Goal: Task Accomplishment & Management: Manage account settings

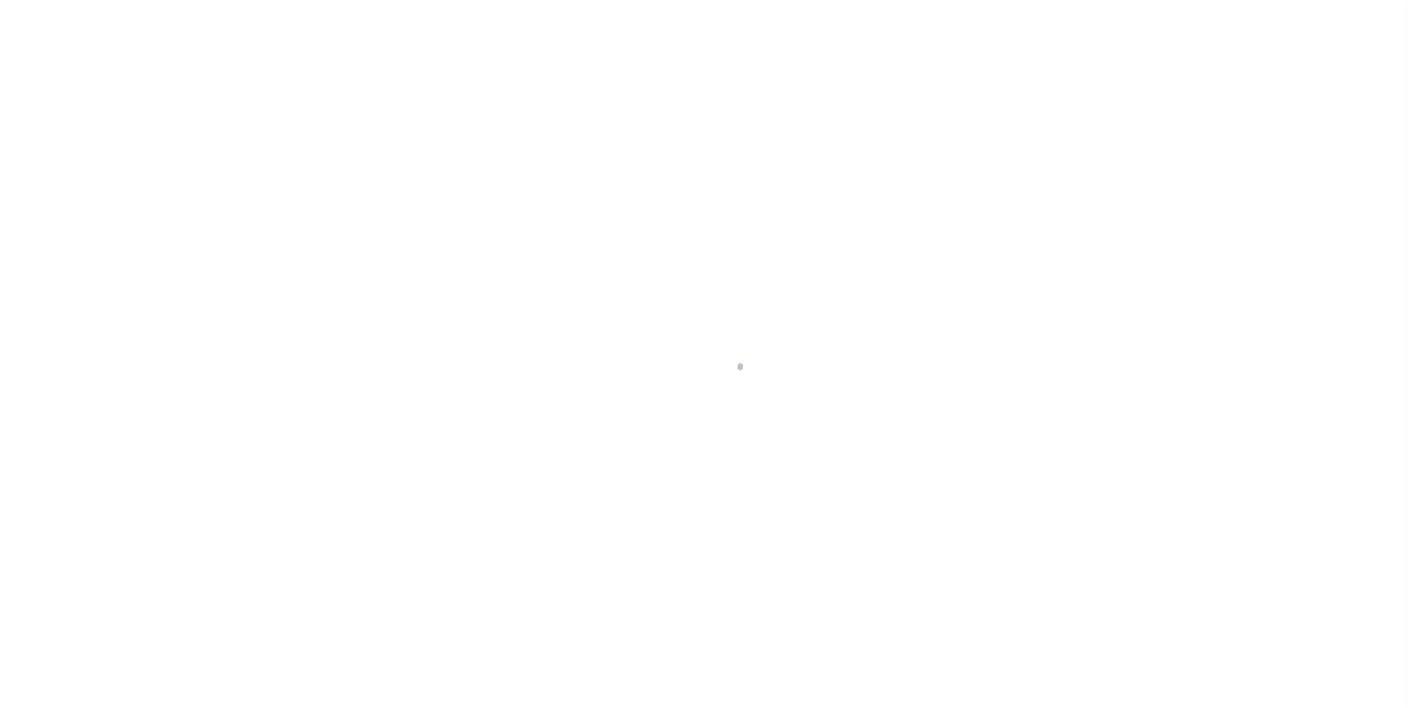
scroll to position [6, 0]
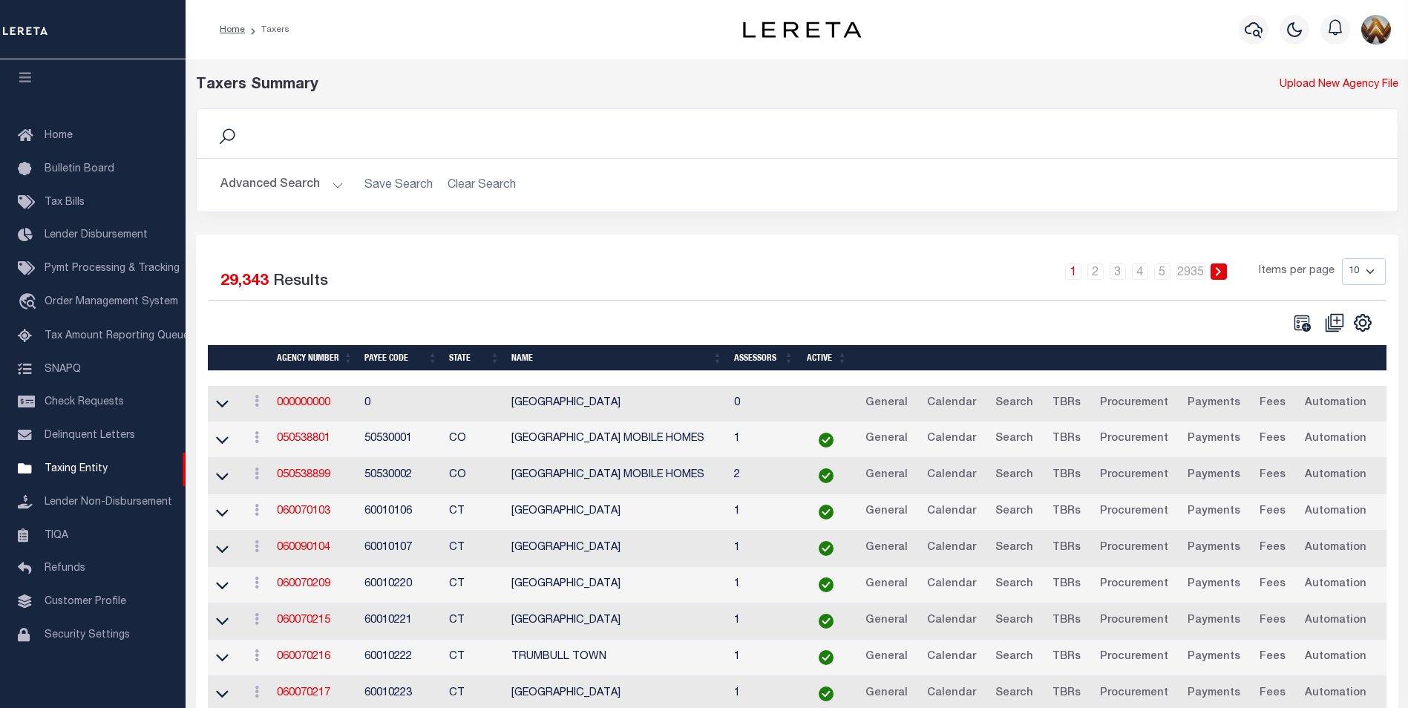
drag, startPoint x: 312, startPoint y: 443, endPoint x: 516, endPoint y: 372, distance: 216.1
click at [311, 444] on link "050538801" at bounding box center [303, 438] width 53 height 10
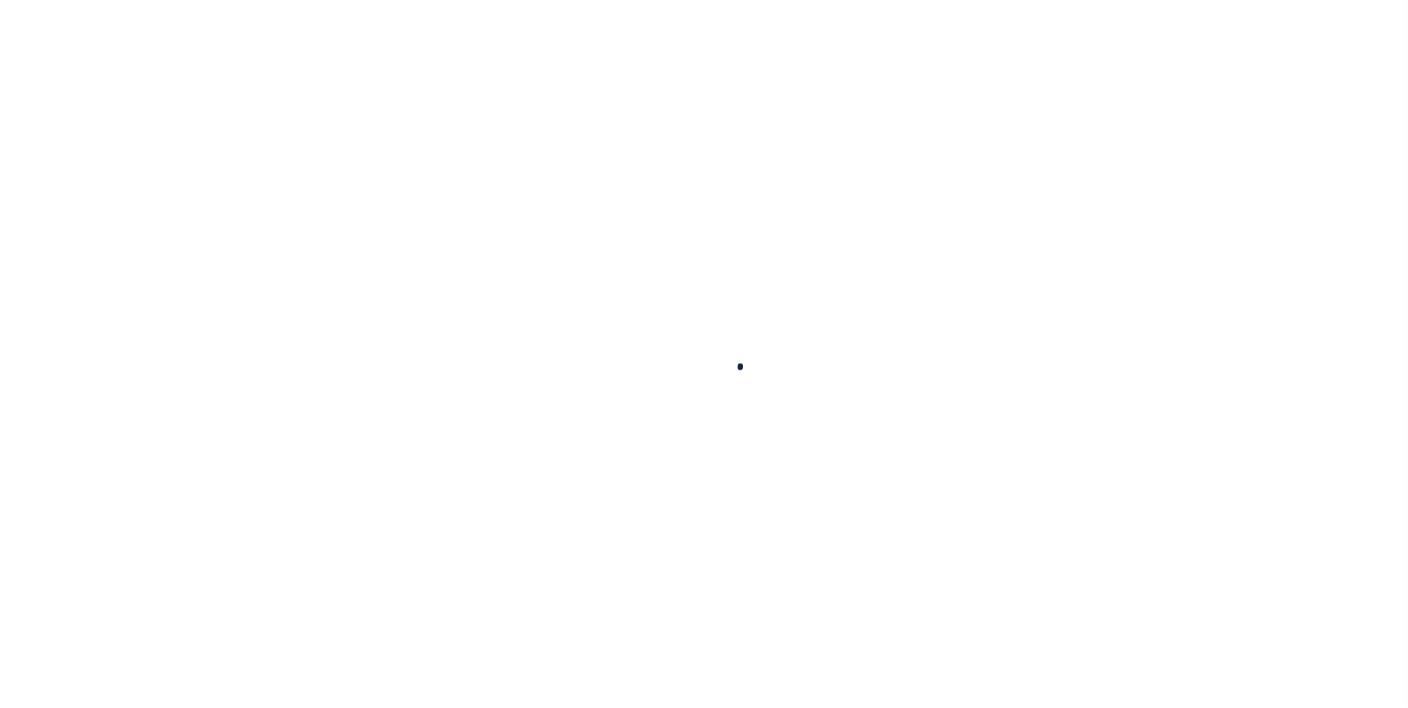
select select
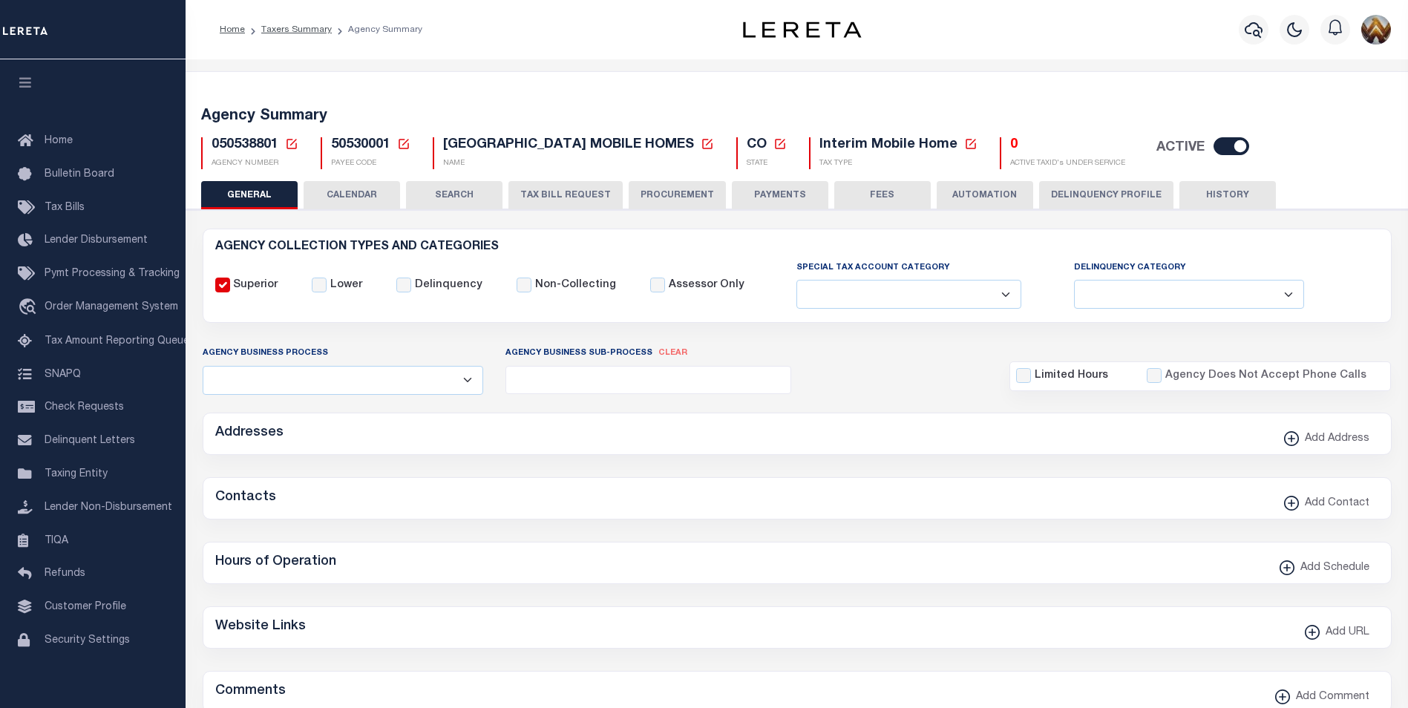
checkbox input "false"
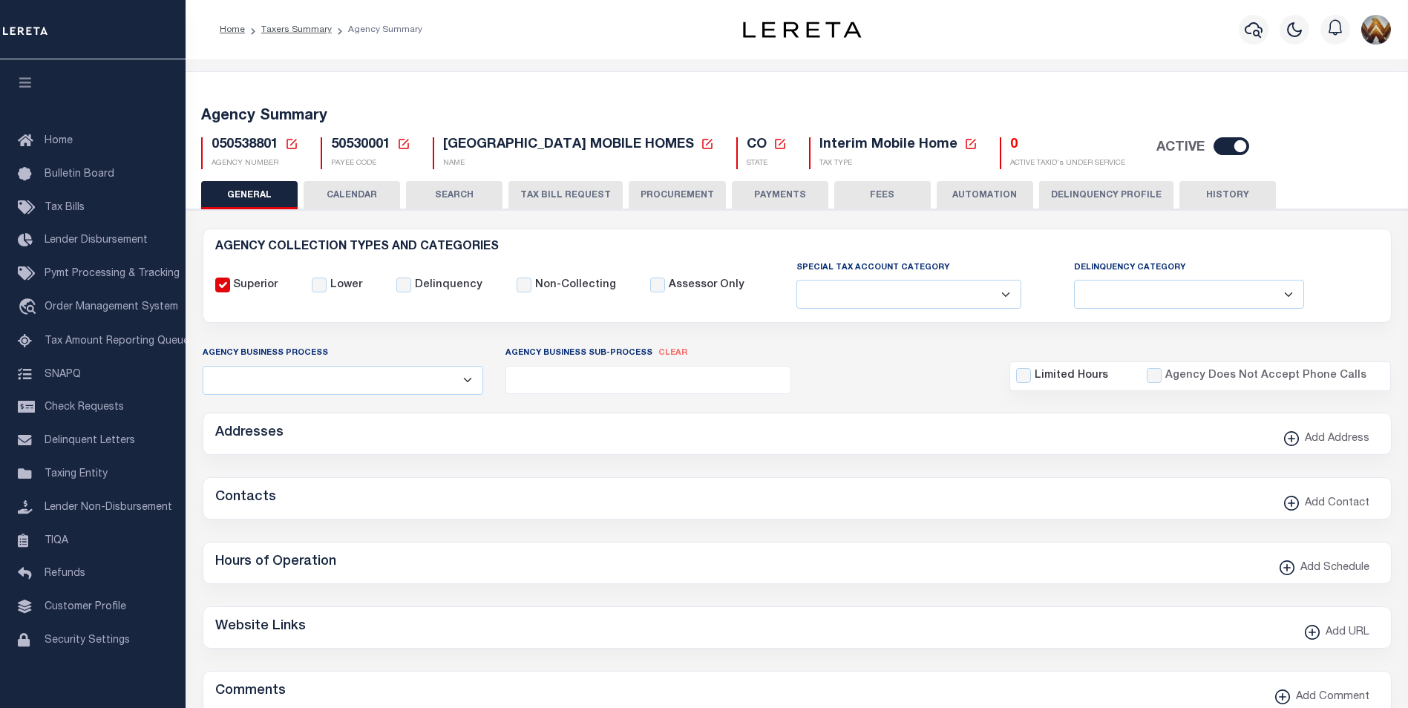
type input "810500000"
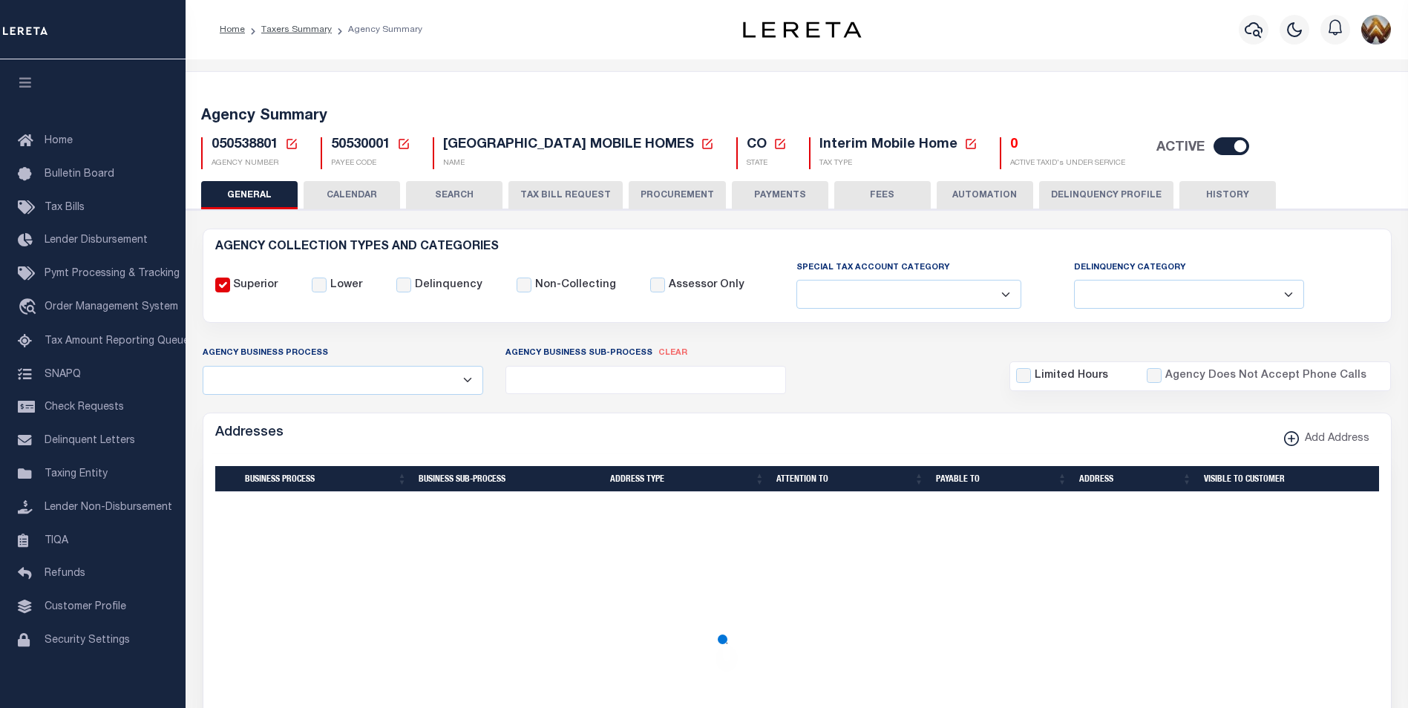
click at [288, 144] on icon at bounding box center [291, 143] width 13 height 13
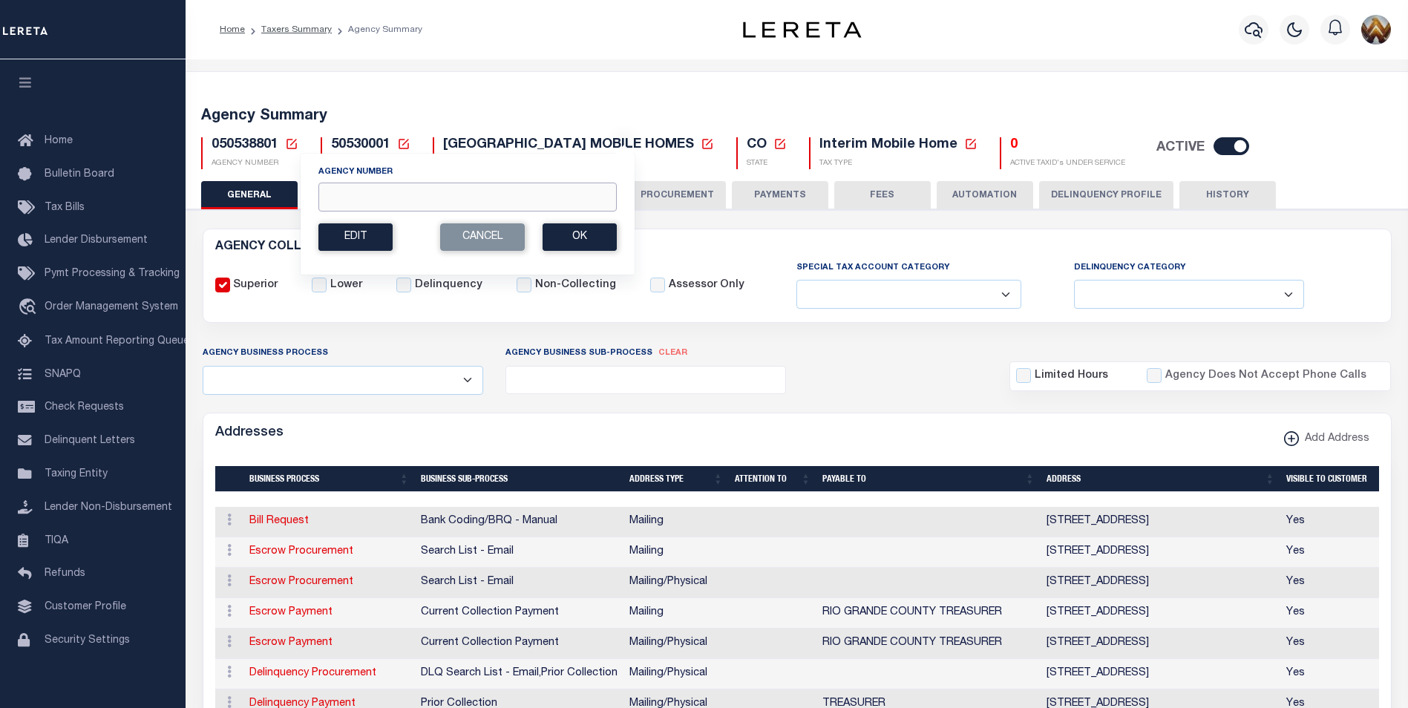
click at [398, 204] on input "Agency Number" at bounding box center [467, 197] width 298 height 29
paste input "456832300"
type input "456832300"
click at [592, 238] on button "Ok" at bounding box center [579, 236] width 74 height 27
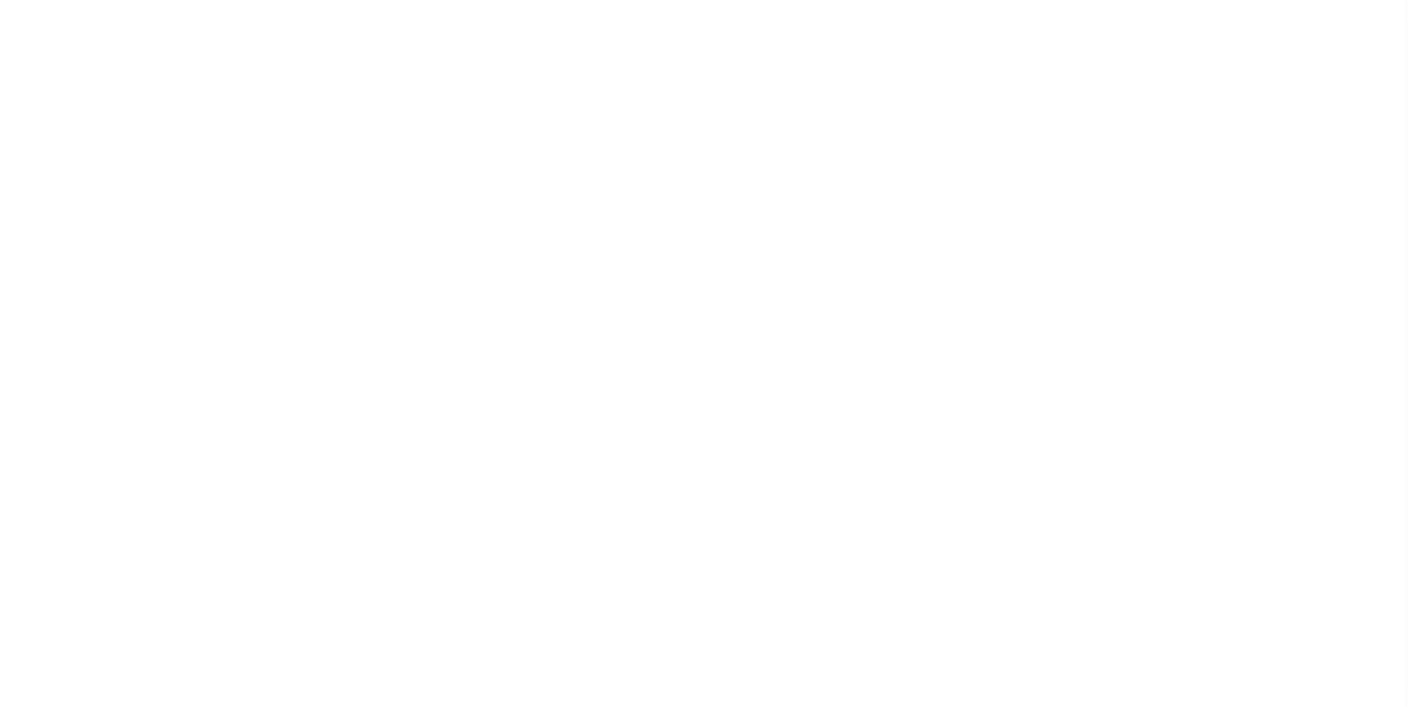
select select
checkbox input "false"
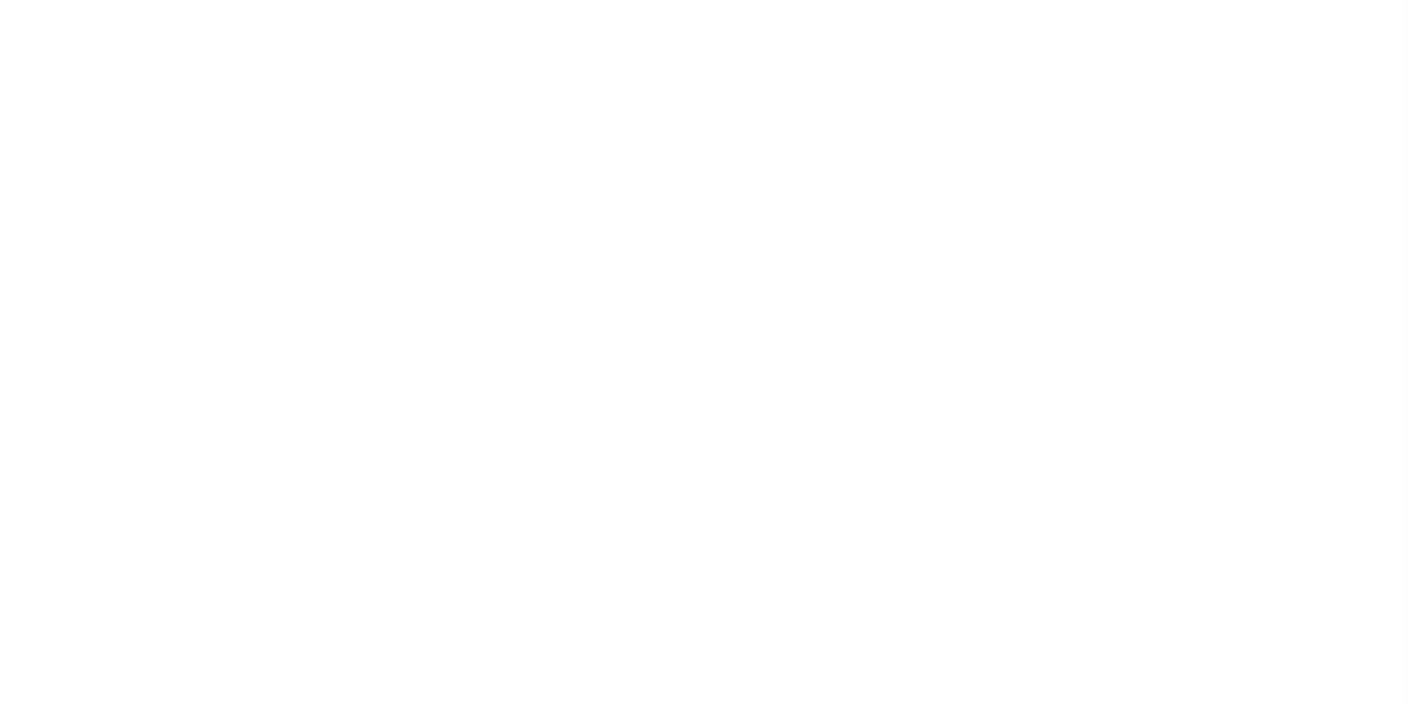
checkbox input "false"
type input "5168300000"
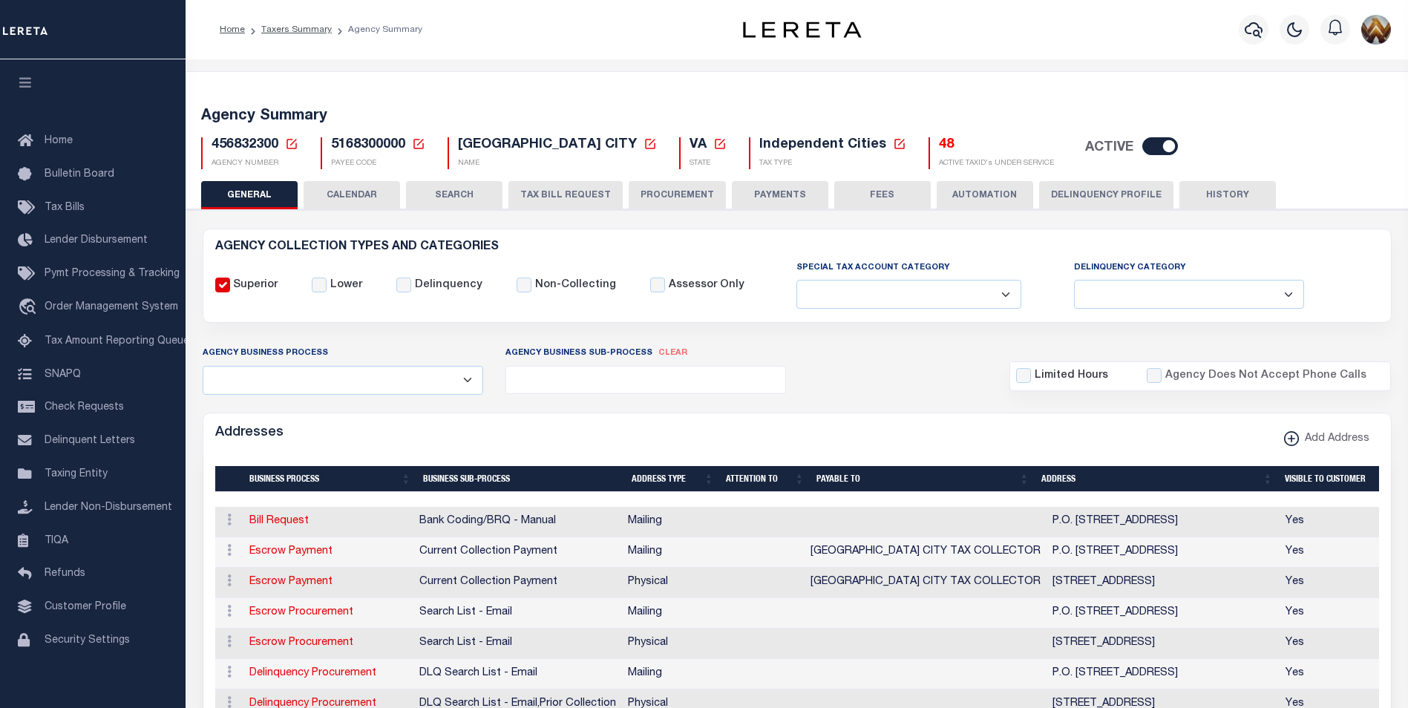
click at [939, 144] on h5 "48" at bounding box center [996, 145] width 115 height 16
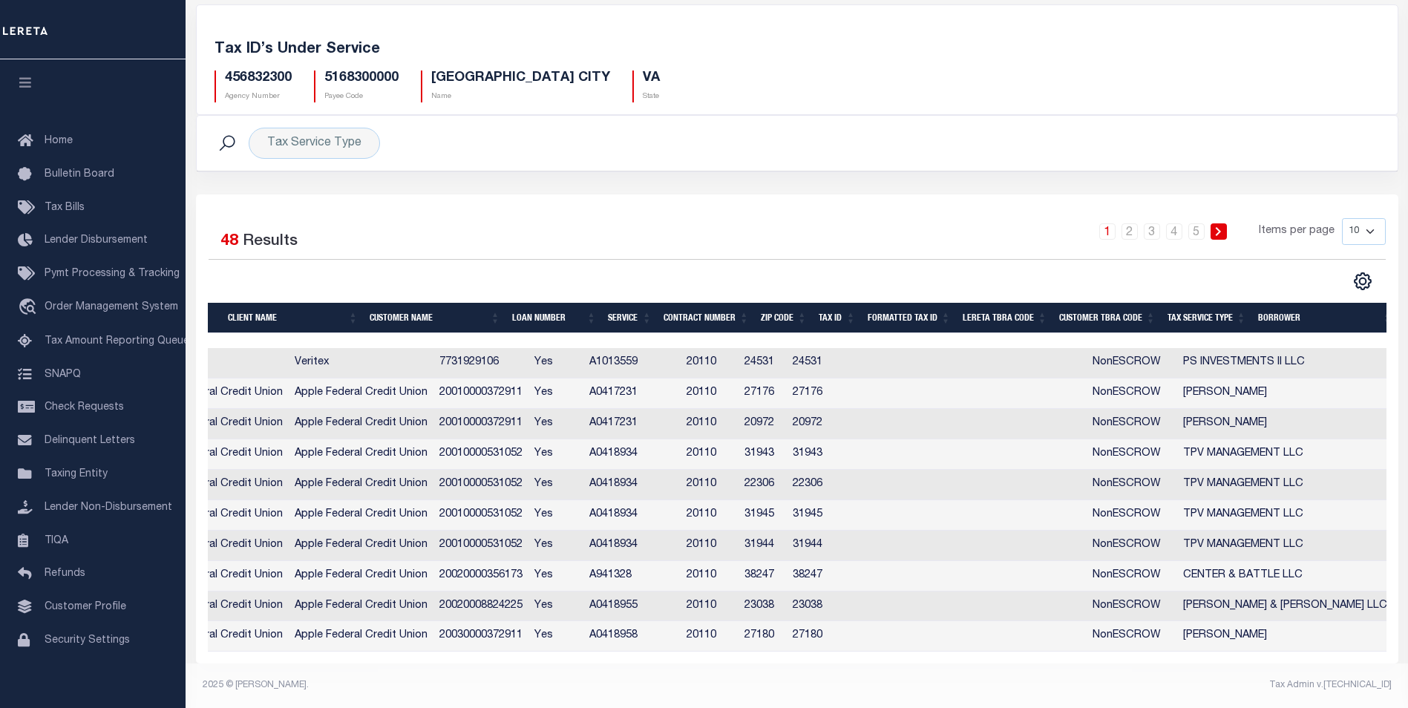
scroll to position [0, 257]
click at [1179, 303] on th "Tax Service Type" at bounding box center [1205, 318] width 91 height 30
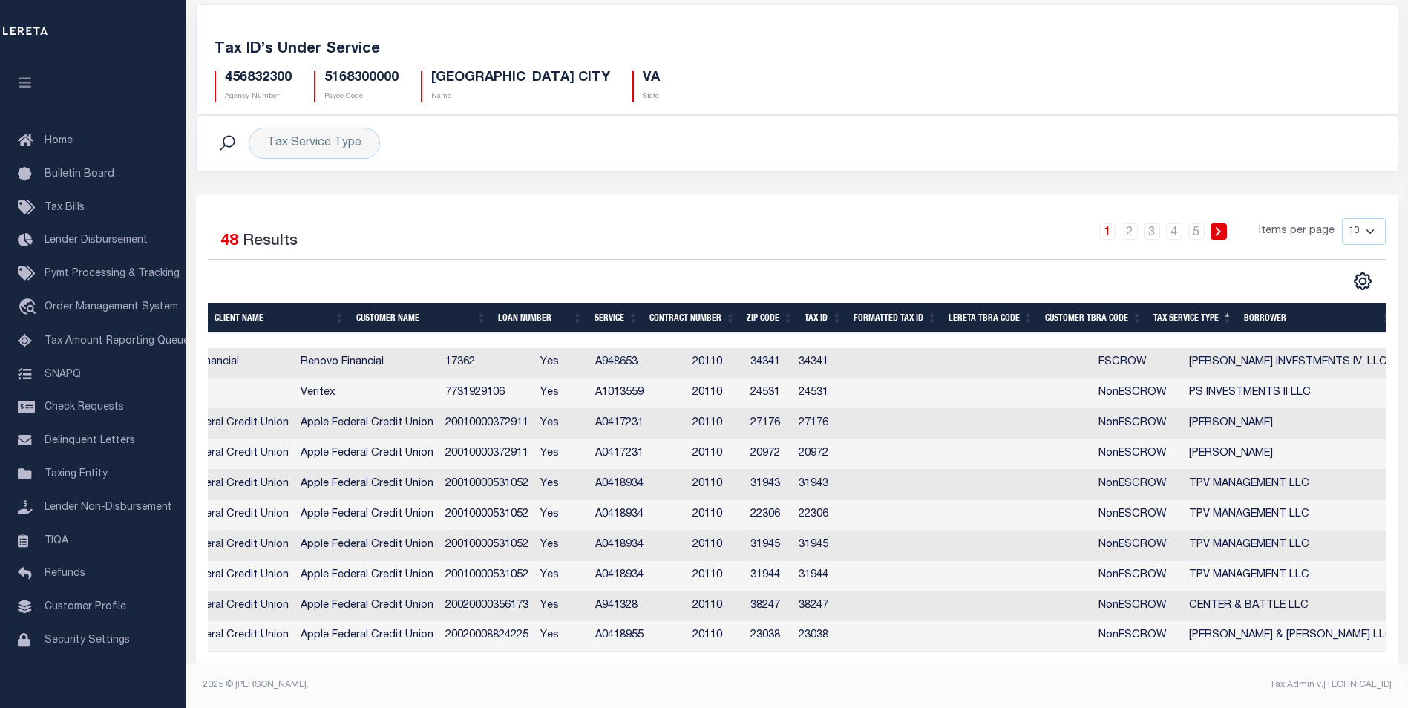
click at [1221, 303] on th "Tax Service Type" at bounding box center [1192, 318] width 91 height 30
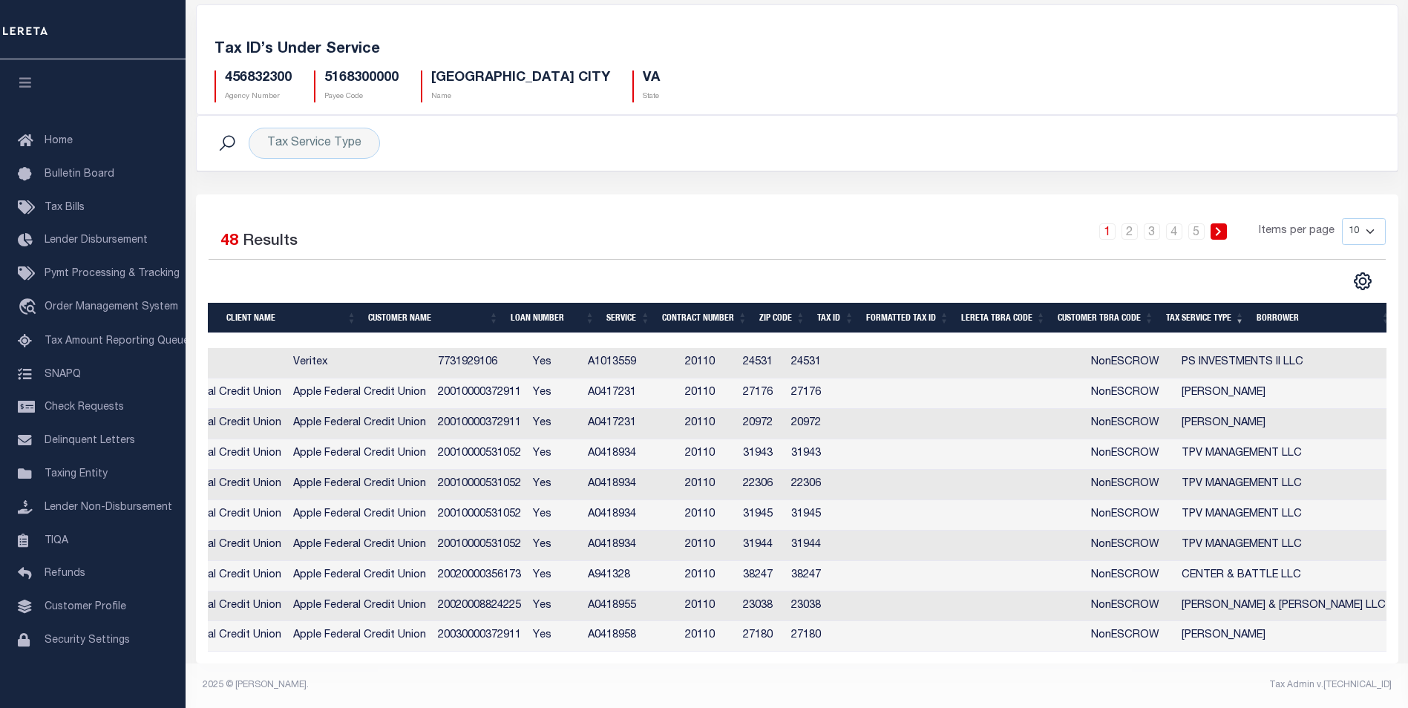
click at [1207, 303] on th "Tax Service Type" at bounding box center [1205, 318] width 91 height 30
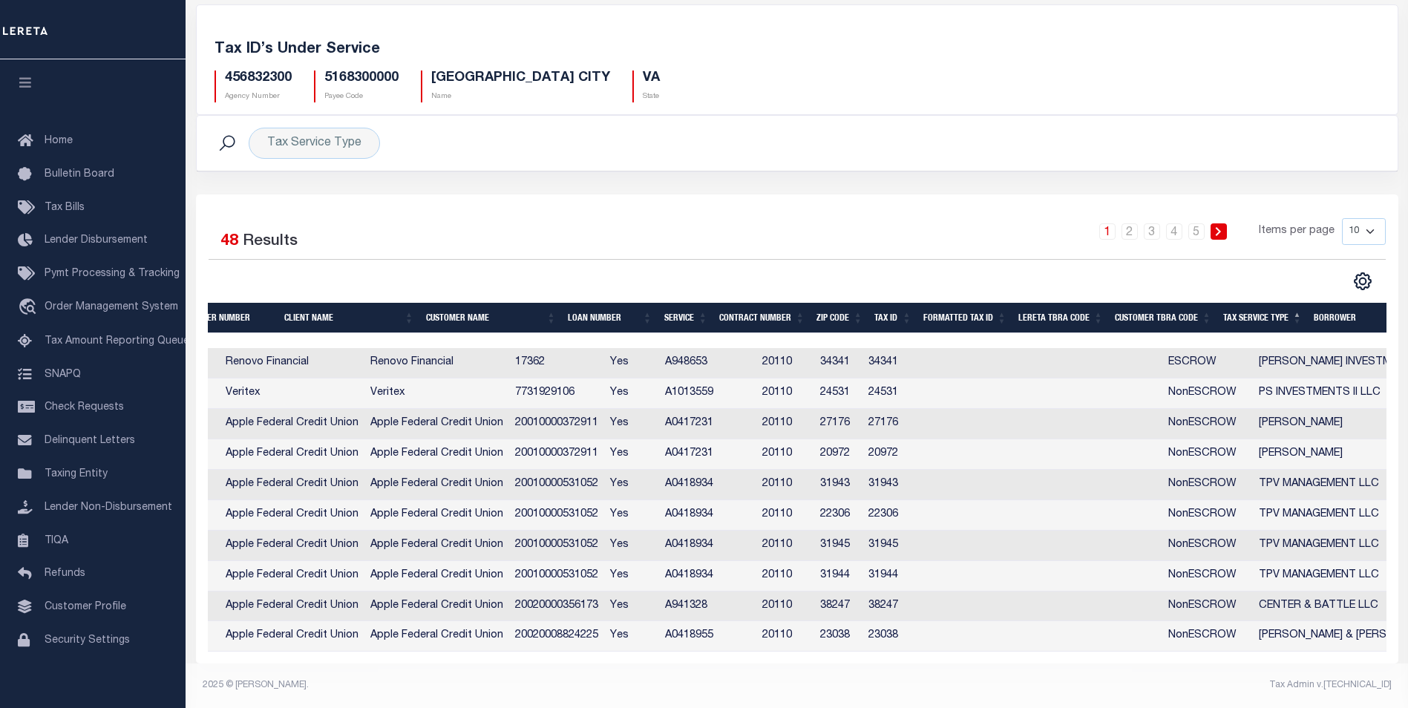
scroll to position [0, 0]
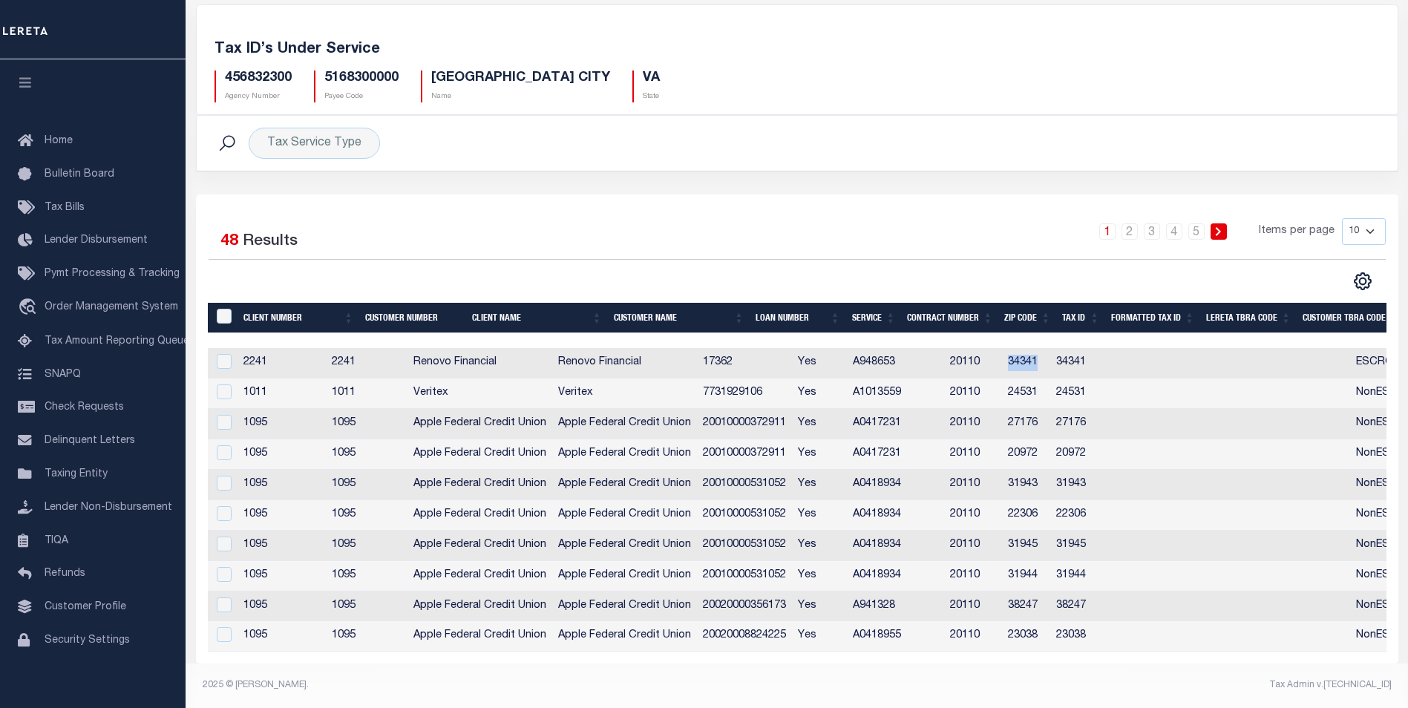
drag, startPoint x: 1094, startPoint y: 351, endPoint x: 1046, endPoint y: 347, distance: 48.4
click at [1047, 348] on tr "2241 2241 Renovo Financial Renovo Financial 17362 Yes A948653 20110 34341 34341…" at bounding box center [992, 363] width 1568 height 30
copy tr "34341"
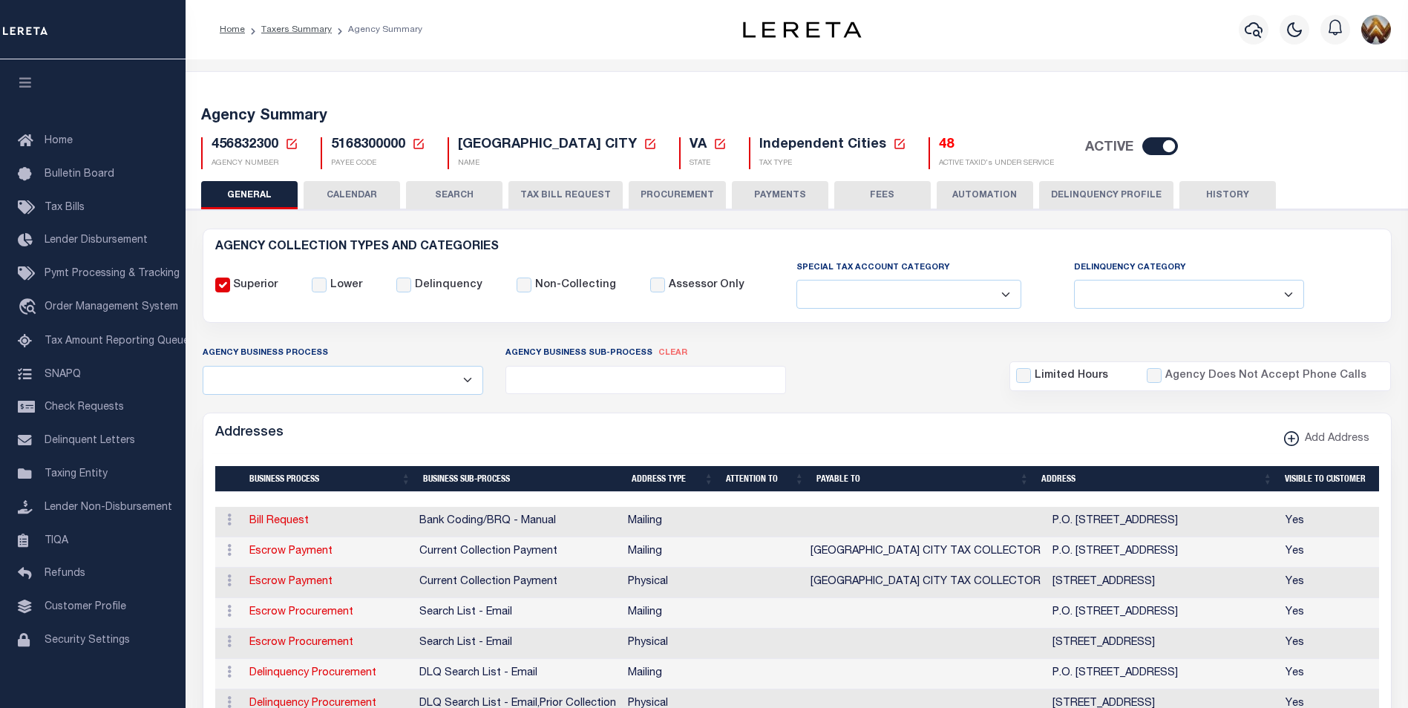
select select
click at [295, 142] on icon at bounding box center [291, 143] width 13 height 13
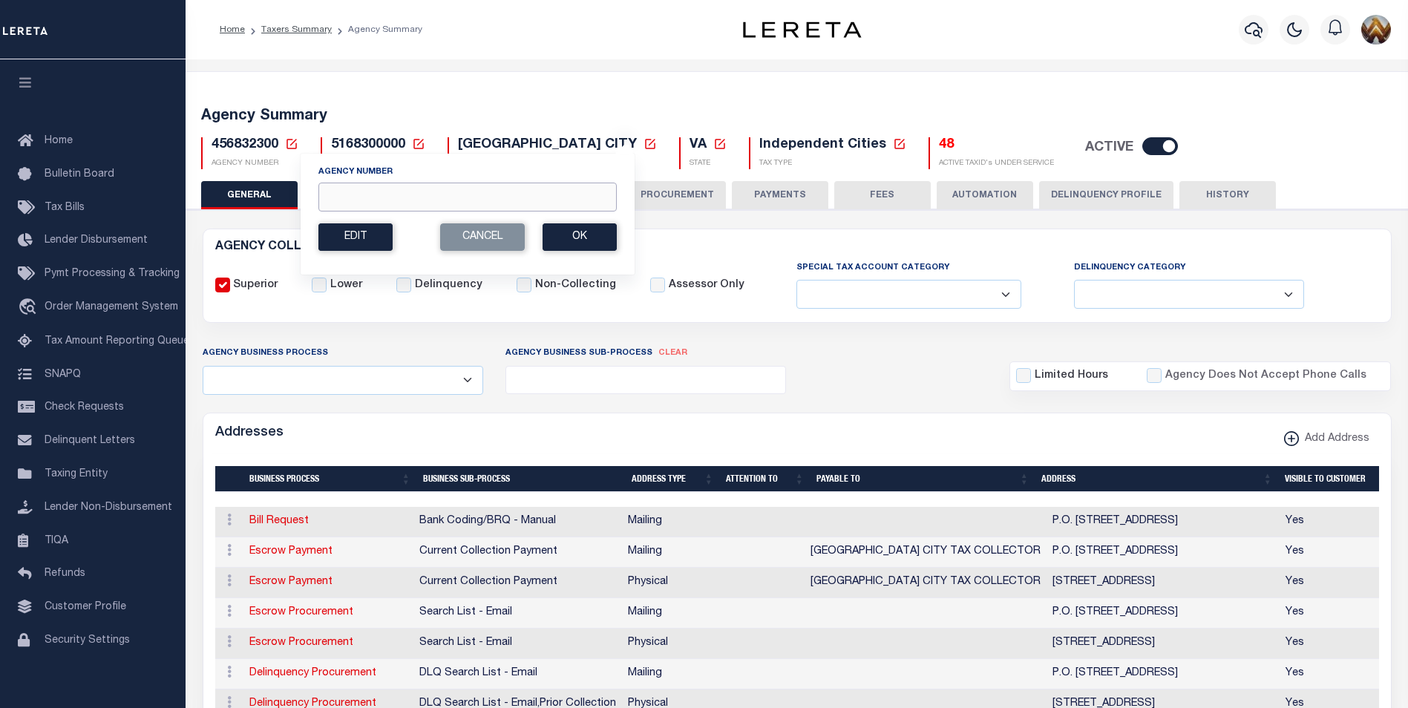
click at [344, 194] on input "Agency Number" at bounding box center [467, 197] width 298 height 29
paste input "457002300"
type input "457002300"
click at [588, 240] on button "Ok" at bounding box center [579, 236] width 74 height 27
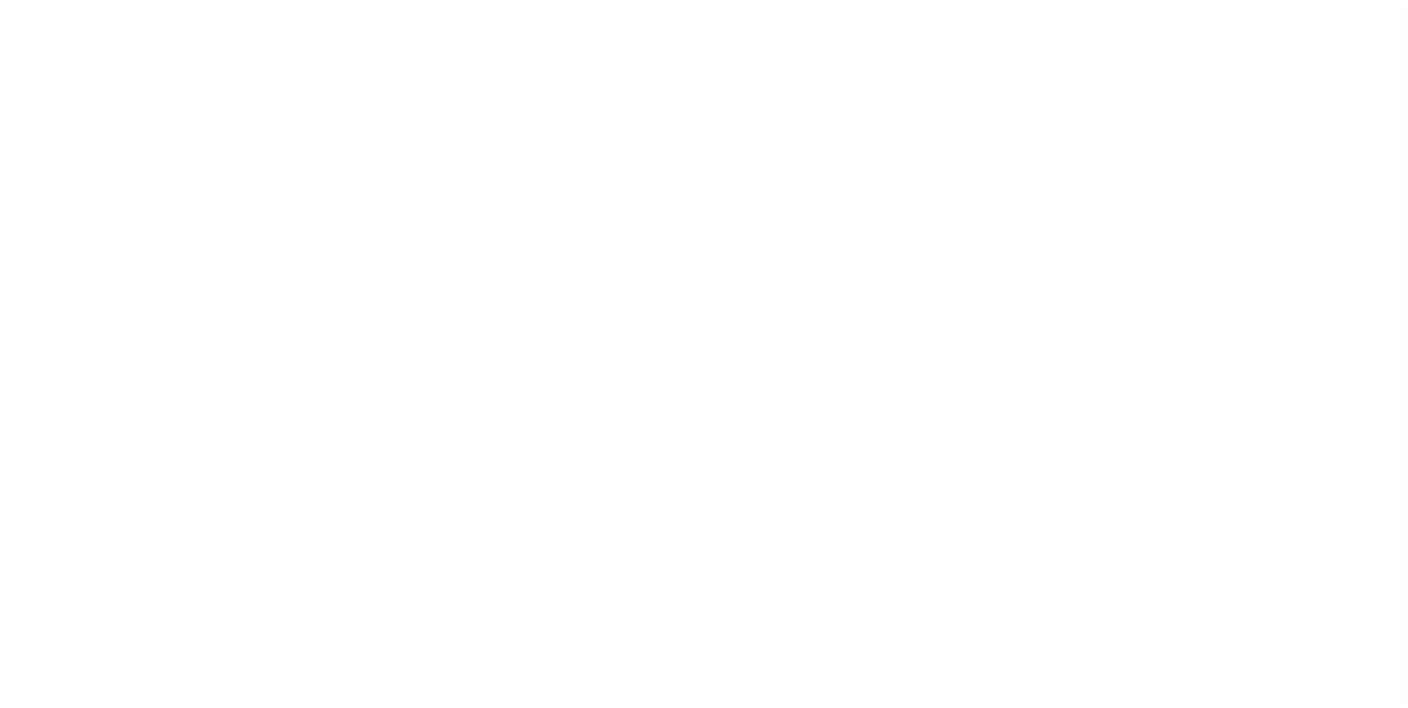
select select
checkbox input "false"
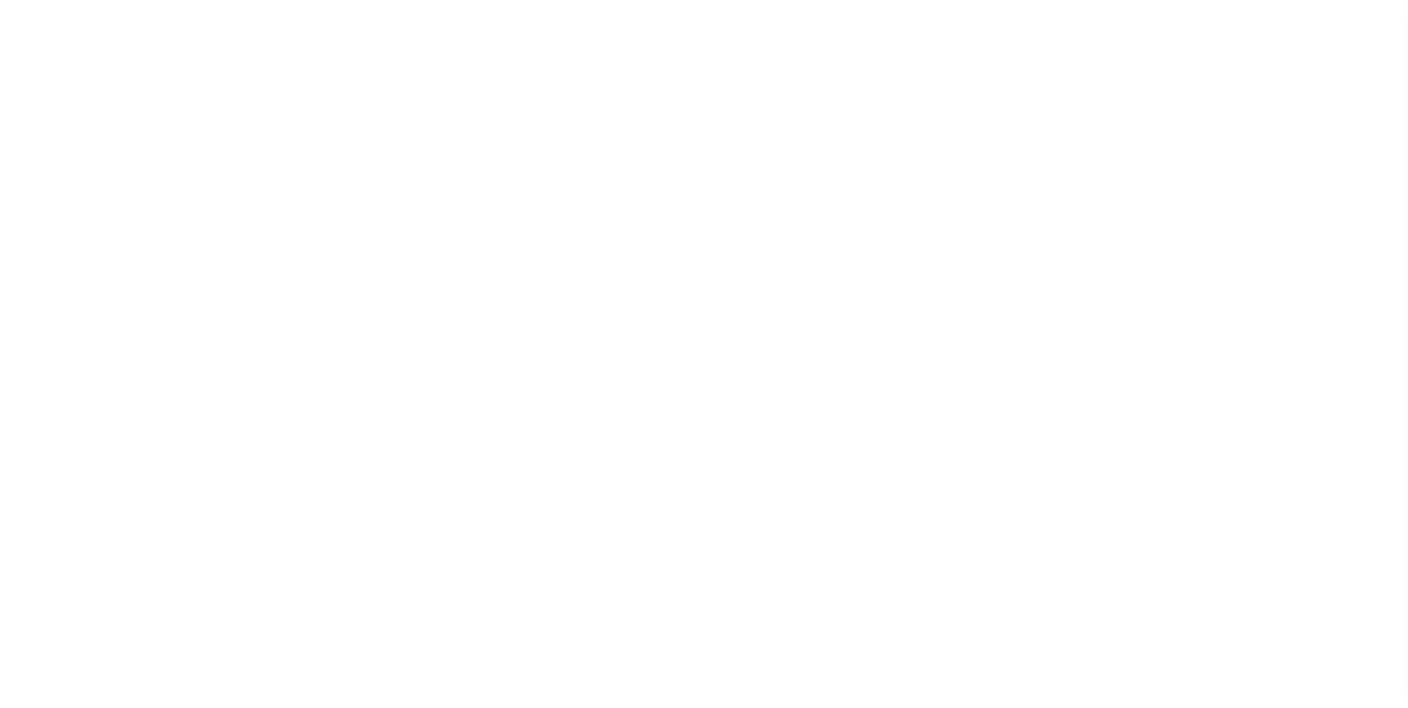
checkbox input "false"
type input "5170000000"
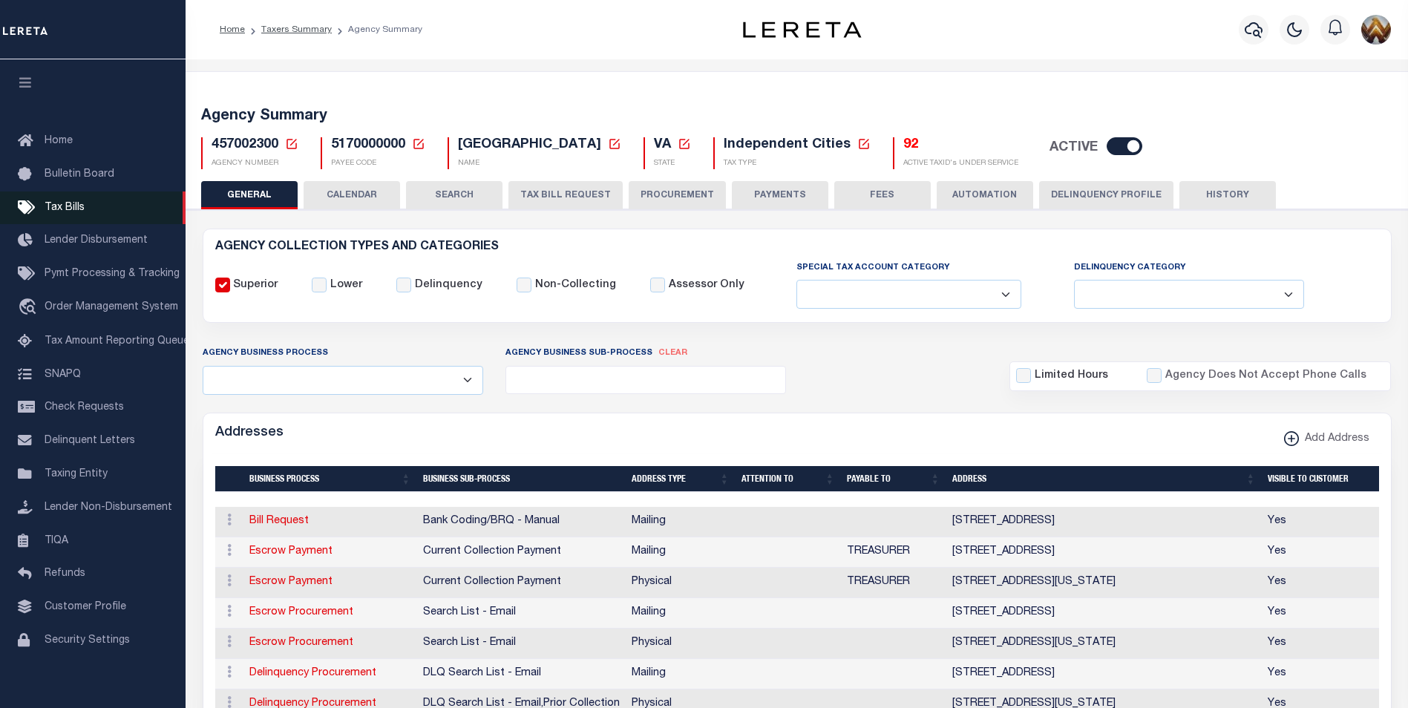
click at [60, 211] on span "Tax Bills" at bounding box center [65, 208] width 40 height 10
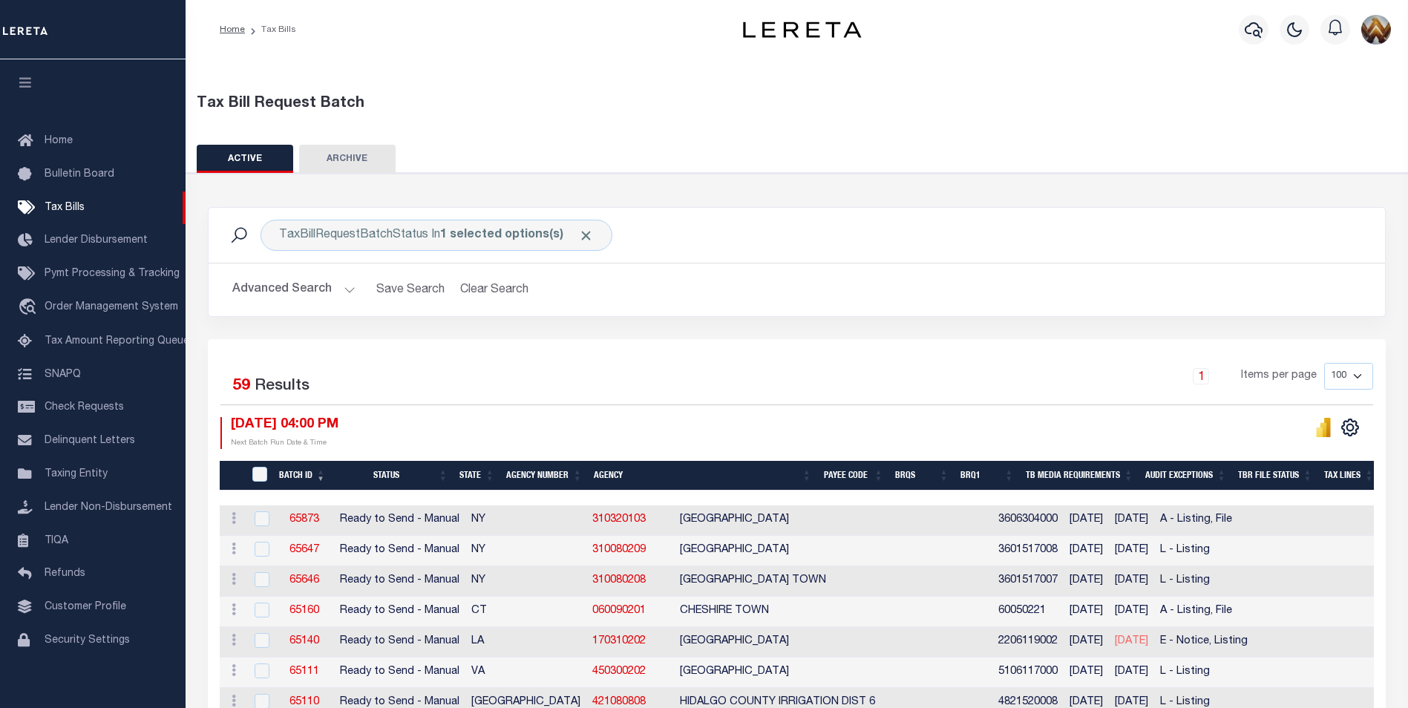
click at [539, 473] on th "Agency Number" at bounding box center [544, 476] width 88 height 30
click at [533, 473] on th "Agency Number" at bounding box center [544, 476] width 88 height 30
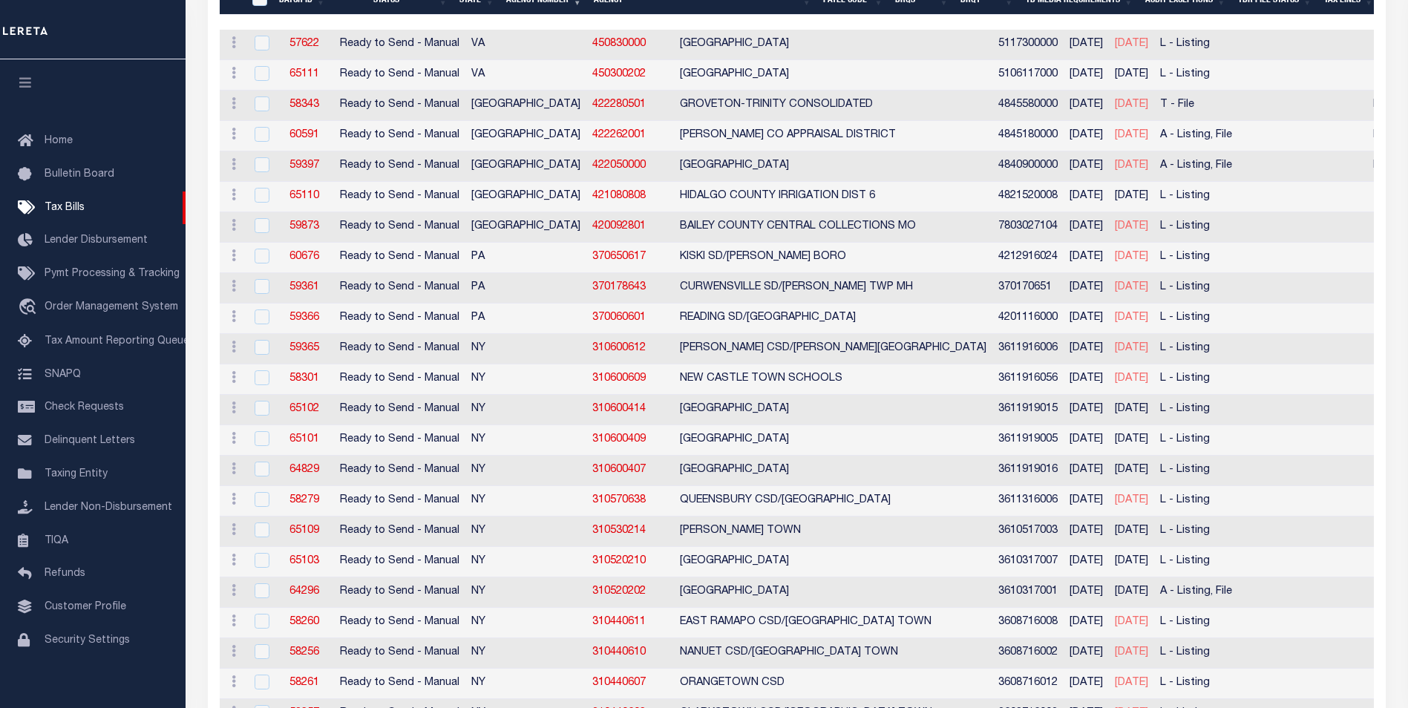
scroll to position [148, 0]
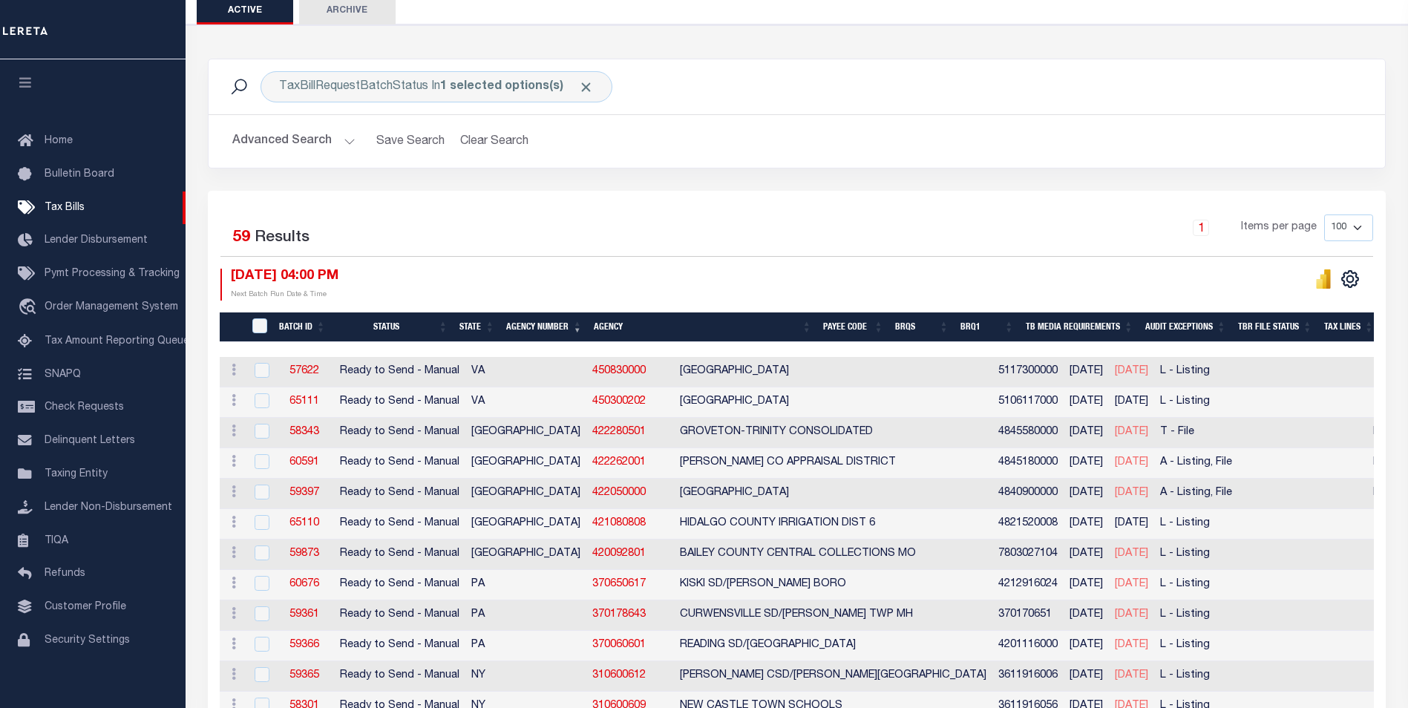
click at [546, 327] on th "Agency Number" at bounding box center [544, 327] width 88 height 30
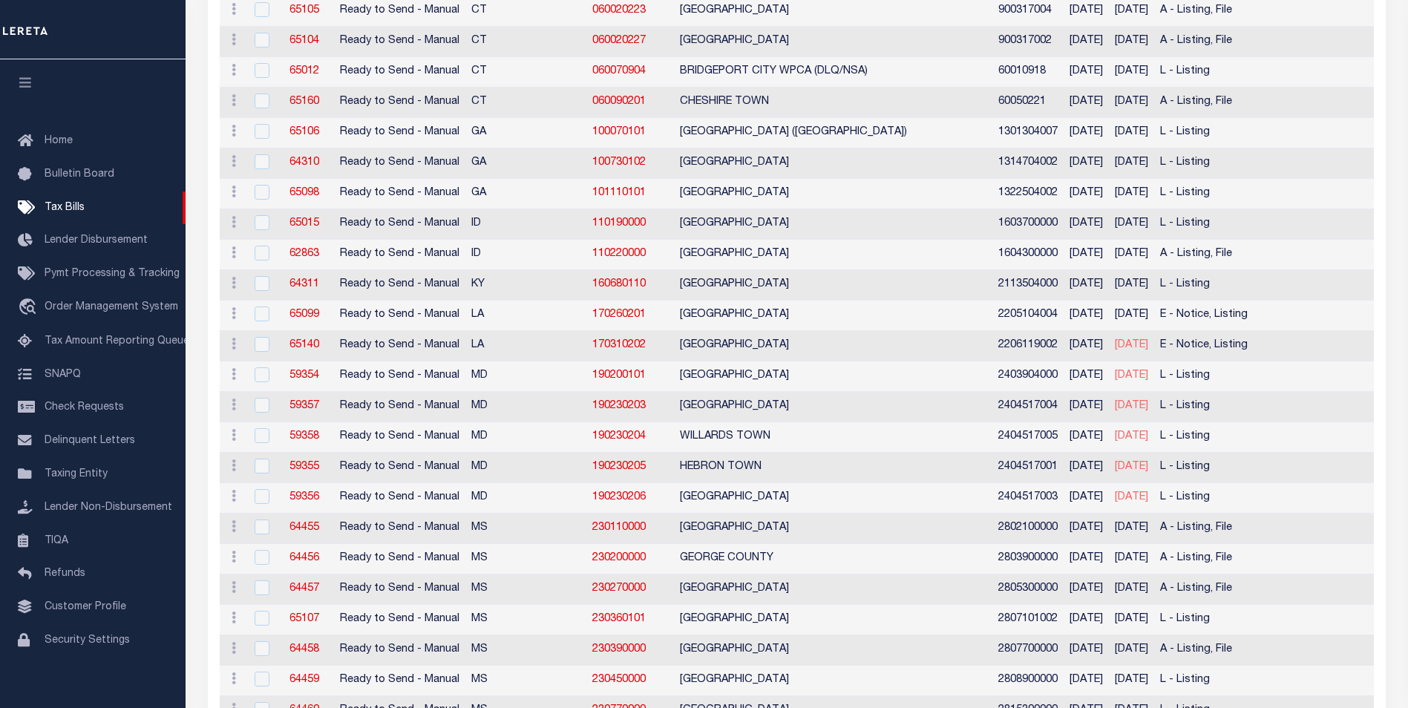
scroll to position [402, 0]
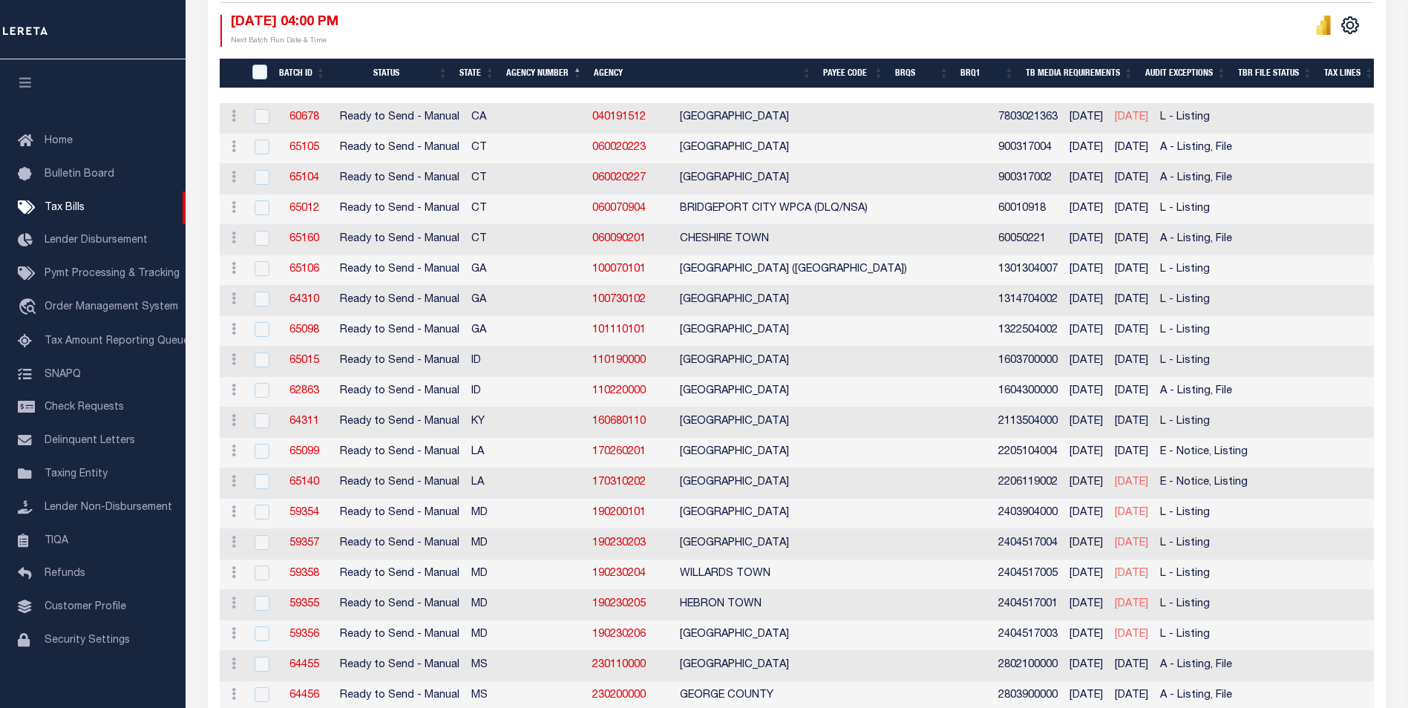
click at [536, 75] on th "Agency Number" at bounding box center [544, 74] width 88 height 30
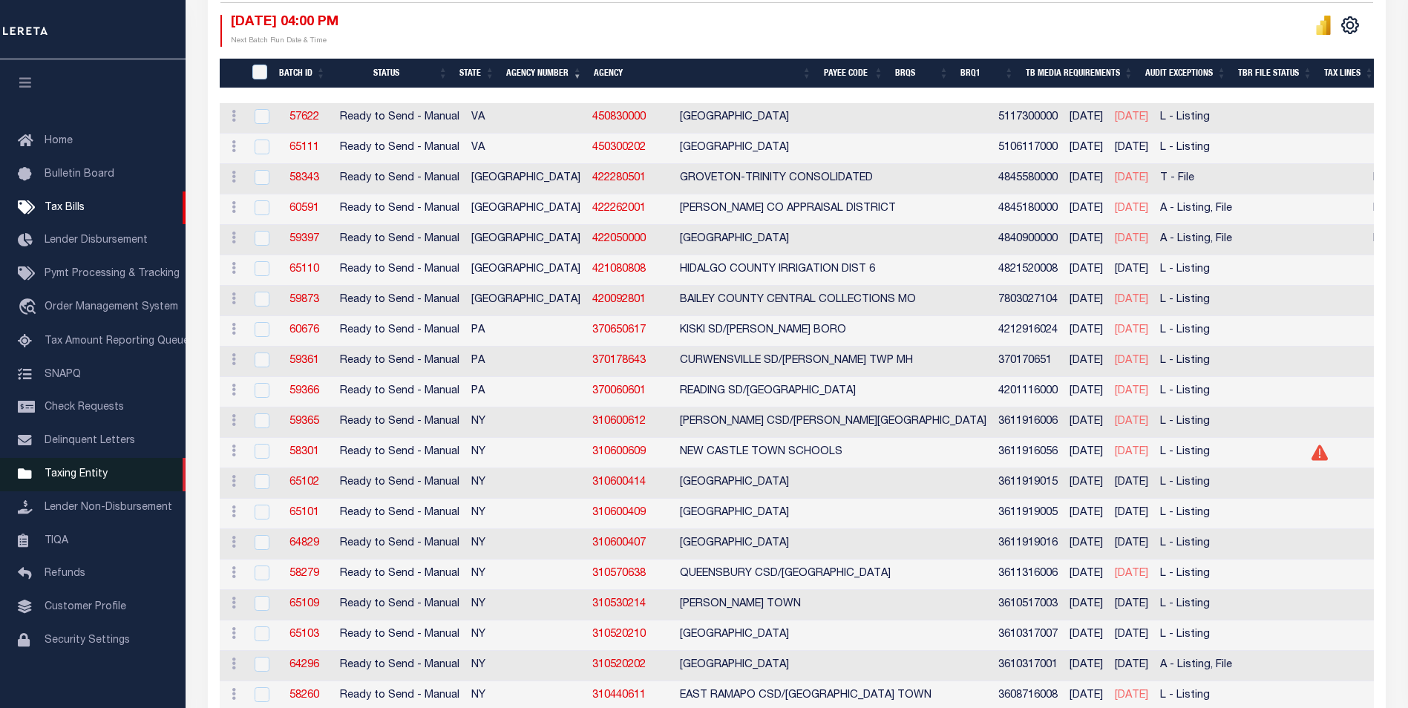
click at [68, 479] on span "Taxing Entity" at bounding box center [76, 474] width 63 height 10
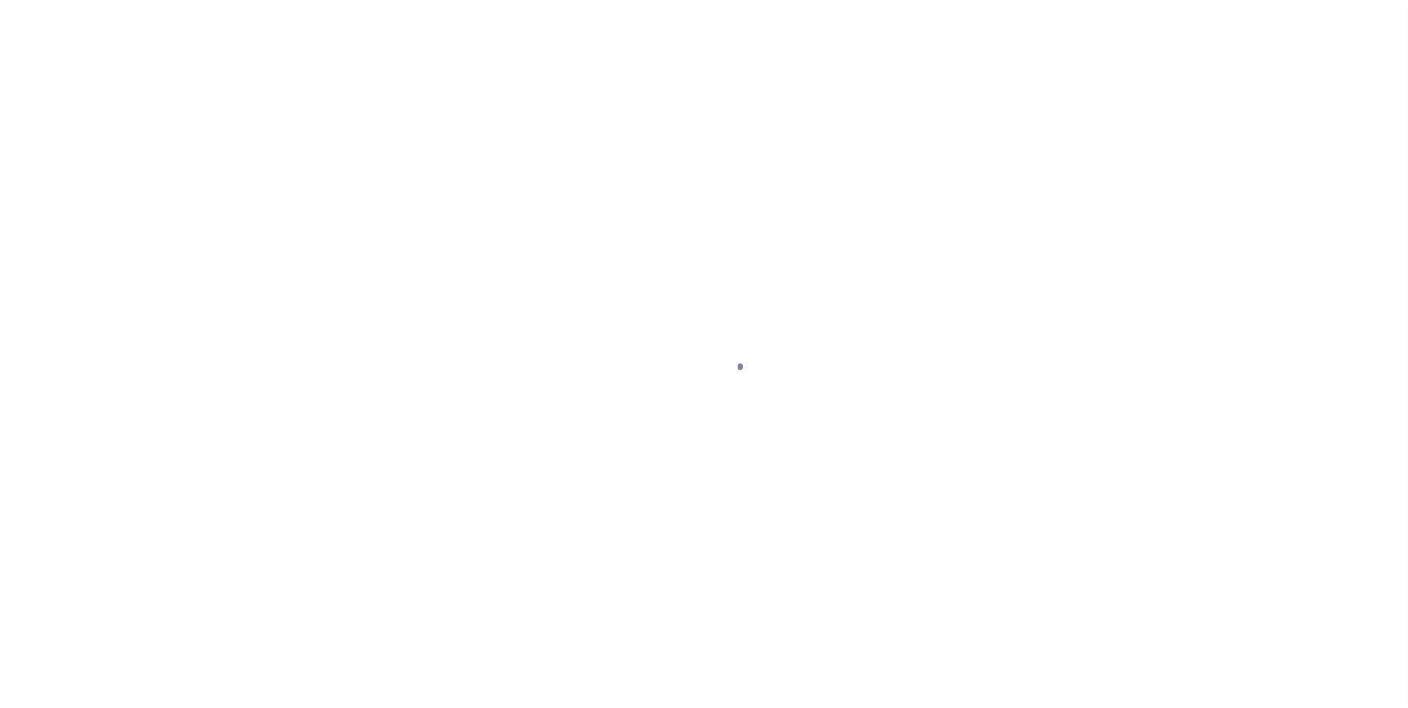
scroll to position [15, 0]
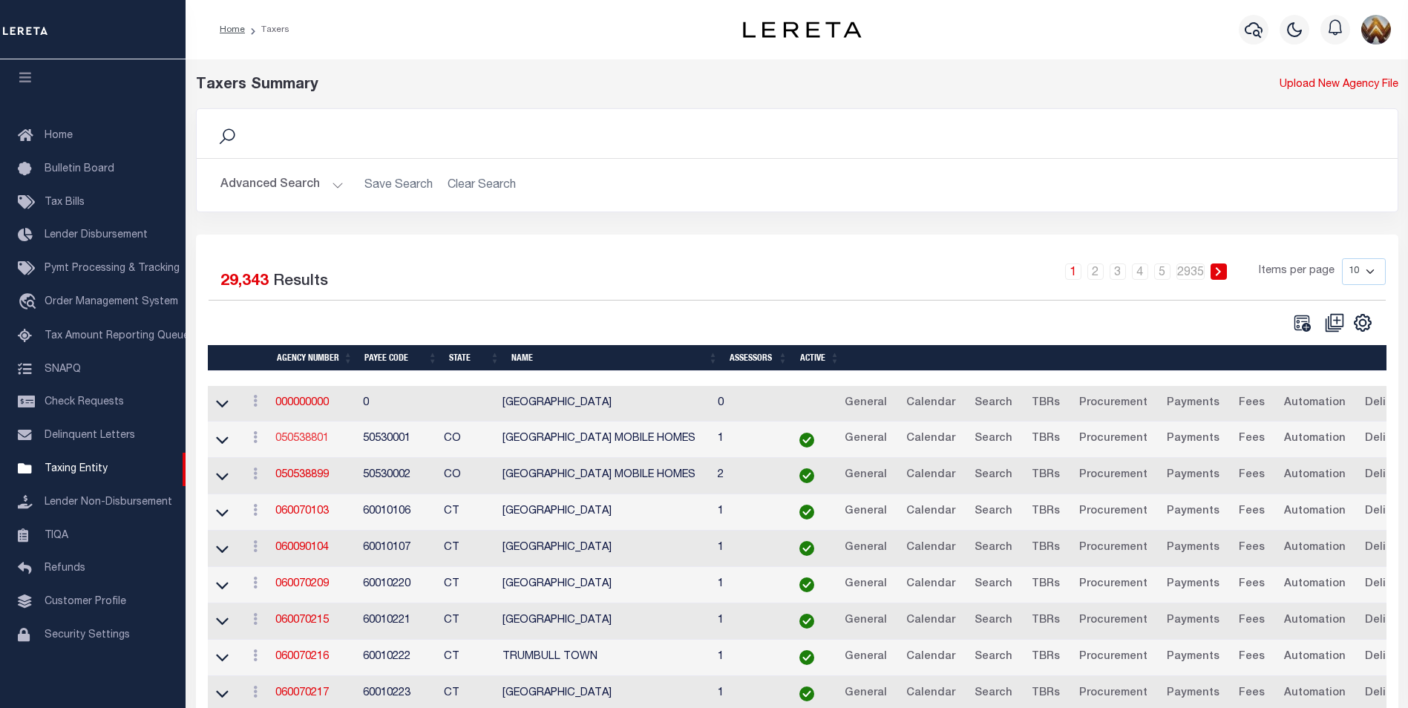
click at [306, 443] on link "050538801" at bounding box center [301, 438] width 53 height 10
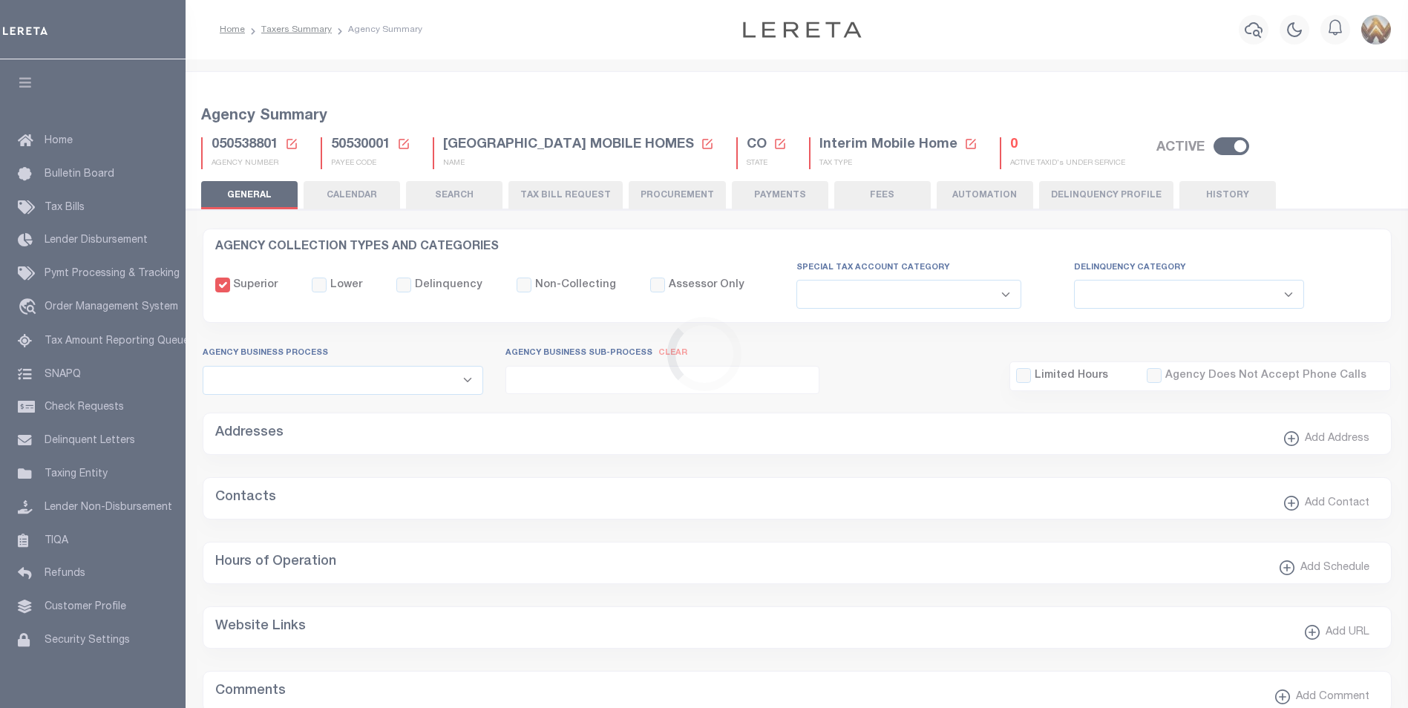
select select
drag, startPoint x: 288, startPoint y: 142, endPoint x: 375, endPoint y: 185, distance: 97.2
click at [288, 142] on icon at bounding box center [291, 143] width 13 height 13
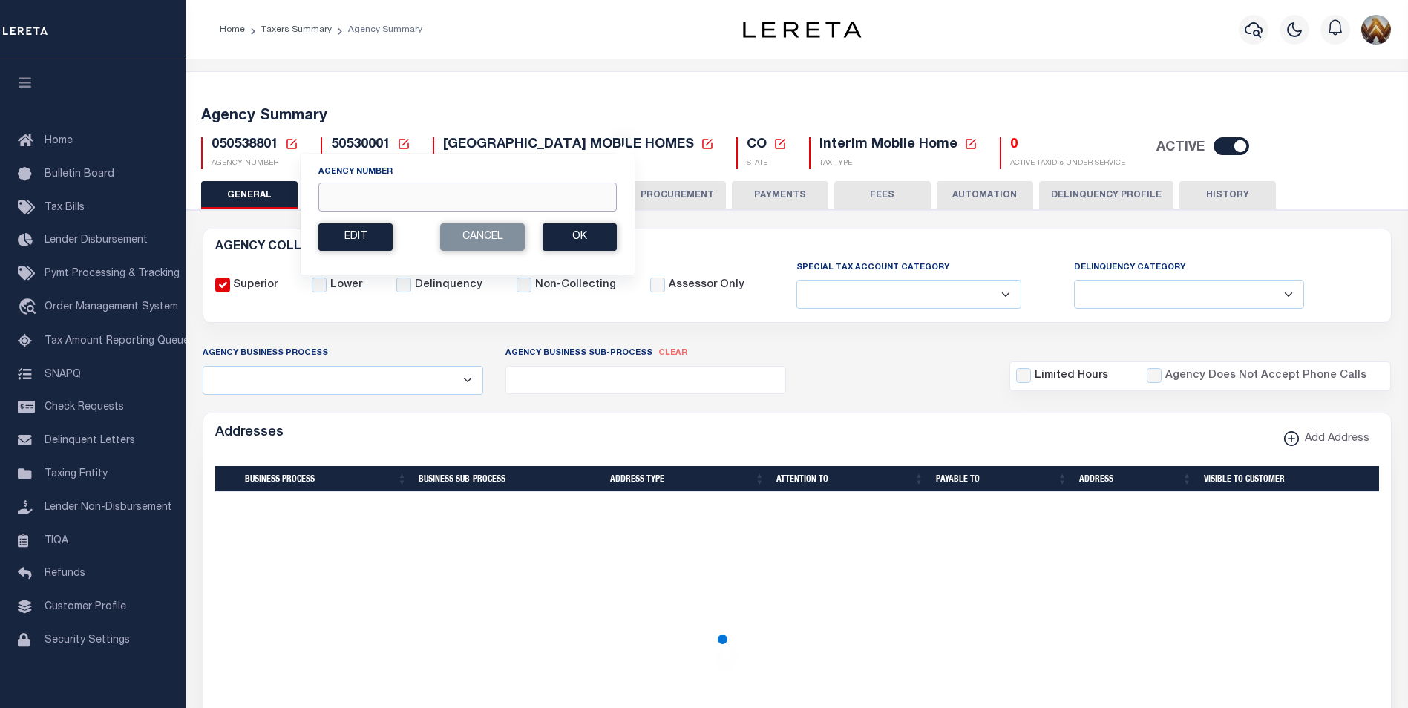
drag, startPoint x: 390, startPoint y: 191, endPoint x: 381, endPoint y: 187, distance: 9.6
click at [390, 190] on input "Agency Number" at bounding box center [467, 197] width 298 height 29
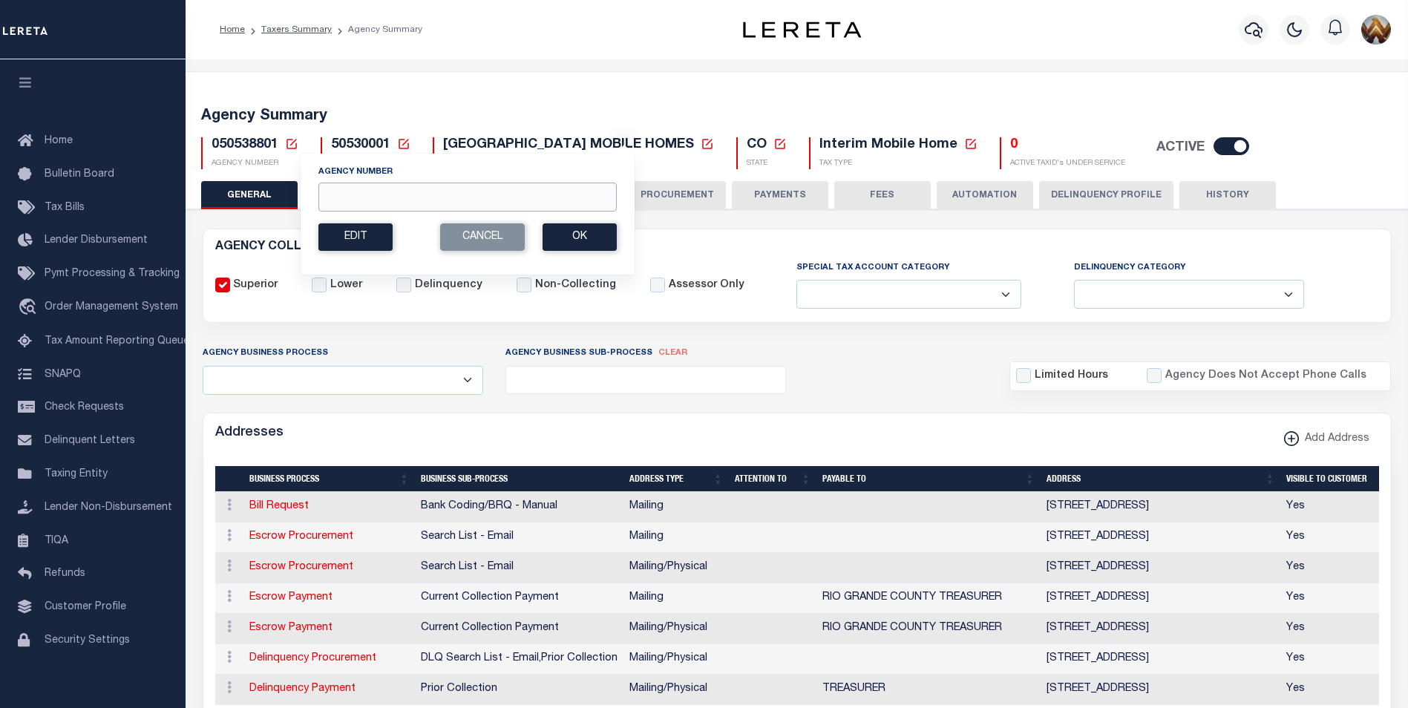
paste input "457002300"
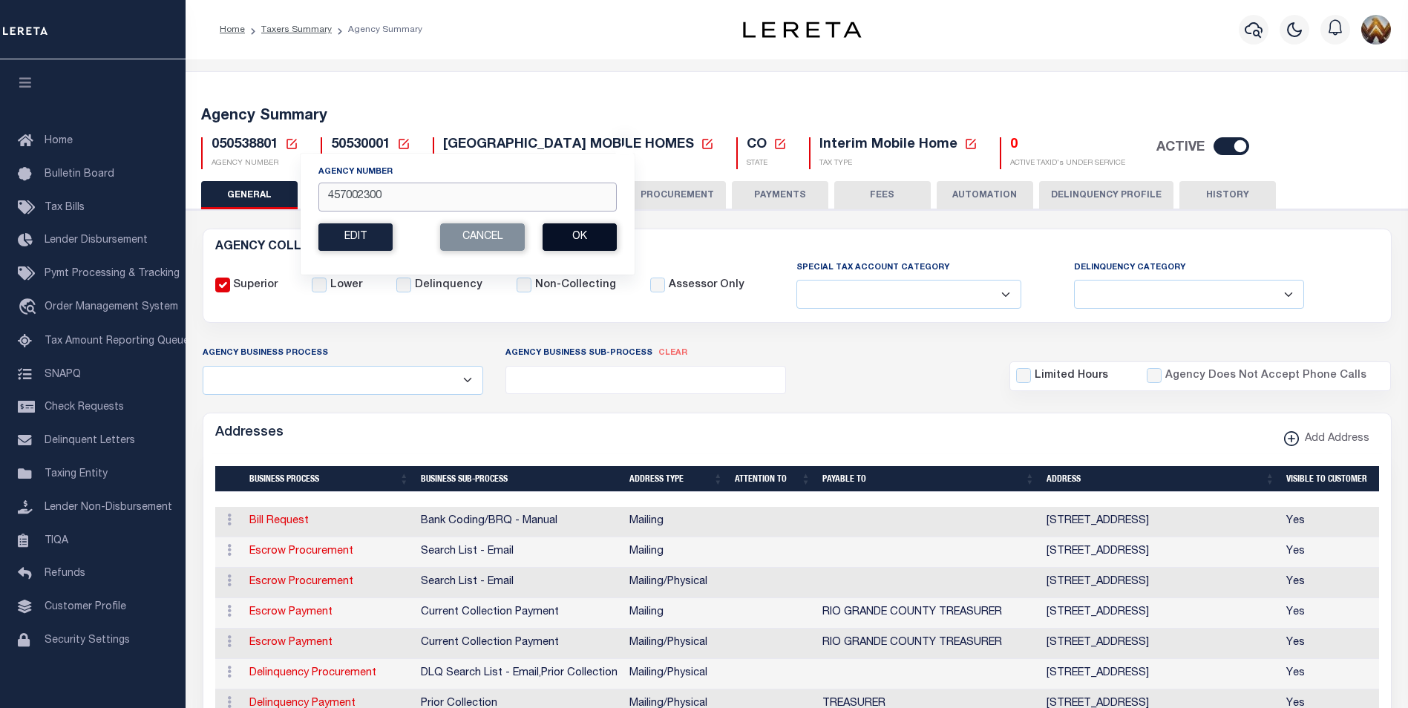
type input "457002300"
click at [568, 237] on button "Ok" at bounding box center [579, 236] width 74 height 27
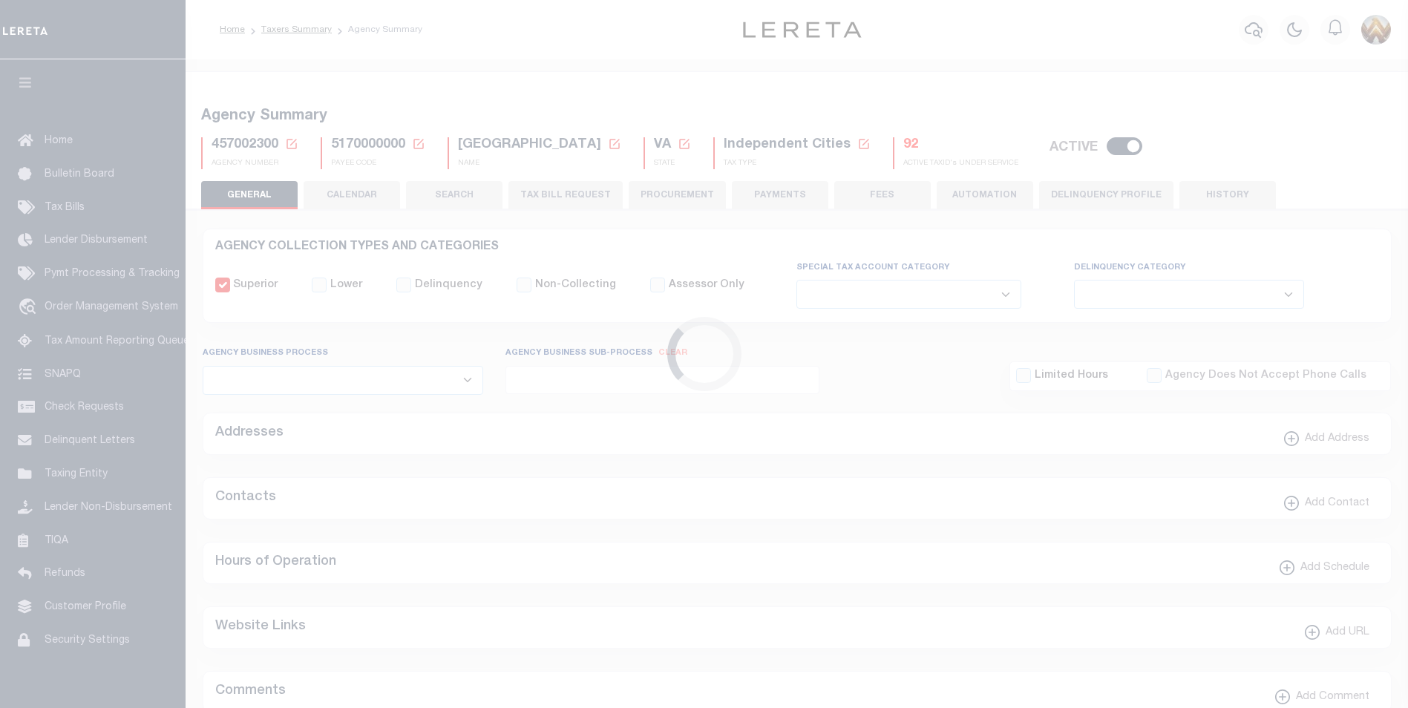
select select
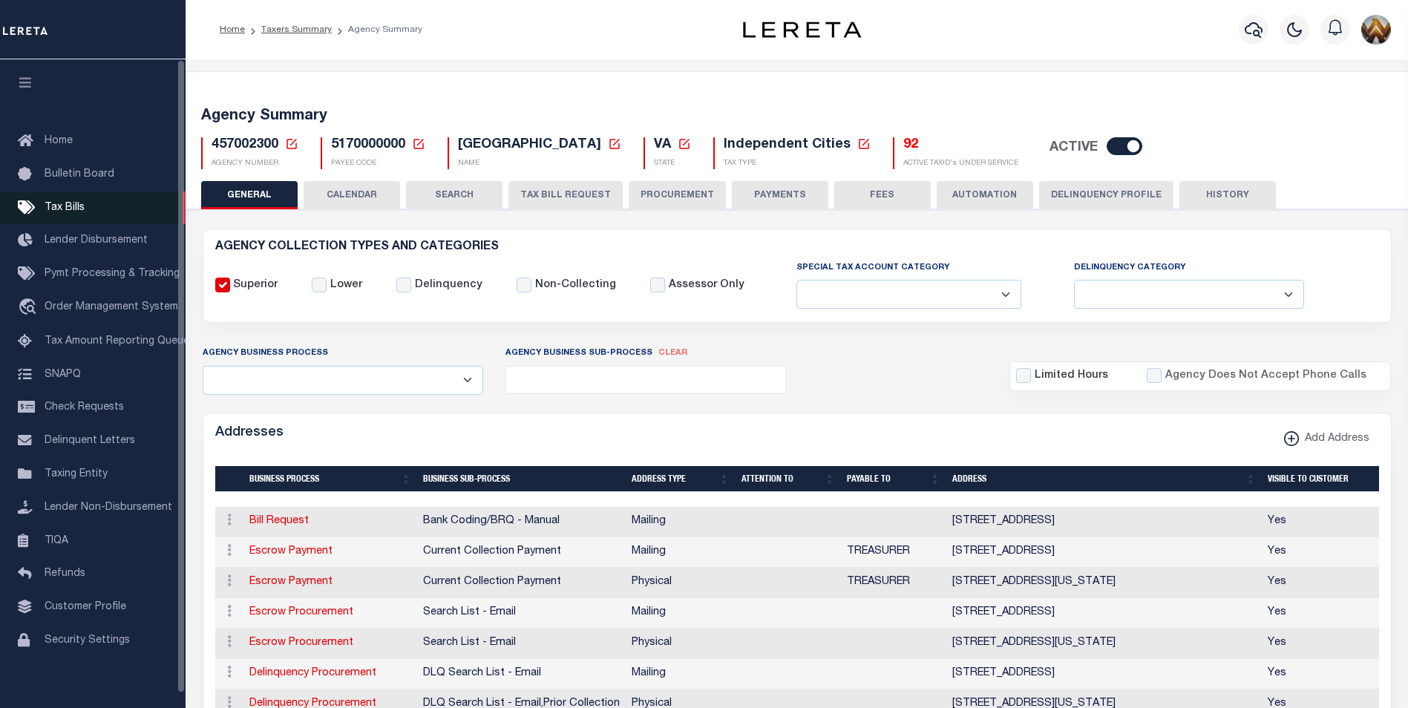
click at [59, 206] on span "Tax Bills" at bounding box center [65, 208] width 40 height 10
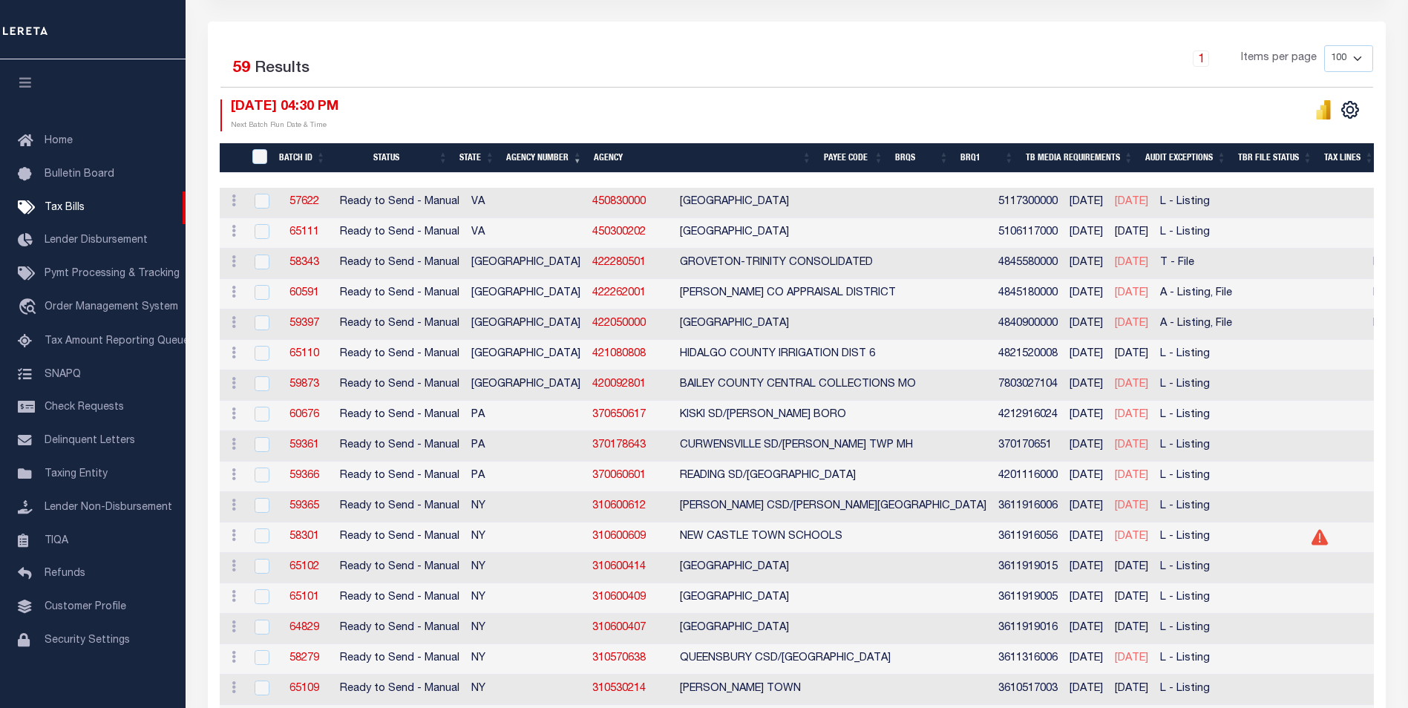
scroll to position [371, 0]
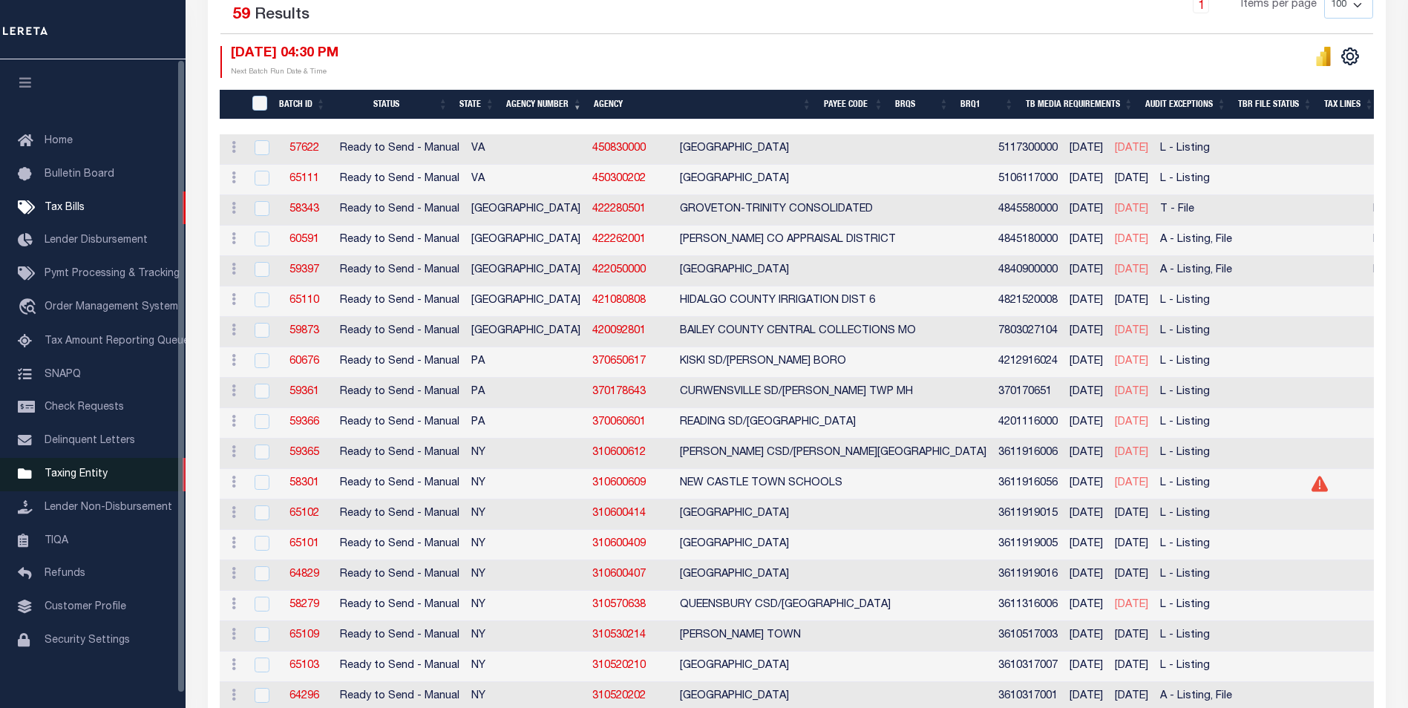
click at [70, 476] on span "Taxing Entity" at bounding box center [76, 474] width 63 height 10
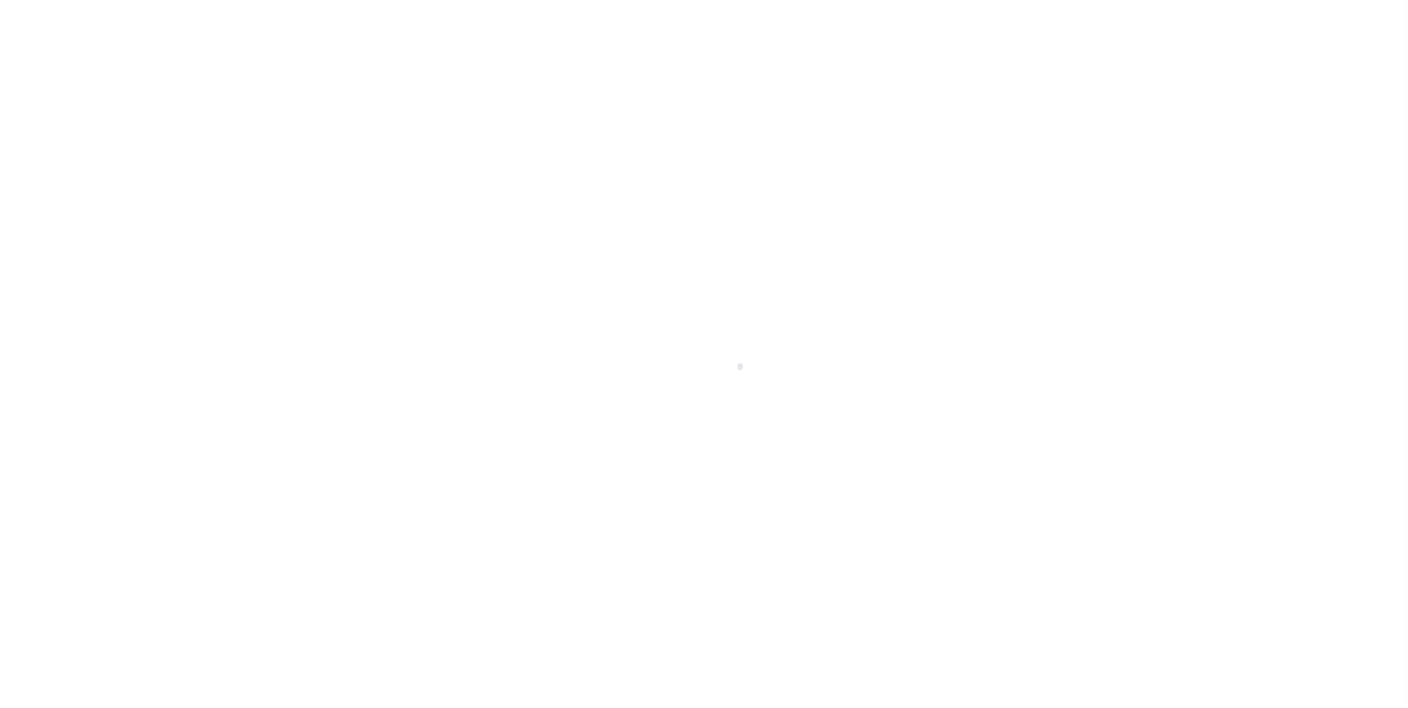
scroll to position [15, 0]
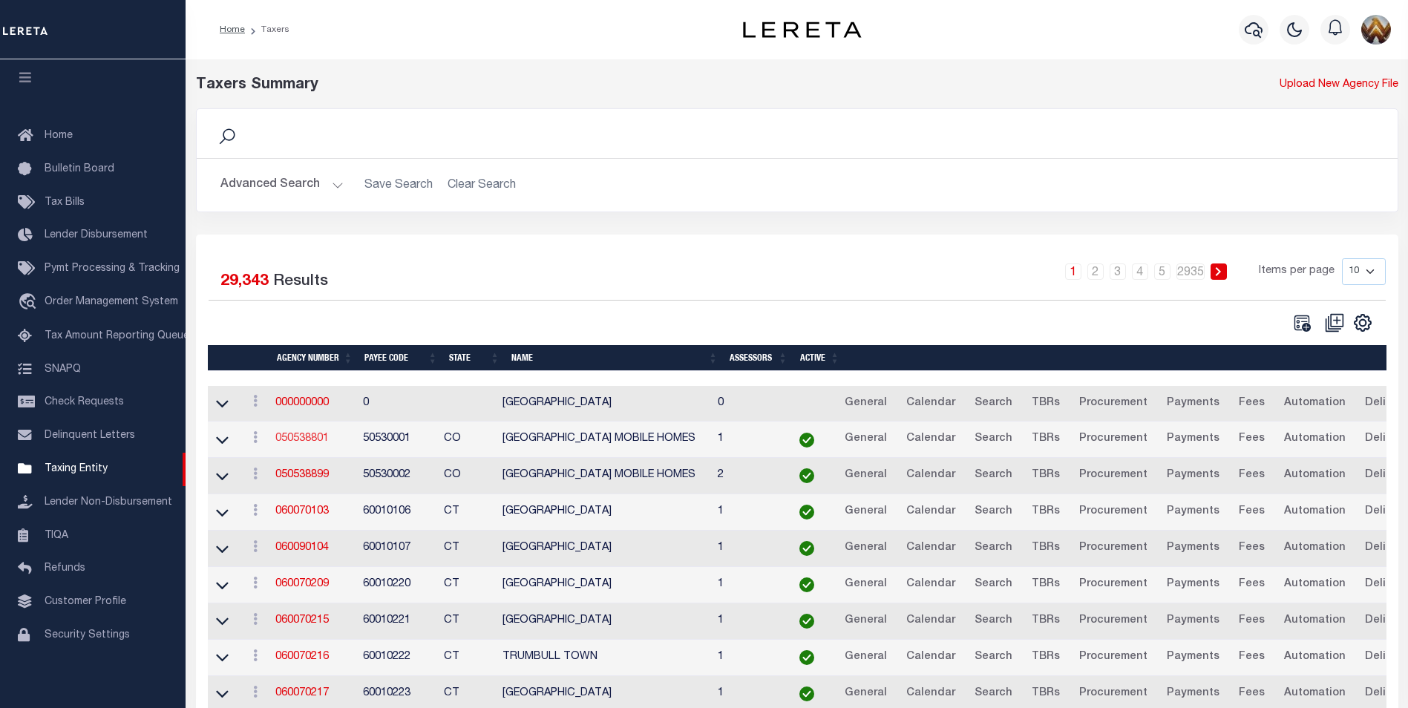
click at [310, 440] on link "050538801" at bounding box center [301, 438] width 53 height 10
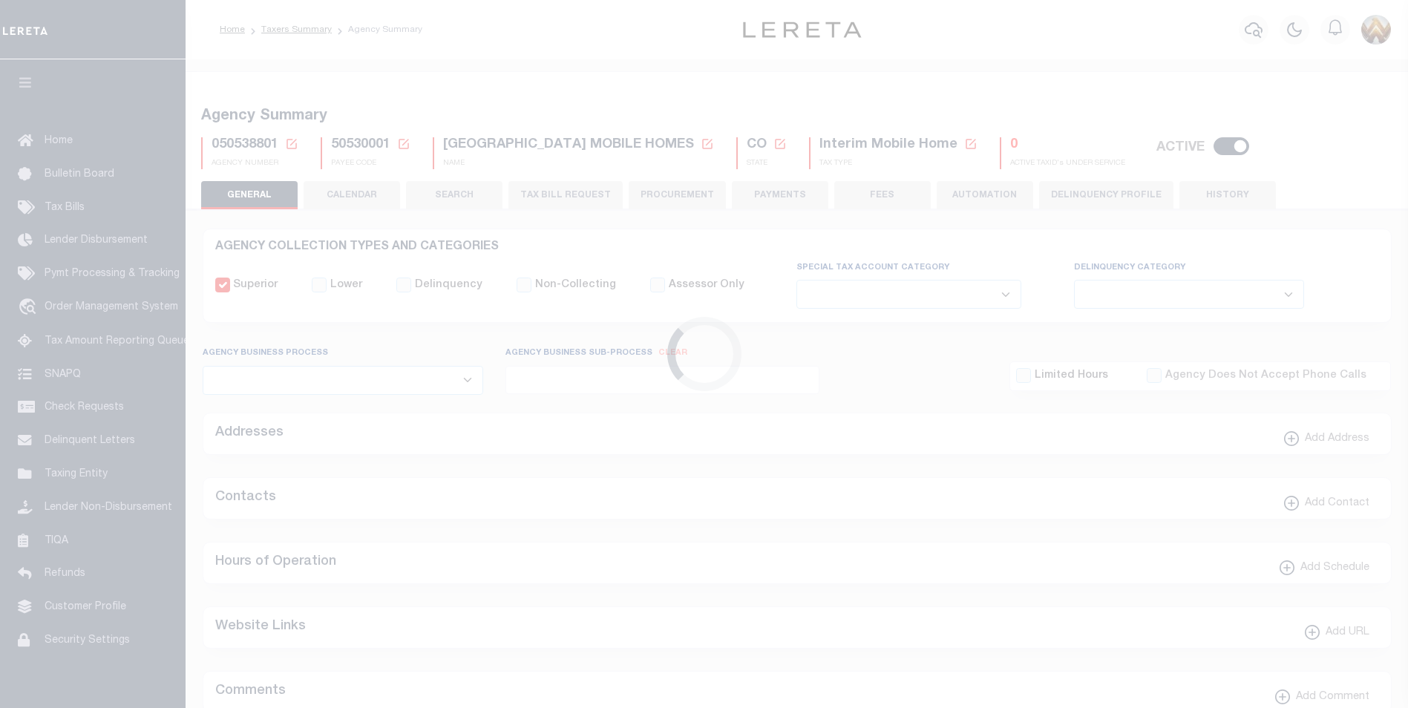
select select
click at [292, 147] on icon at bounding box center [291, 143] width 13 height 13
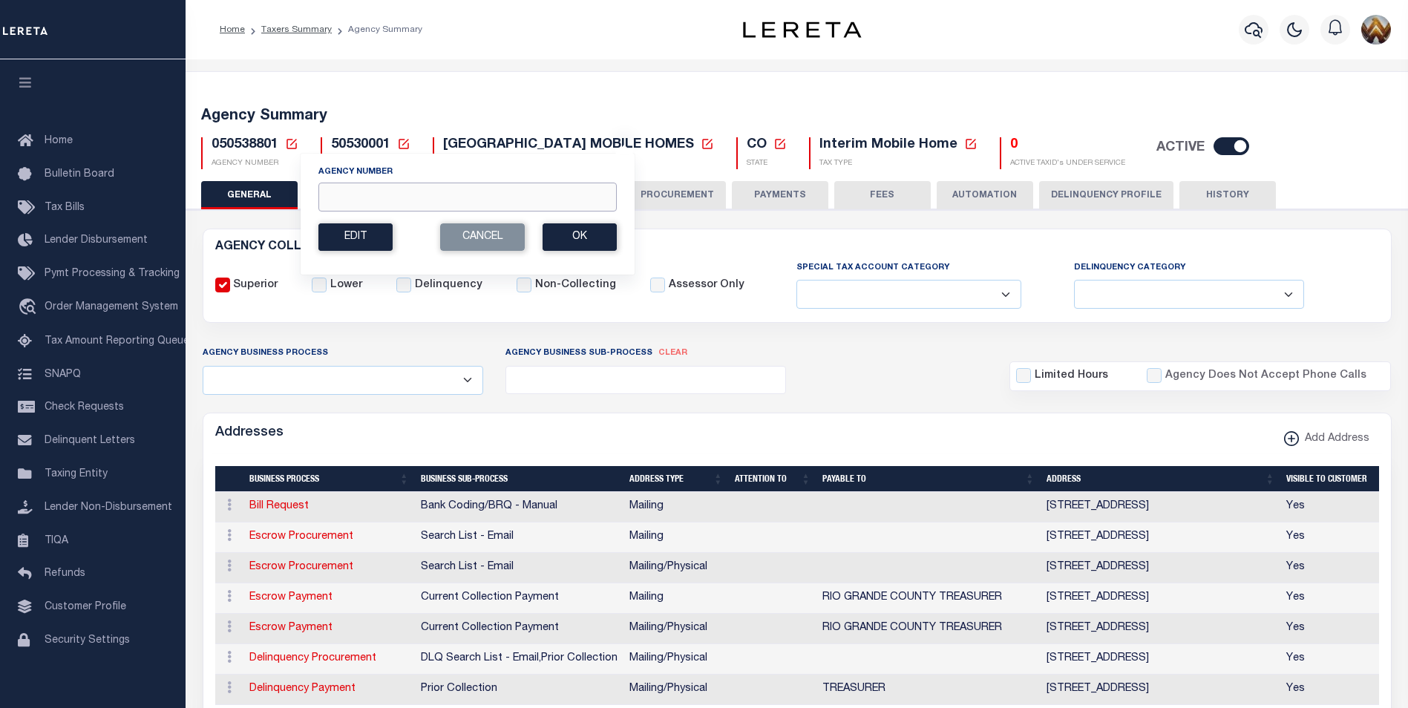
click at [376, 198] on input "Agency Number" at bounding box center [467, 197] width 298 height 29
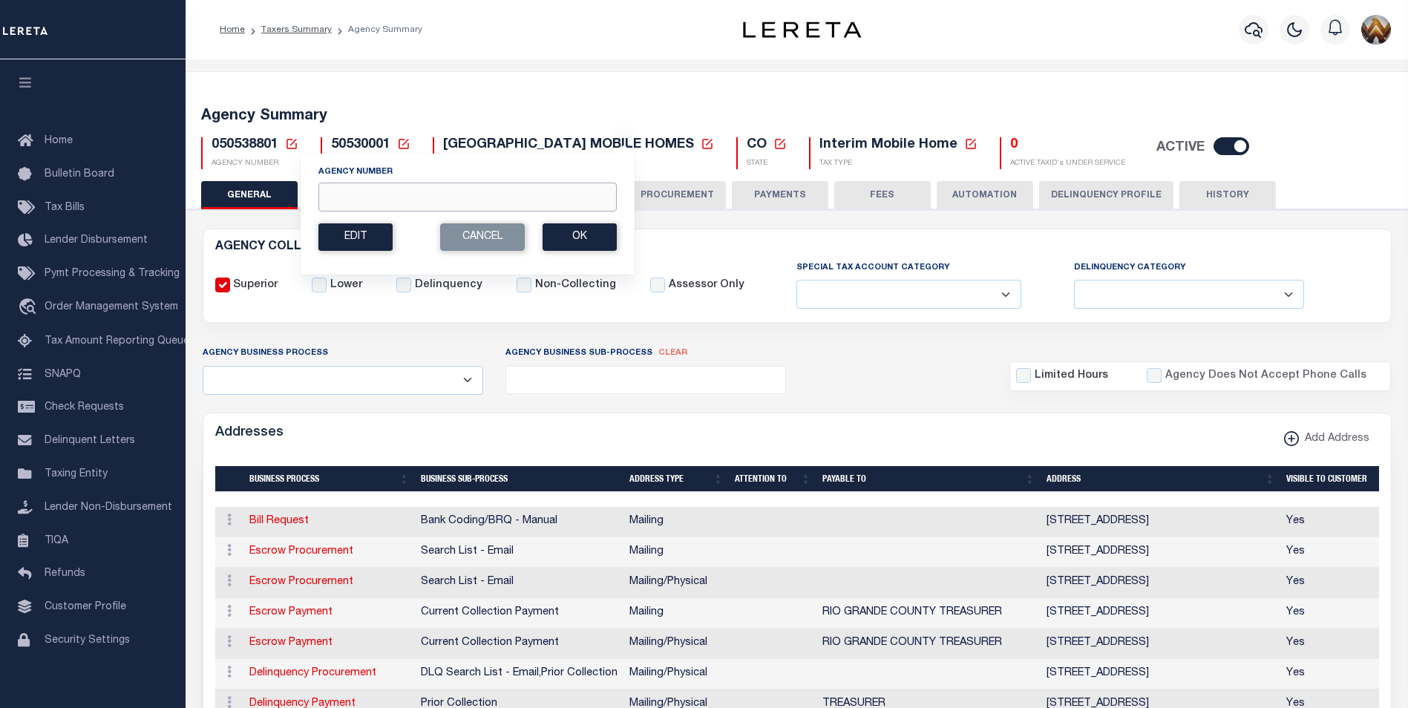
paste input "250240000"
type input "250240000"
click at [578, 239] on button "Ok" at bounding box center [579, 236] width 74 height 27
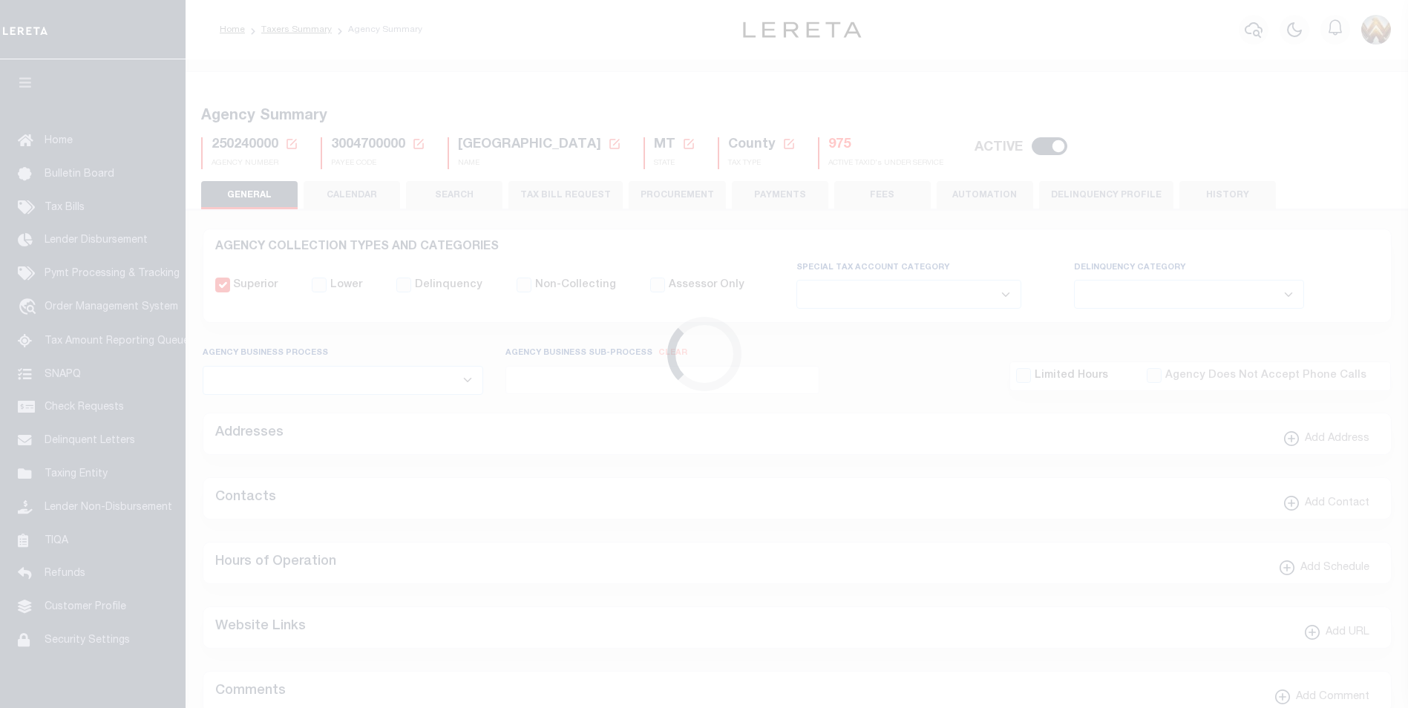
select select
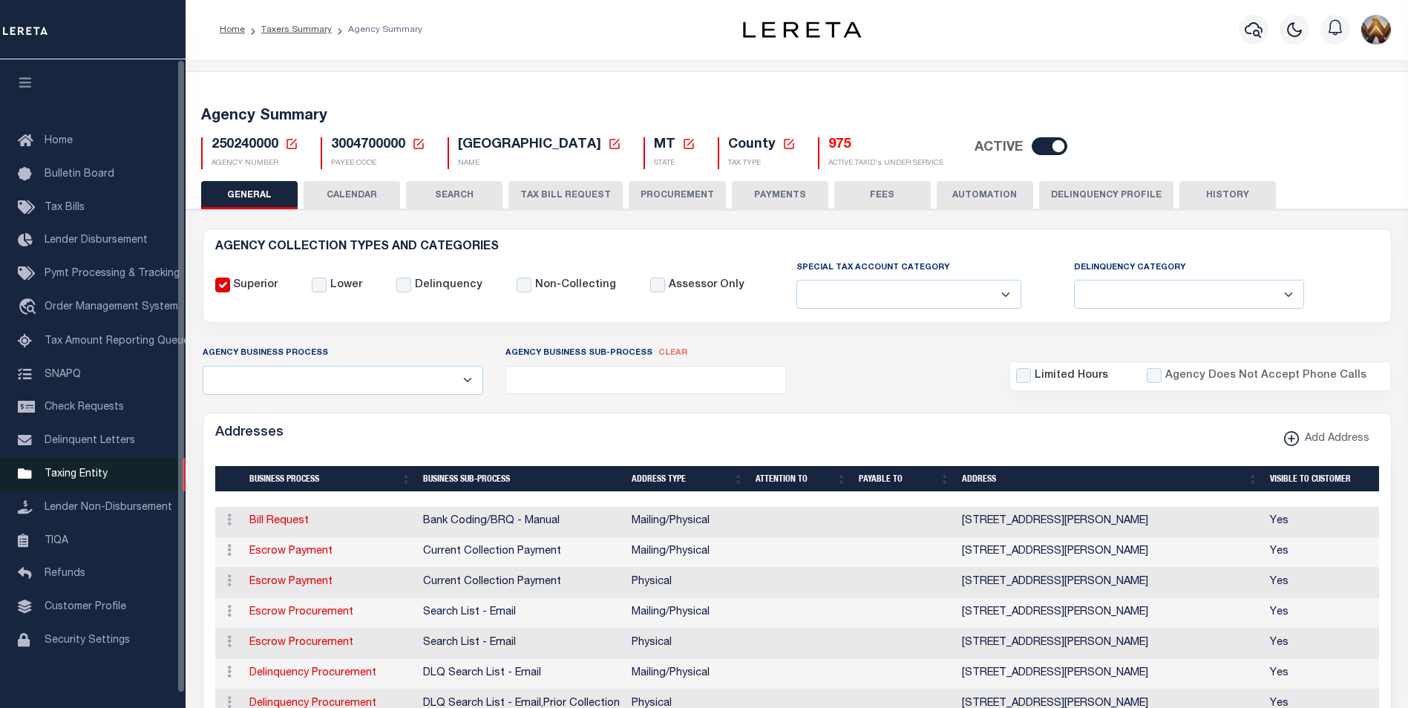
click at [83, 476] on span "Taxing Entity" at bounding box center [76, 474] width 63 height 10
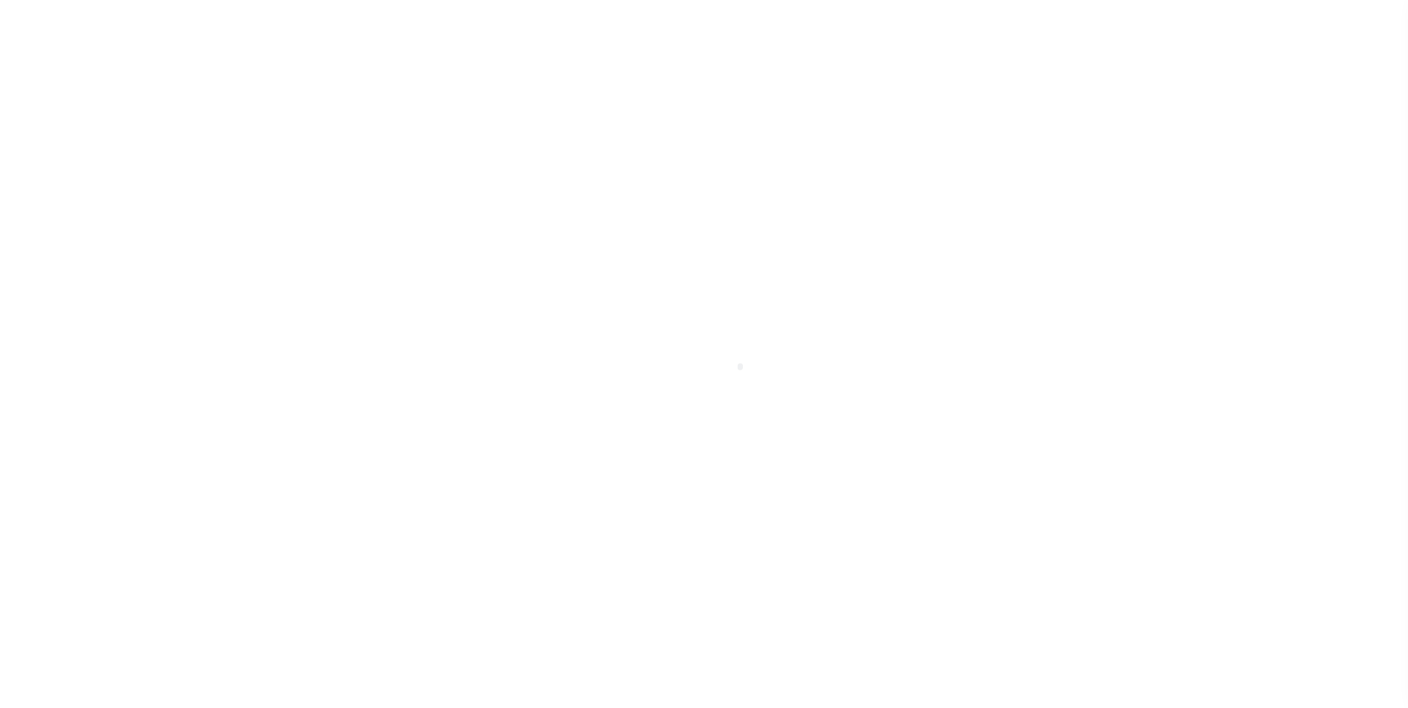
scroll to position [15, 0]
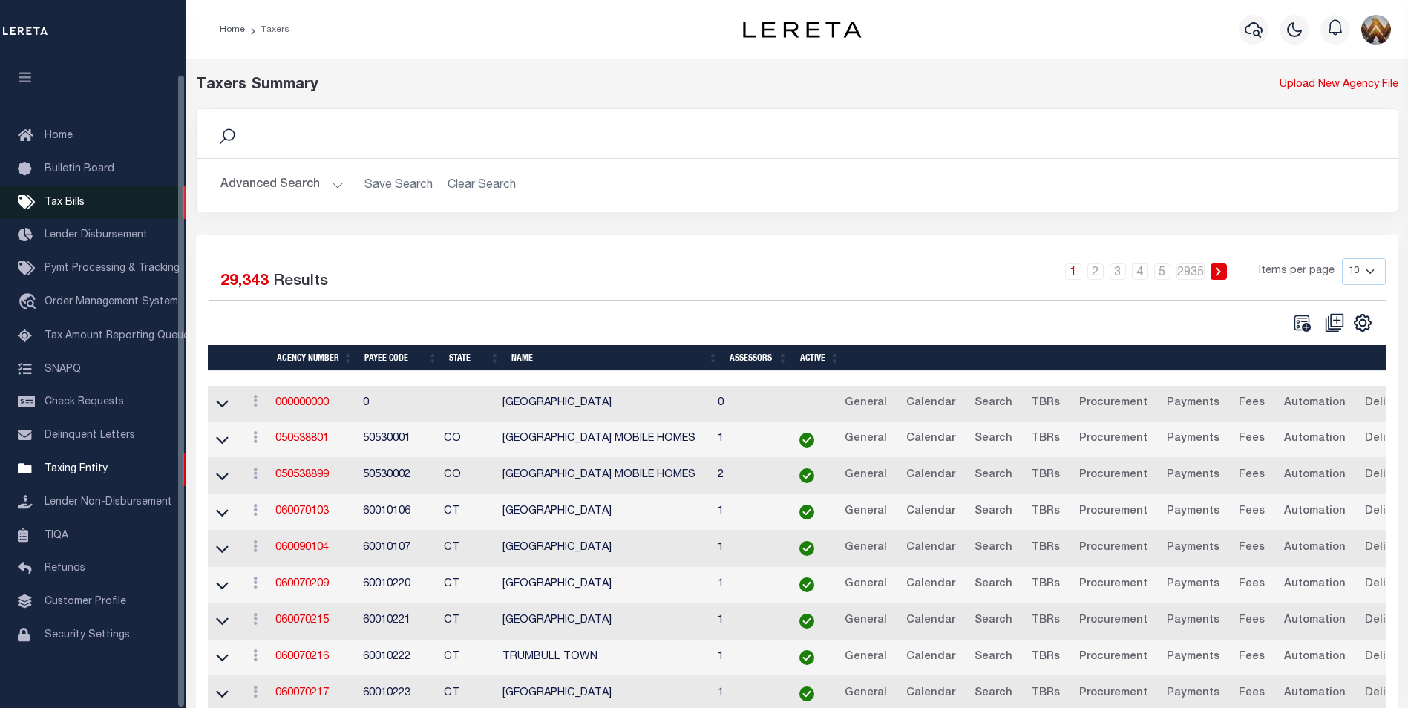
click at [66, 197] on span "Tax Bills" at bounding box center [65, 202] width 40 height 10
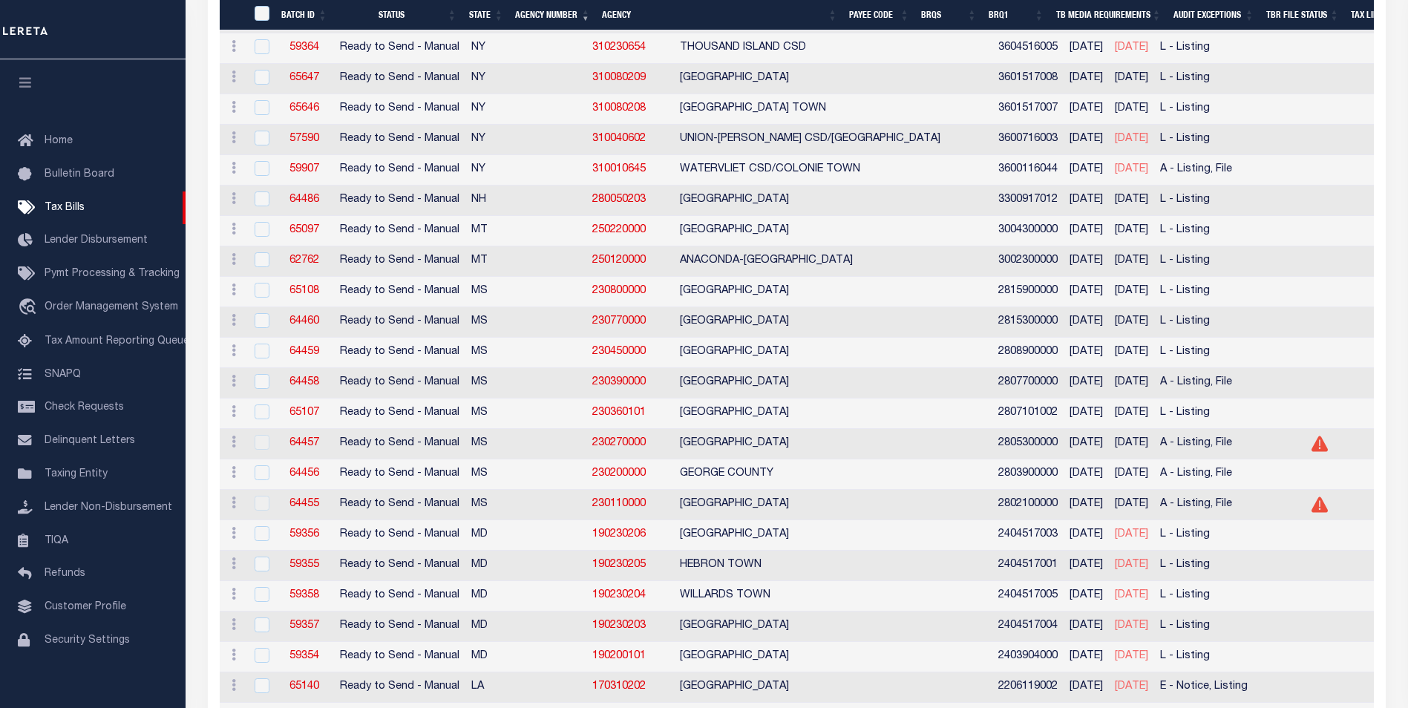
scroll to position [1187, 0]
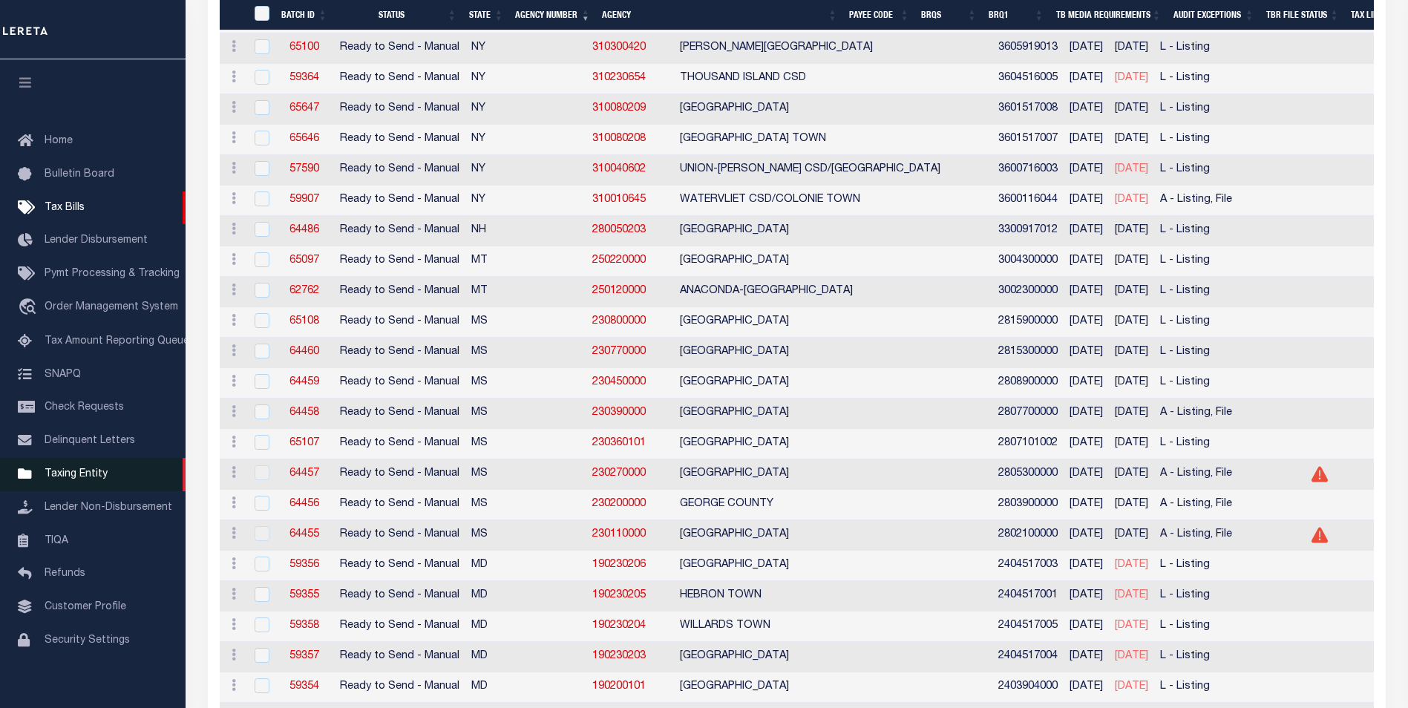
click at [59, 479] on span "Taxing Entity" at bounding box center [76, 474] width 63 height 10
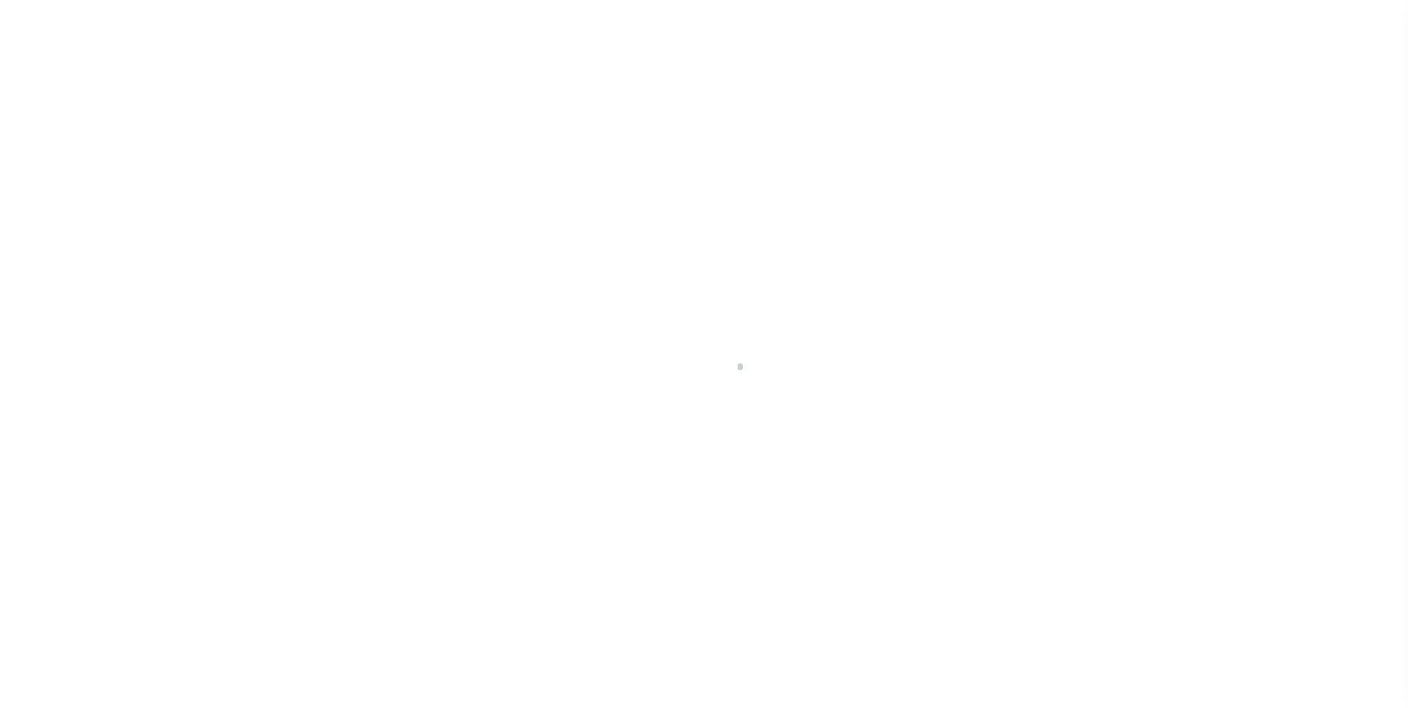
scroll to position [15, 0]
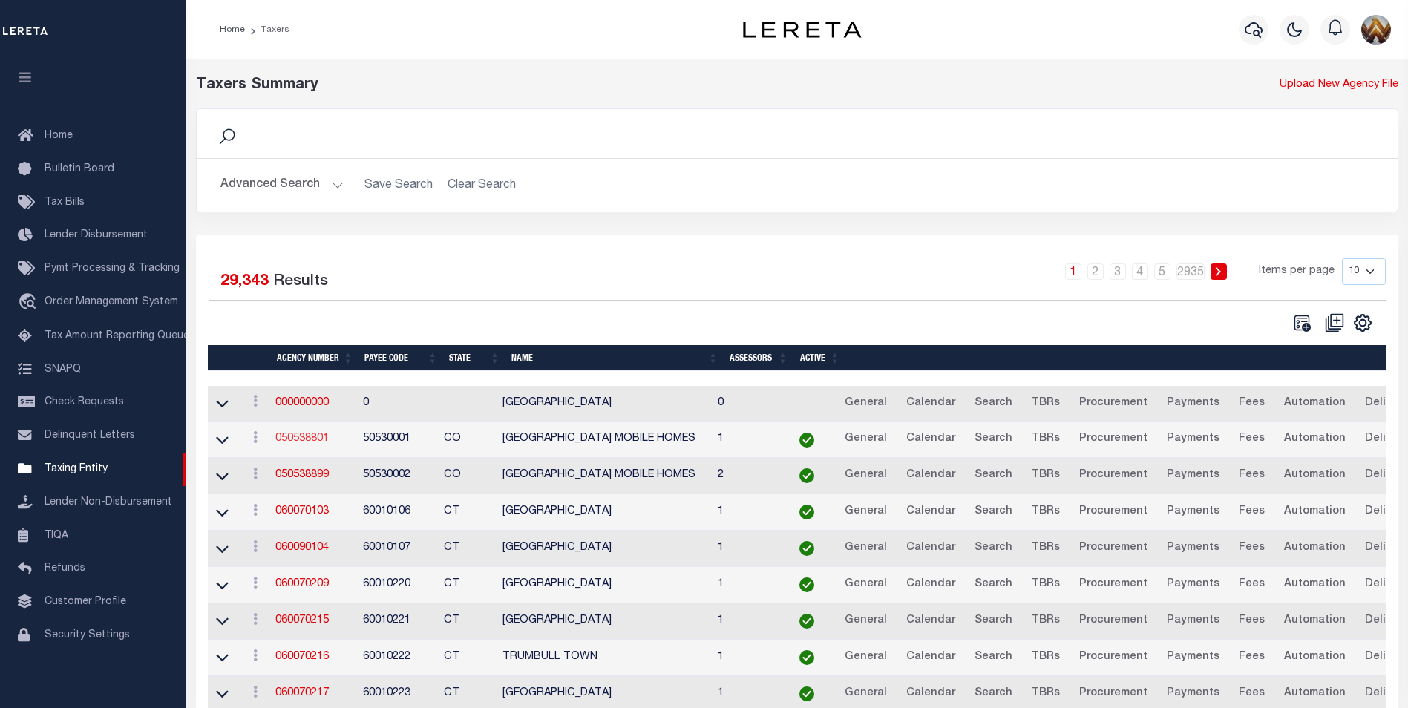
click at [316, 444] on link "050538801" at bounding box center [301, 438] width 53 height 10
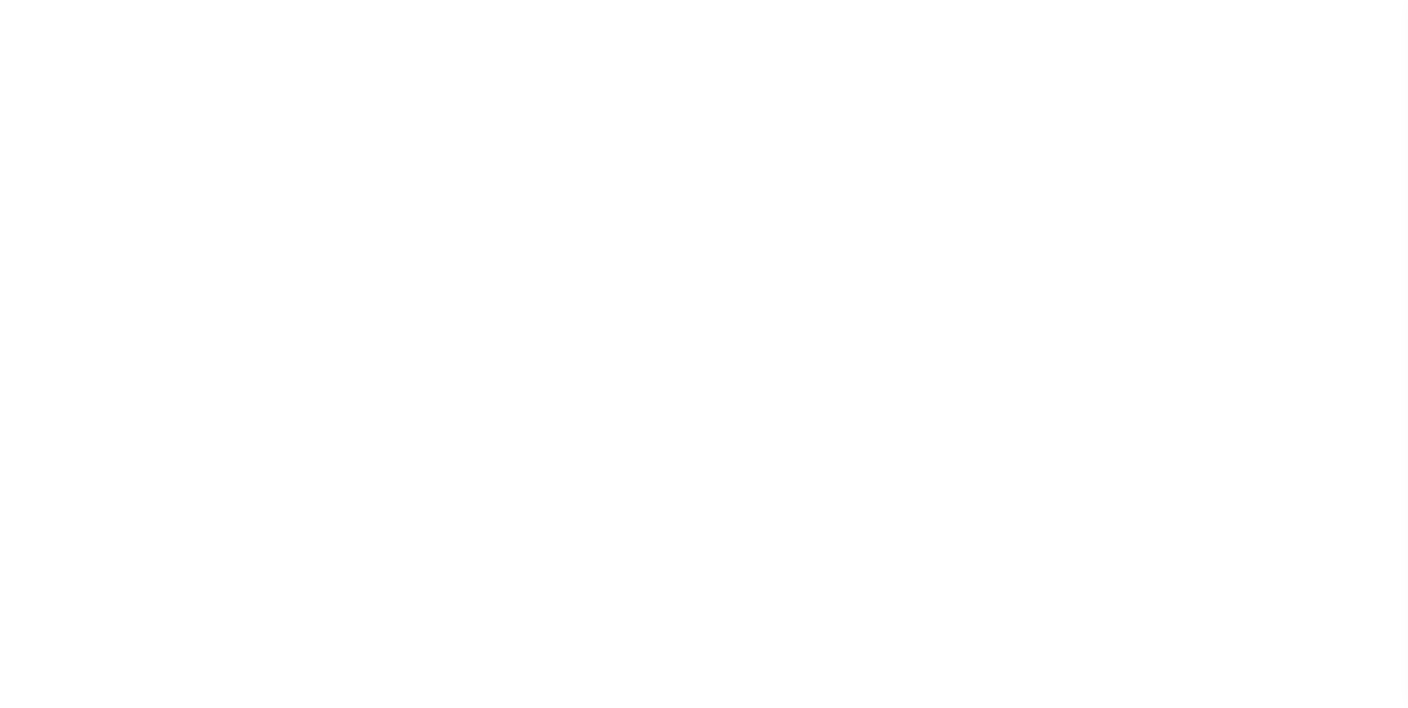
select select
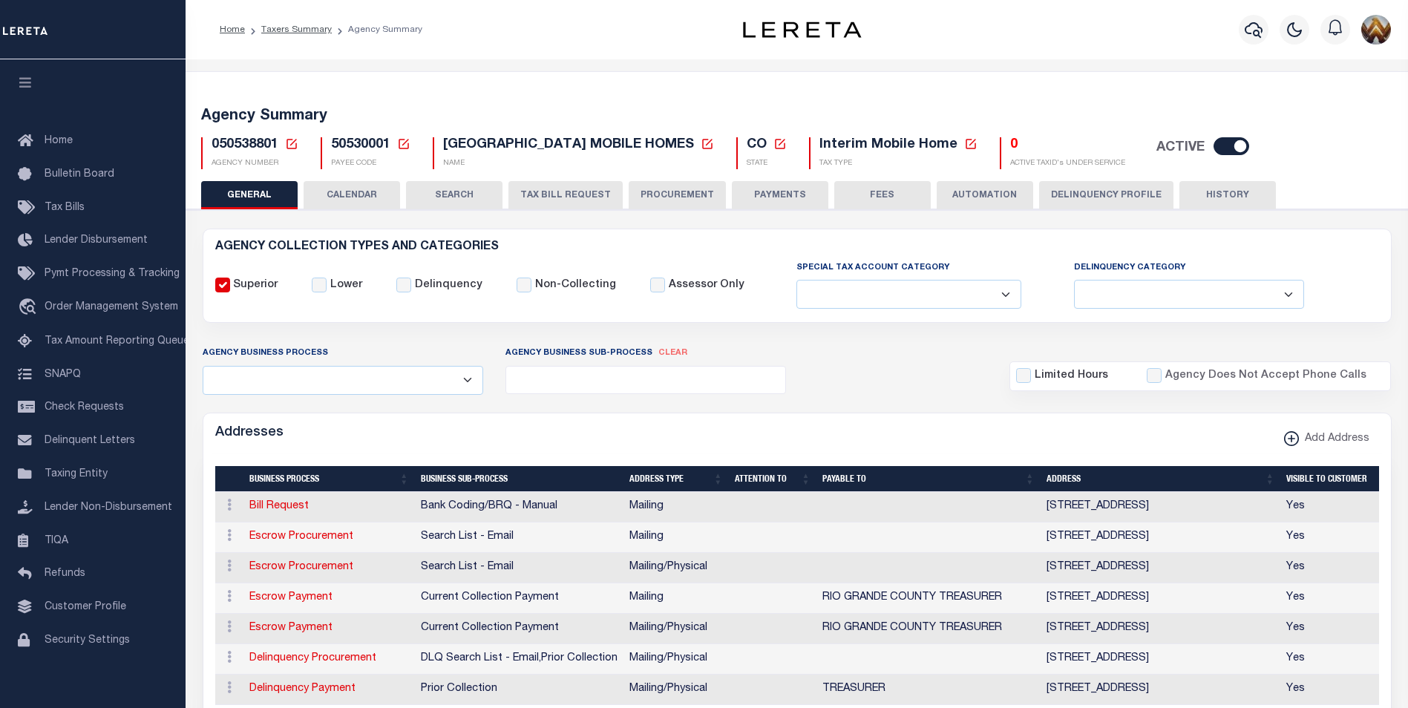
click at [288, 143] on icon at bounding box center [291, 143] width 13 height 13
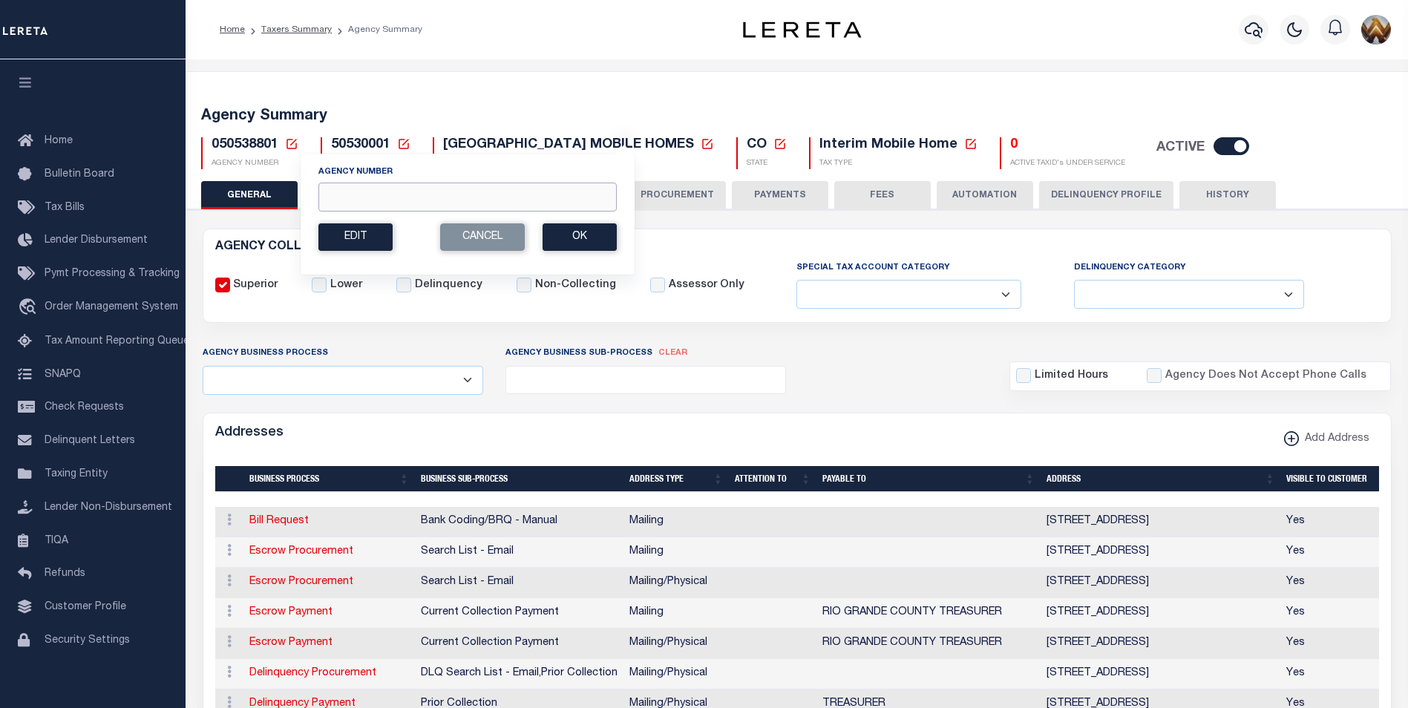
click at [381, 204] on input "Agency Number" at bounding box center [467, 197] width 298 height 29
paste input "130010000"
type input "130010000"
click at [581, 250] on button "Ok" at bounding box center [579, 236] width 74 height 27
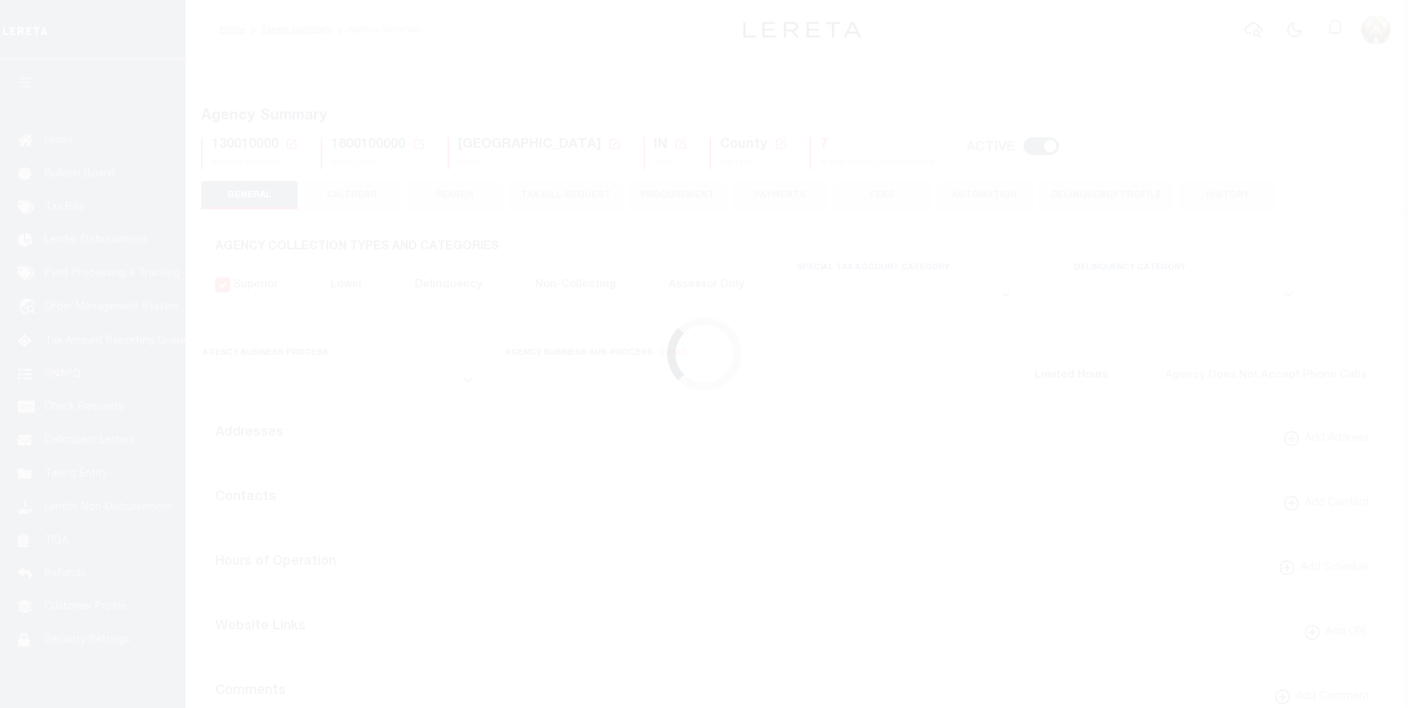
select select
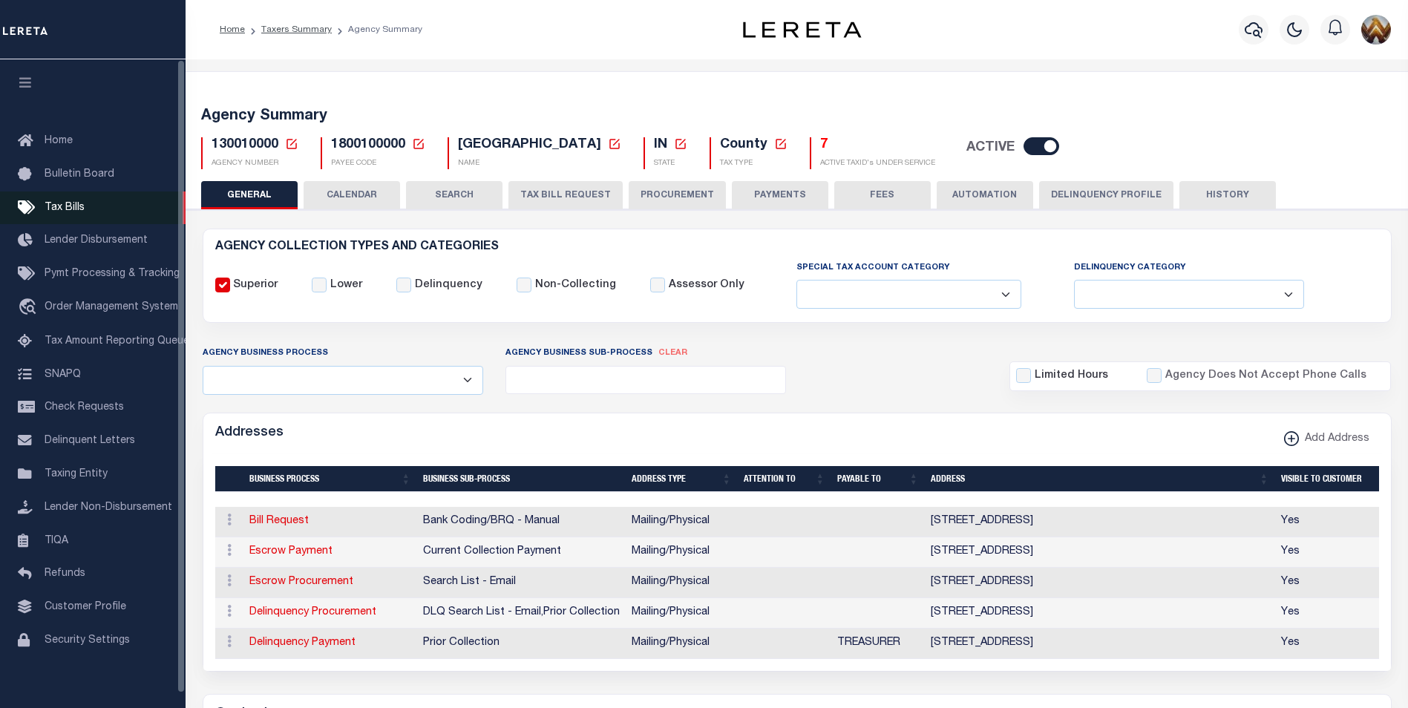
click at [73, 207] on span "Tax Bills" at bounding box center [65, 208] width 40 height 10
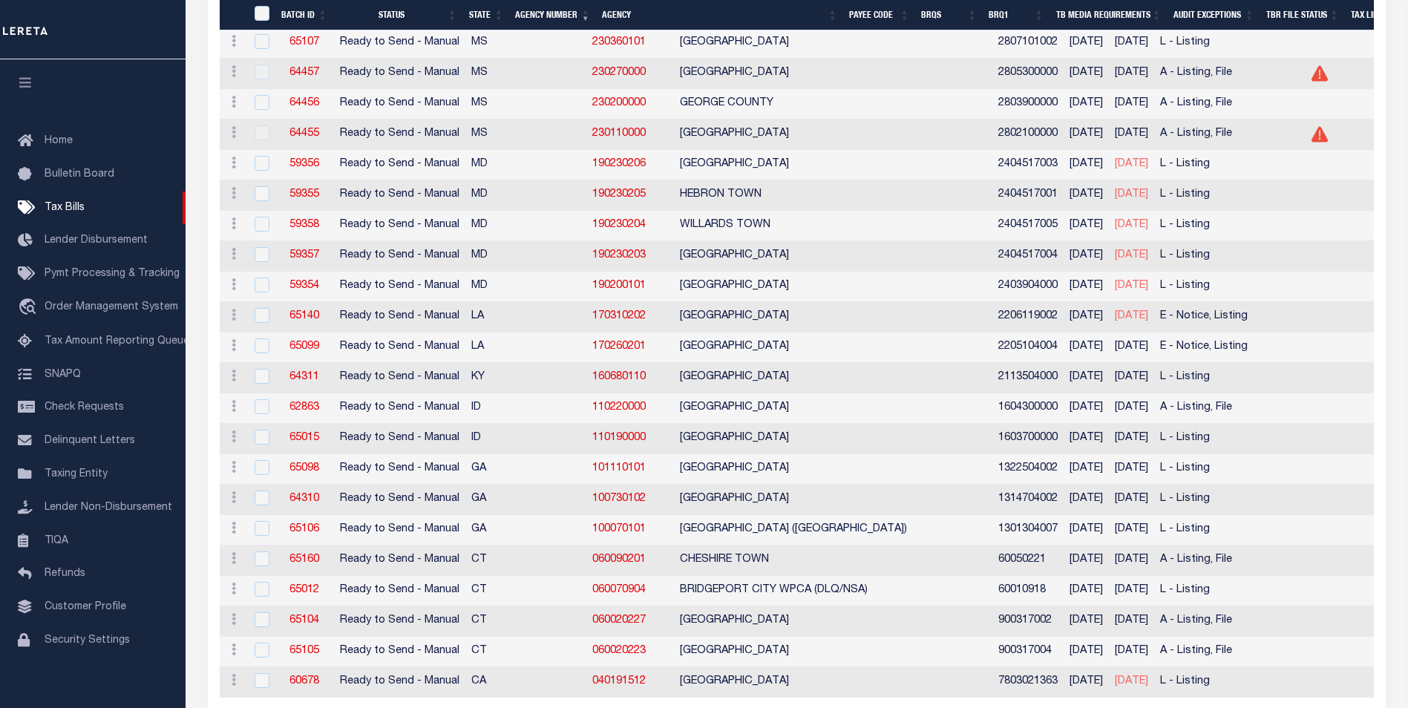
scroll to position [1633, 0]
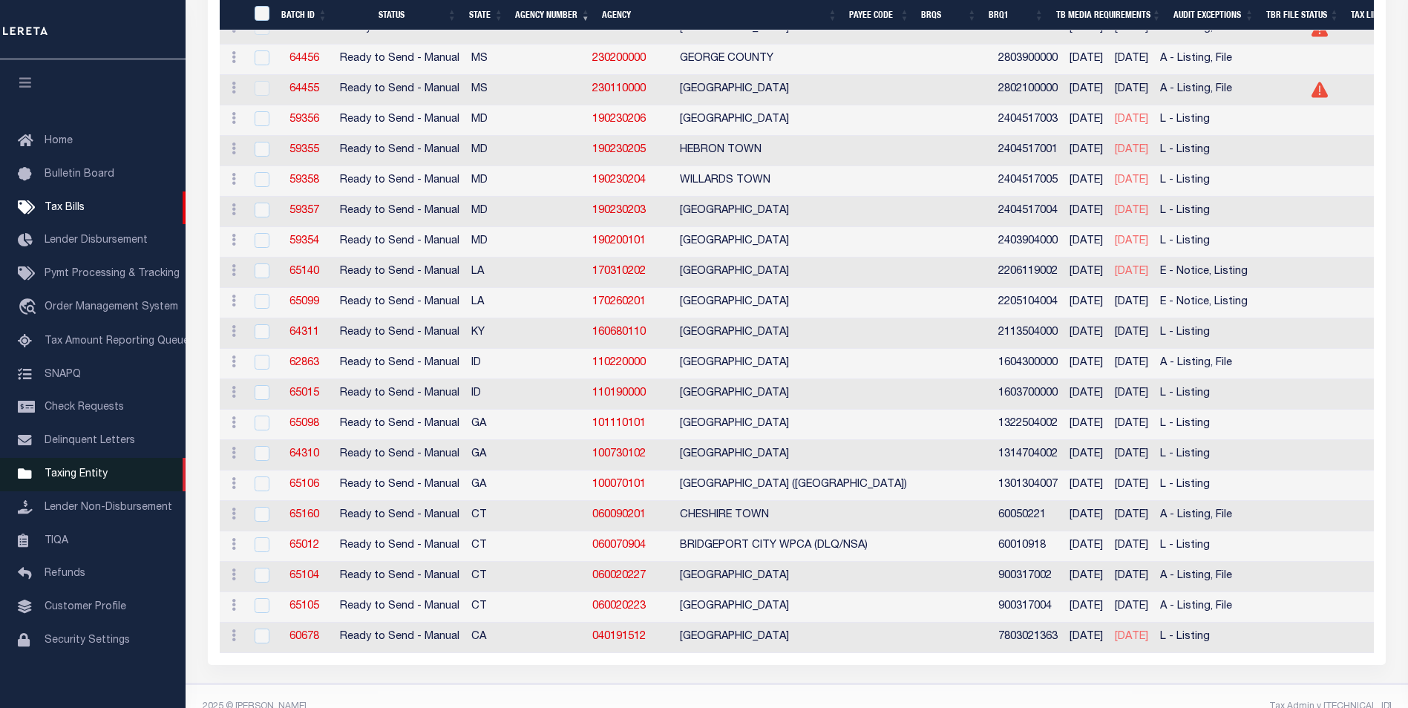
click at [72, 479] on span "Taxing Entity" at bounding box center [76, 474] width 63 height 10
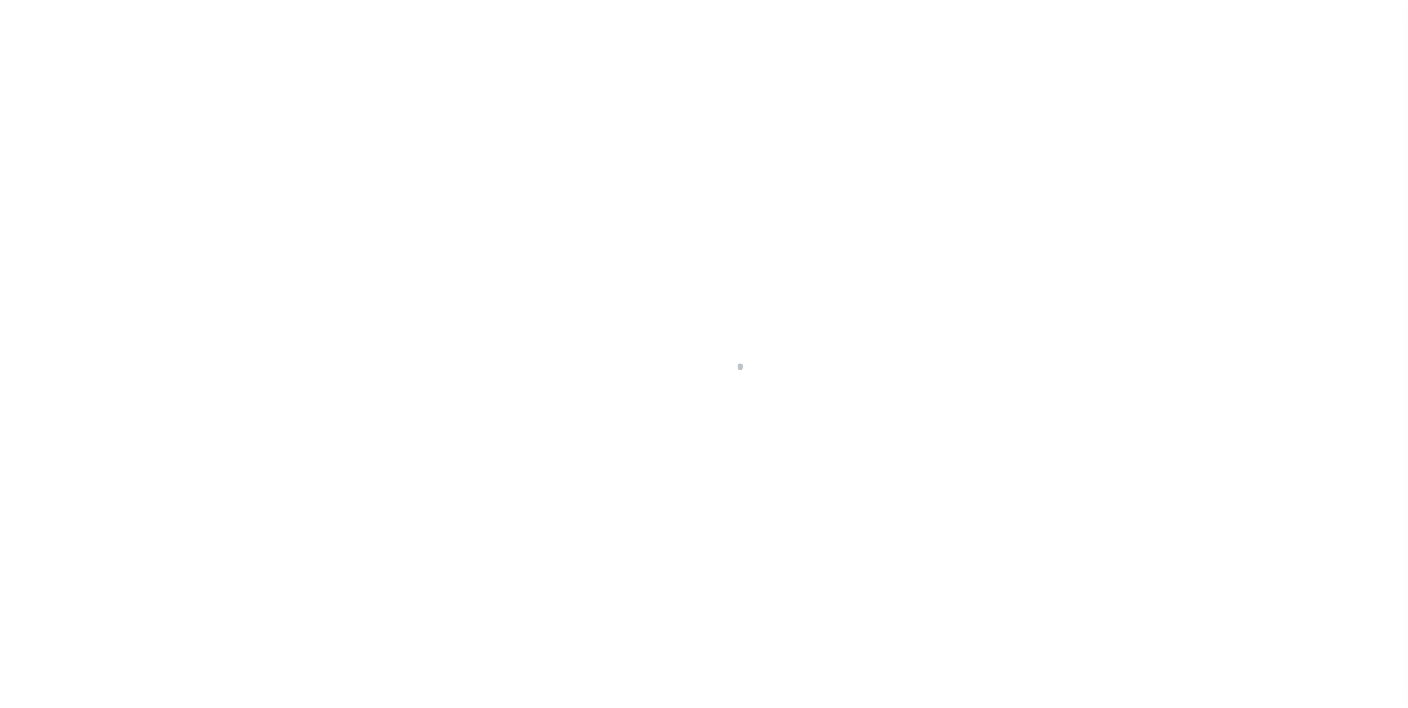
scroll to position [15, 0]
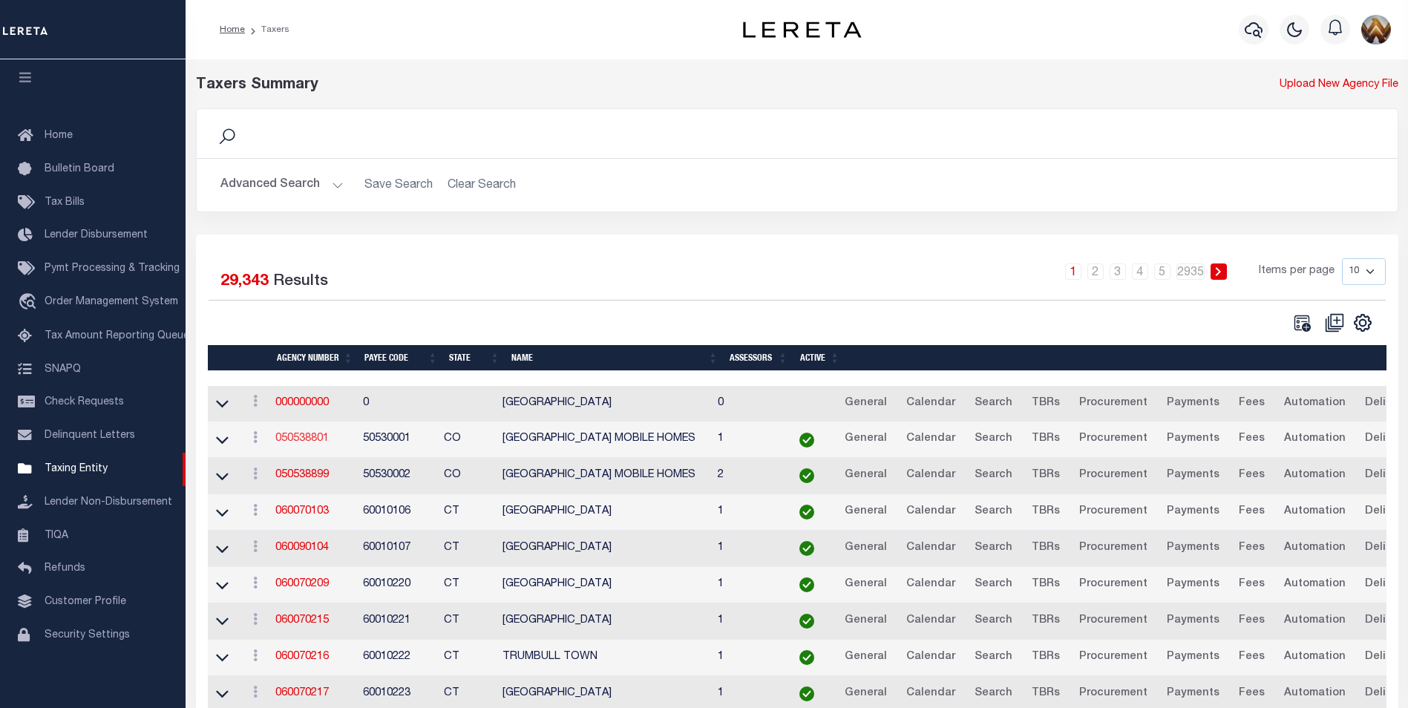
click at [301, 439] on link "050538801" at bounding box center [301, 438] width 53 height 10
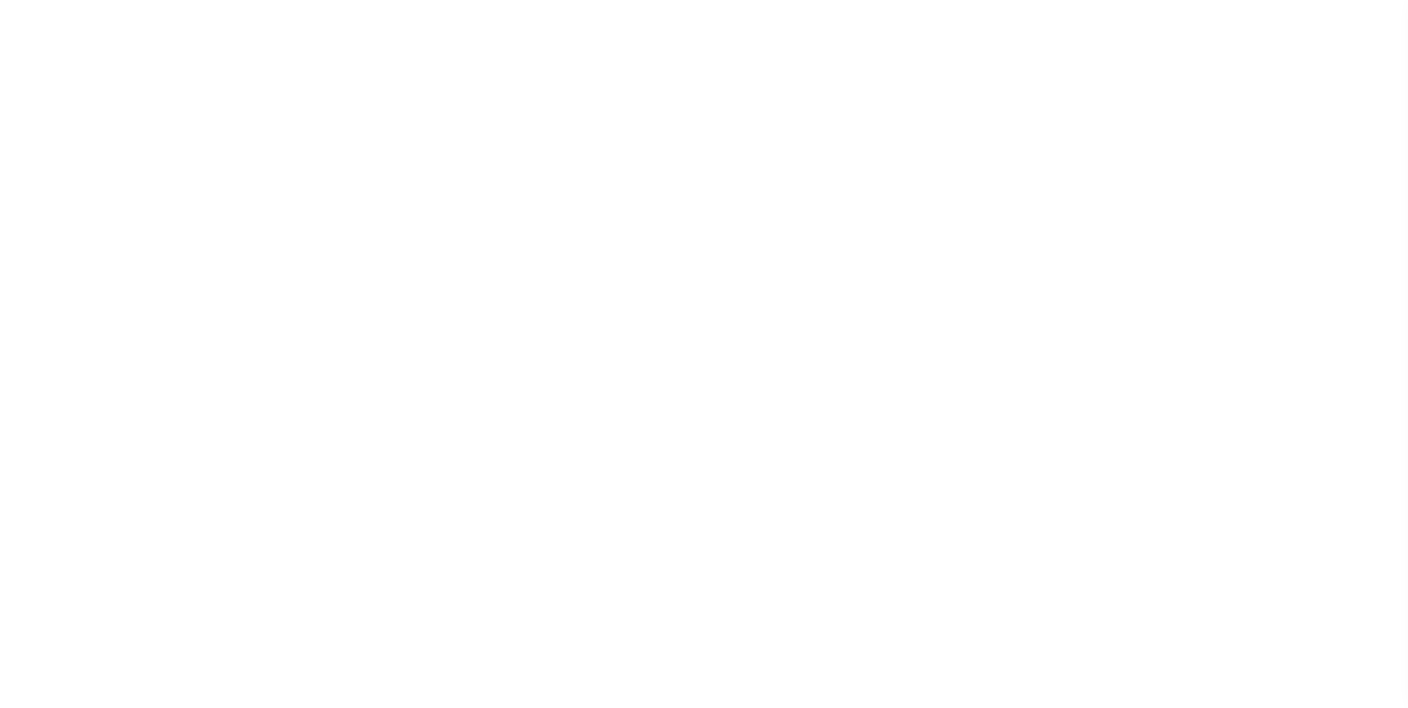
select select
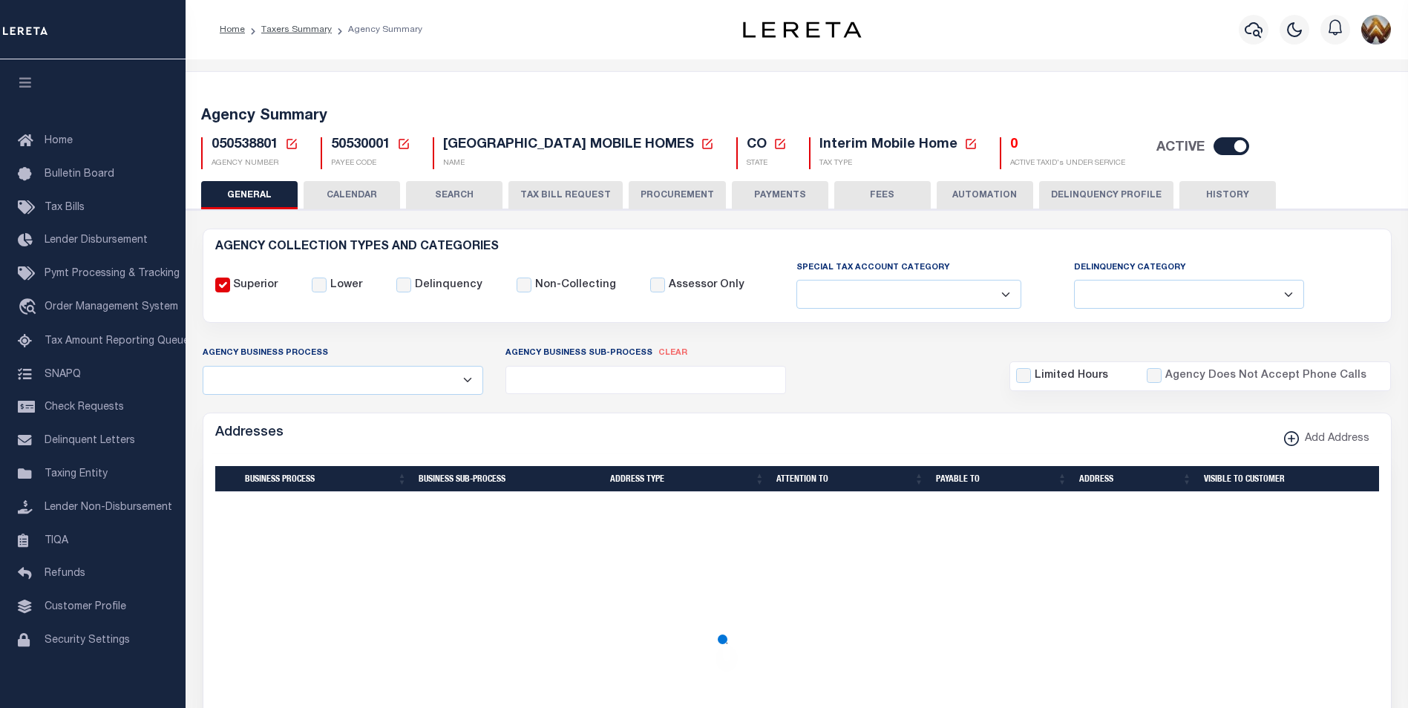
click at [289, 145] on icon at bounding box center [291, 143] width 13 height 13
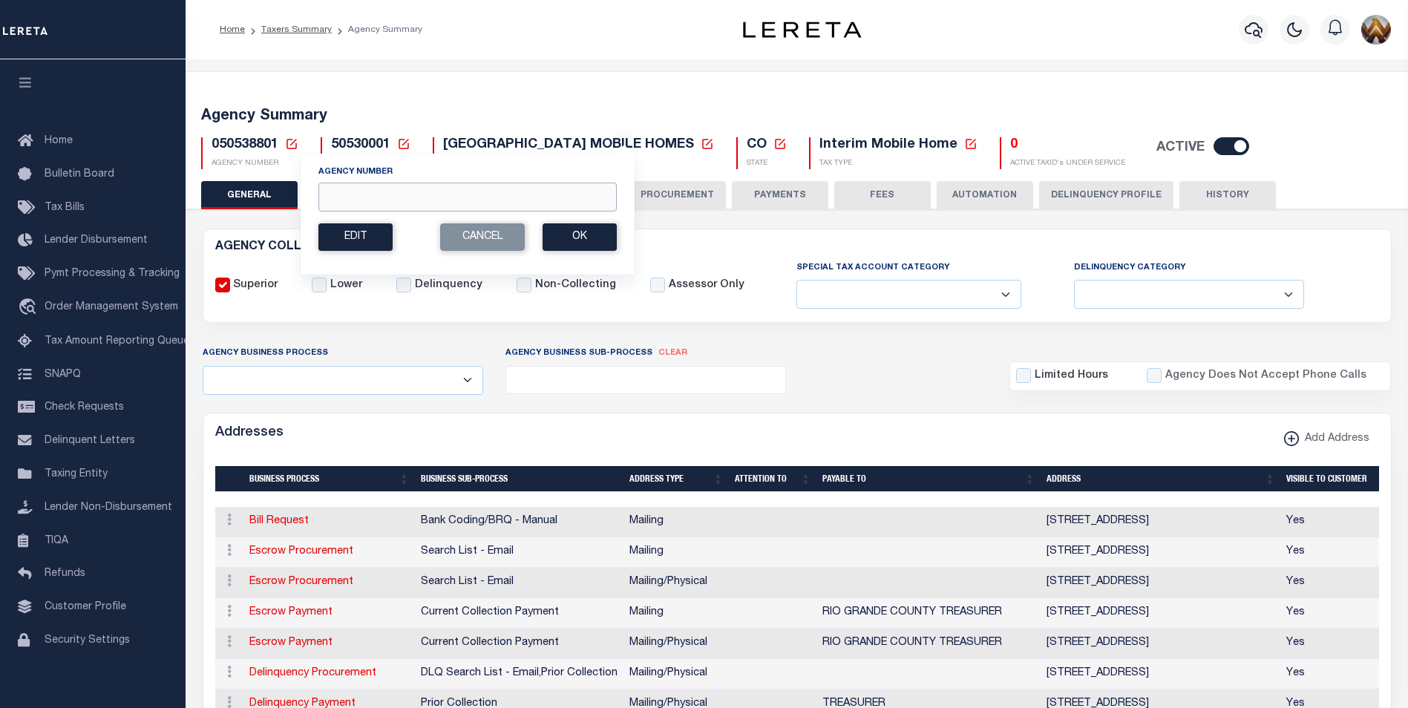
click at [343, 191] on input "Agency Number" at bounding box center [467, 197] width 298 height 29
paste input "130030000"
type input "130030000"
click at [565, 240] on button "Ok" at bounding box center [579, 236] width 74 height 27
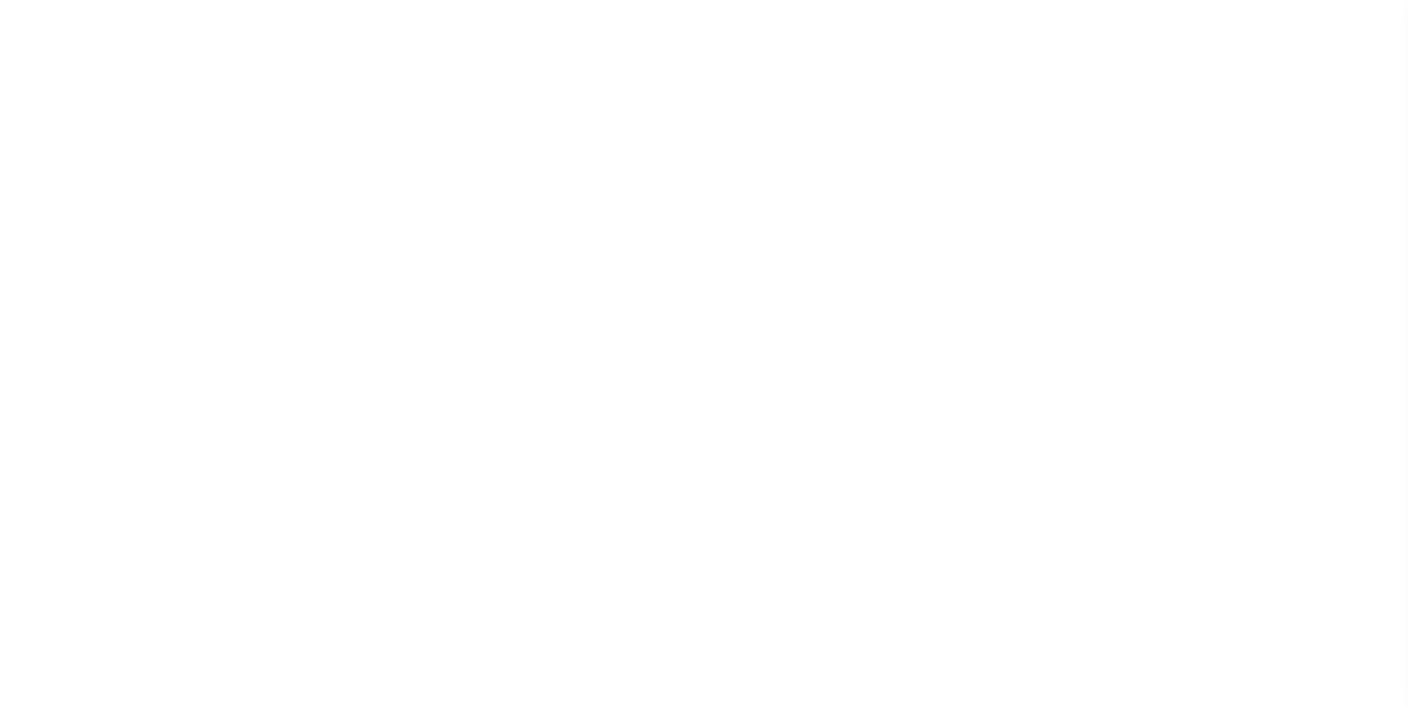
select select
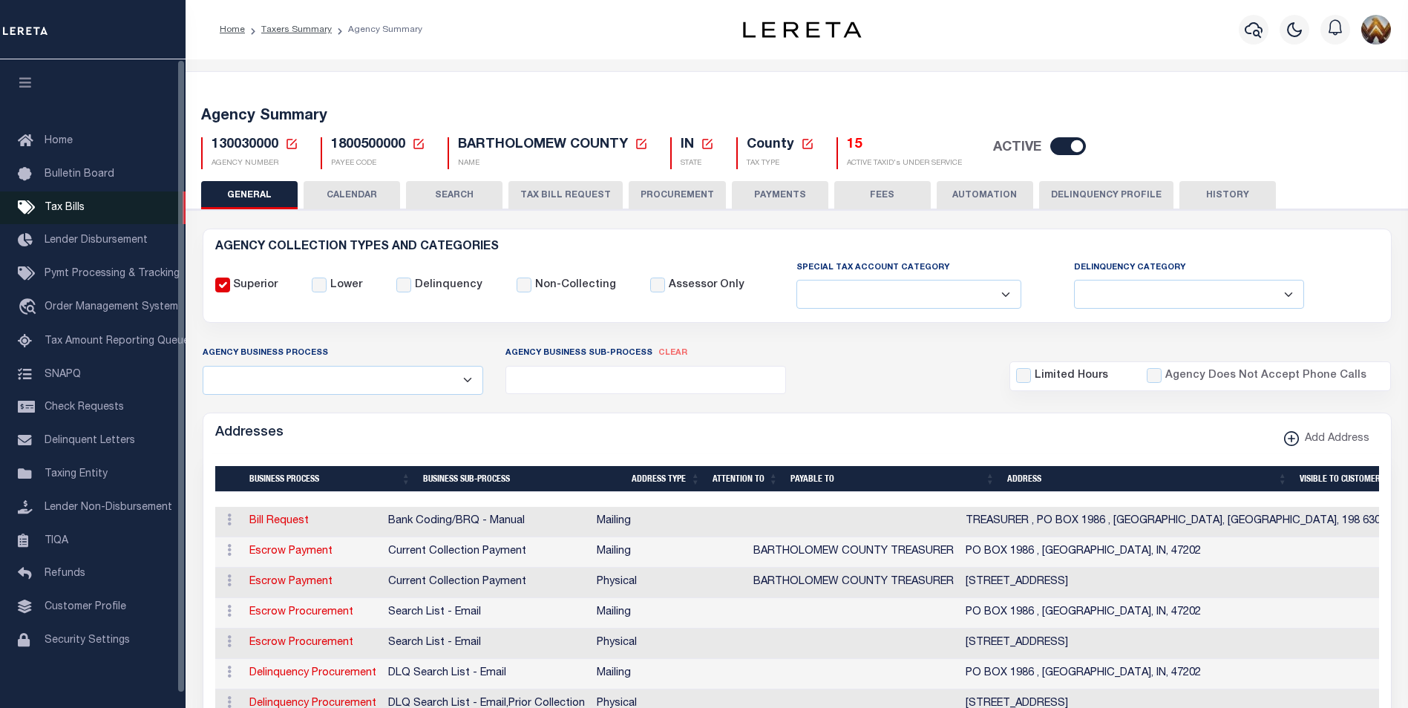
click at [62, 211] on span "Tax Bills" at bounding box center [65, 208] width 40 height 10
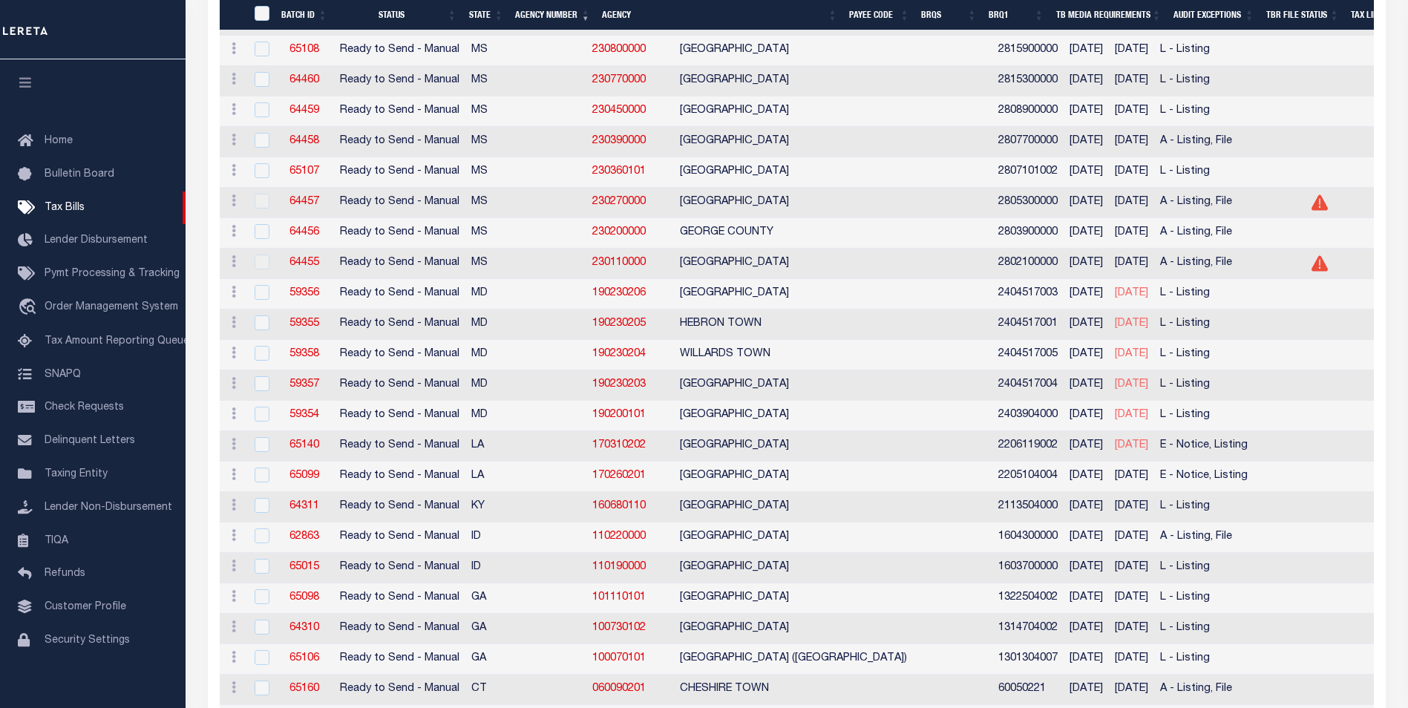
scroll to position [1484, 0]
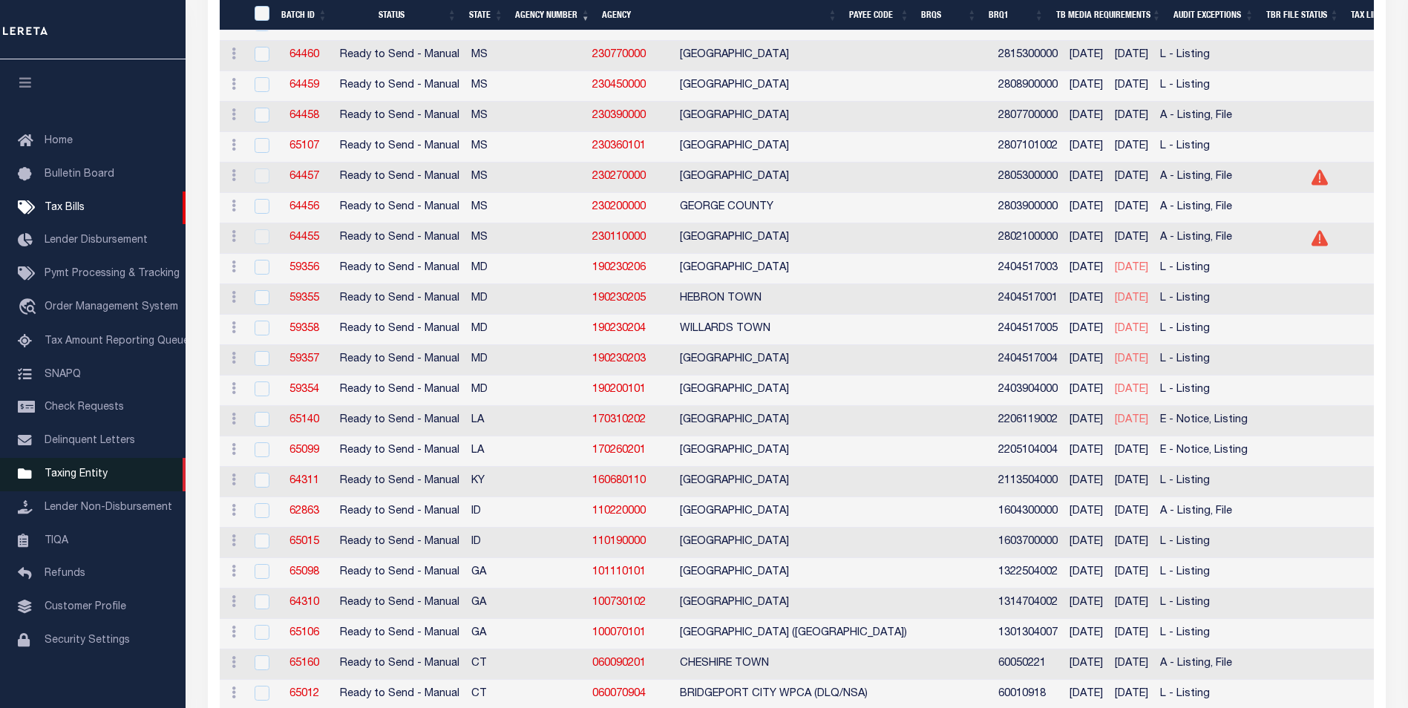
click at [68, 479] on span "Taxing Entity" at bounding box center [76, 474] width 63 height 10
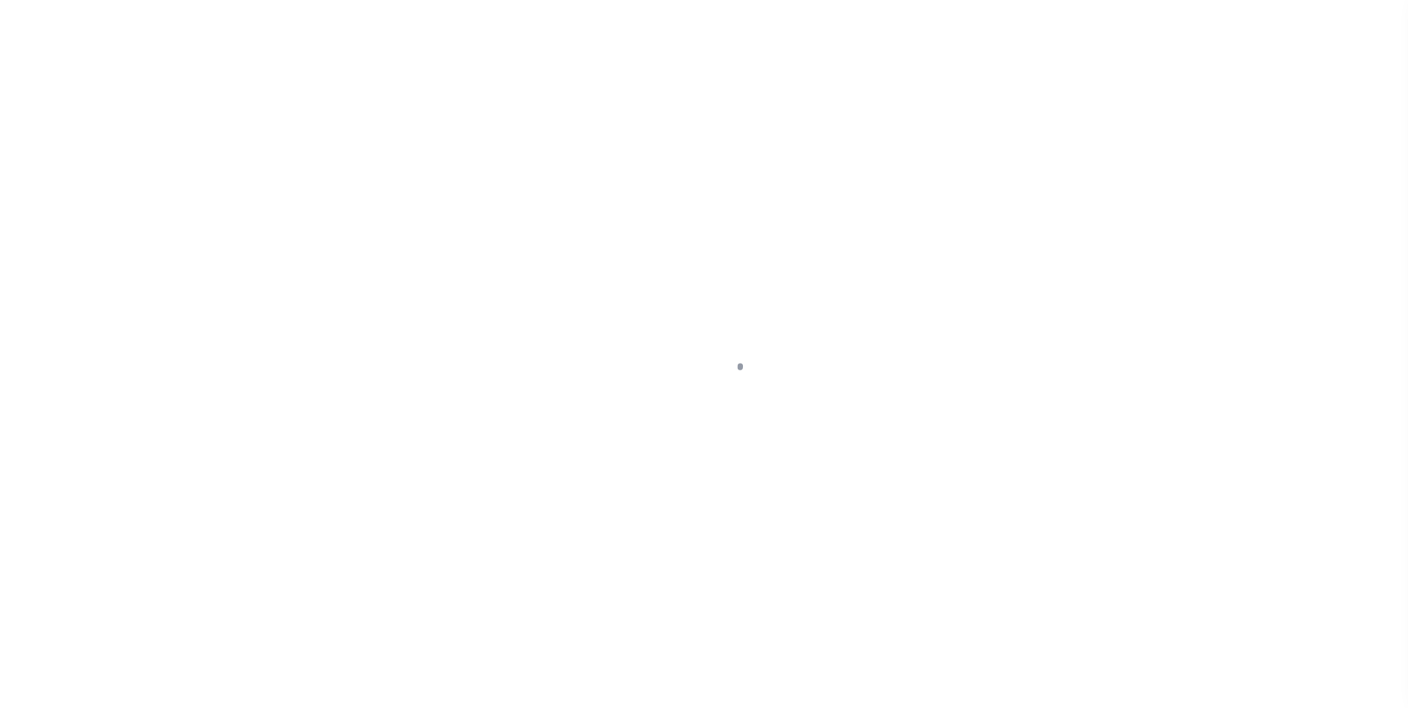
scroll to position [15, 0]
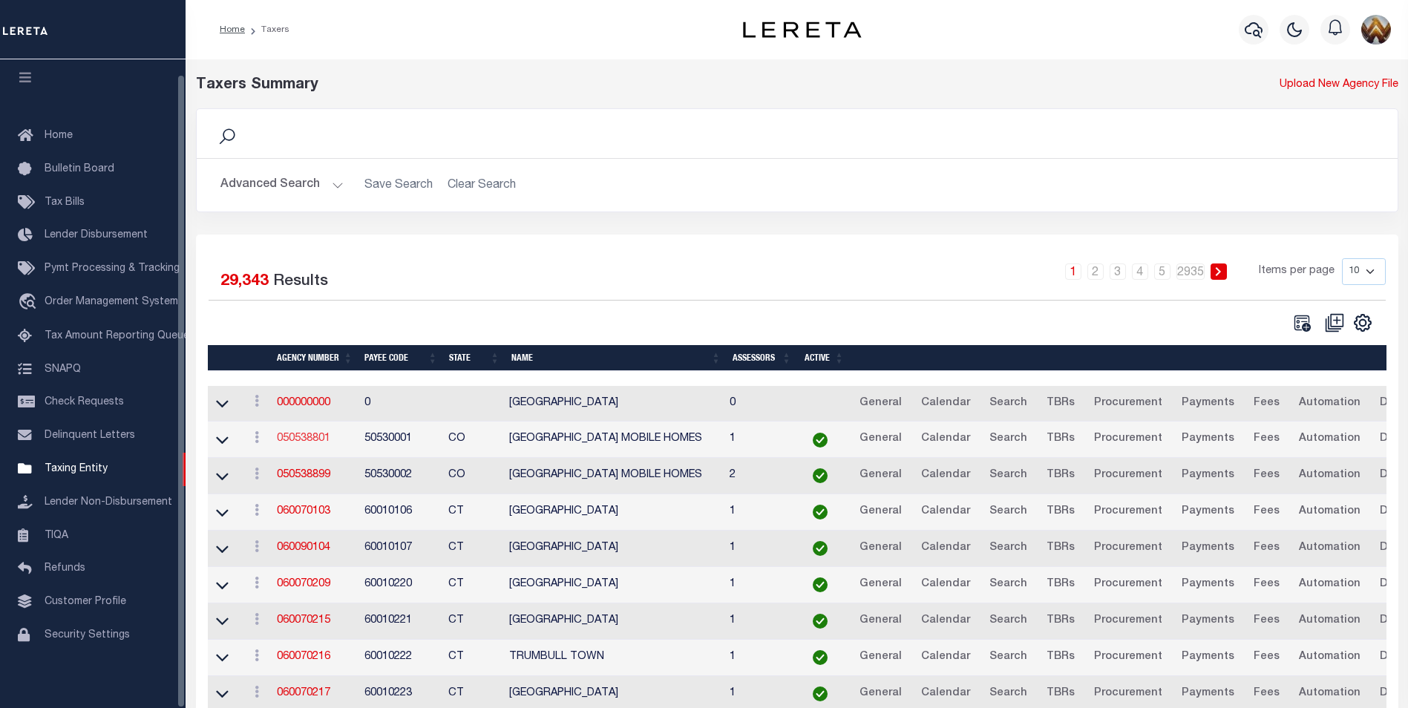
click at [297, 440] on link "050538801" at bounding box center [303, 438] width 53 height 10
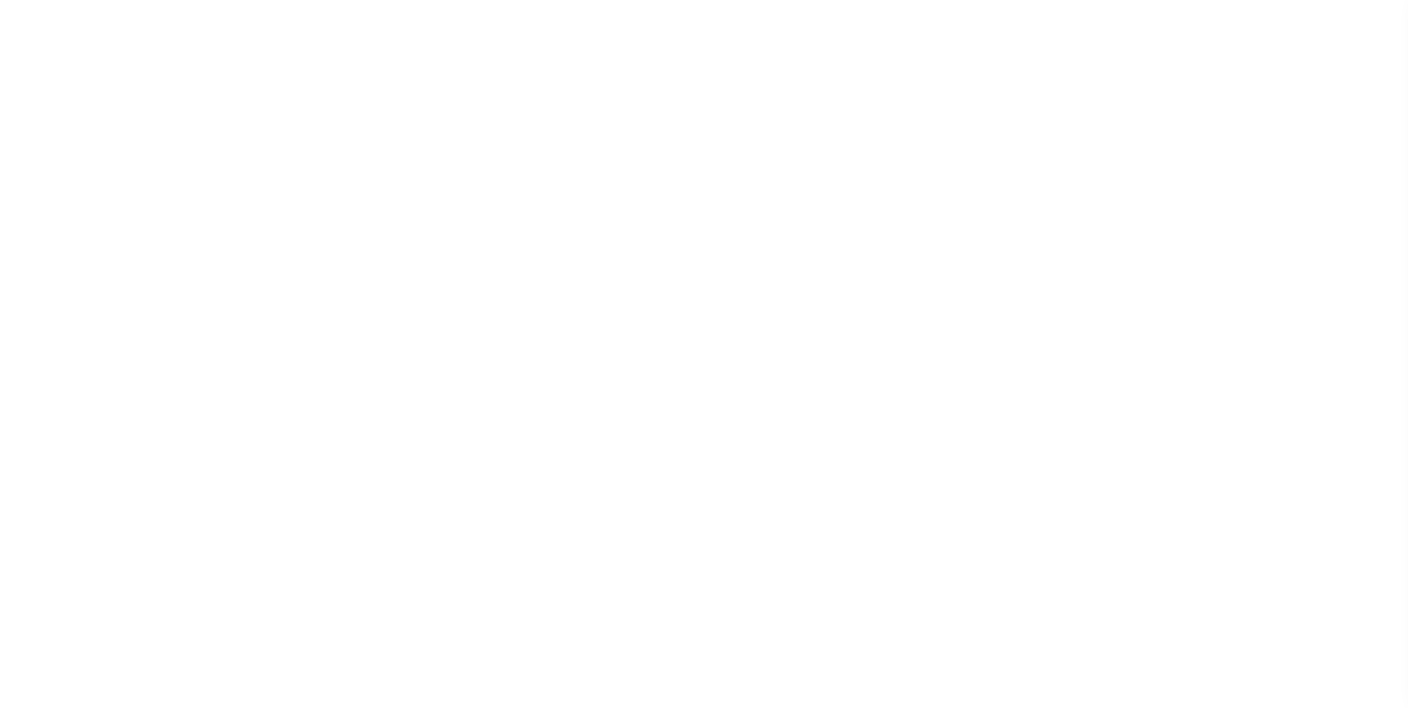
select select
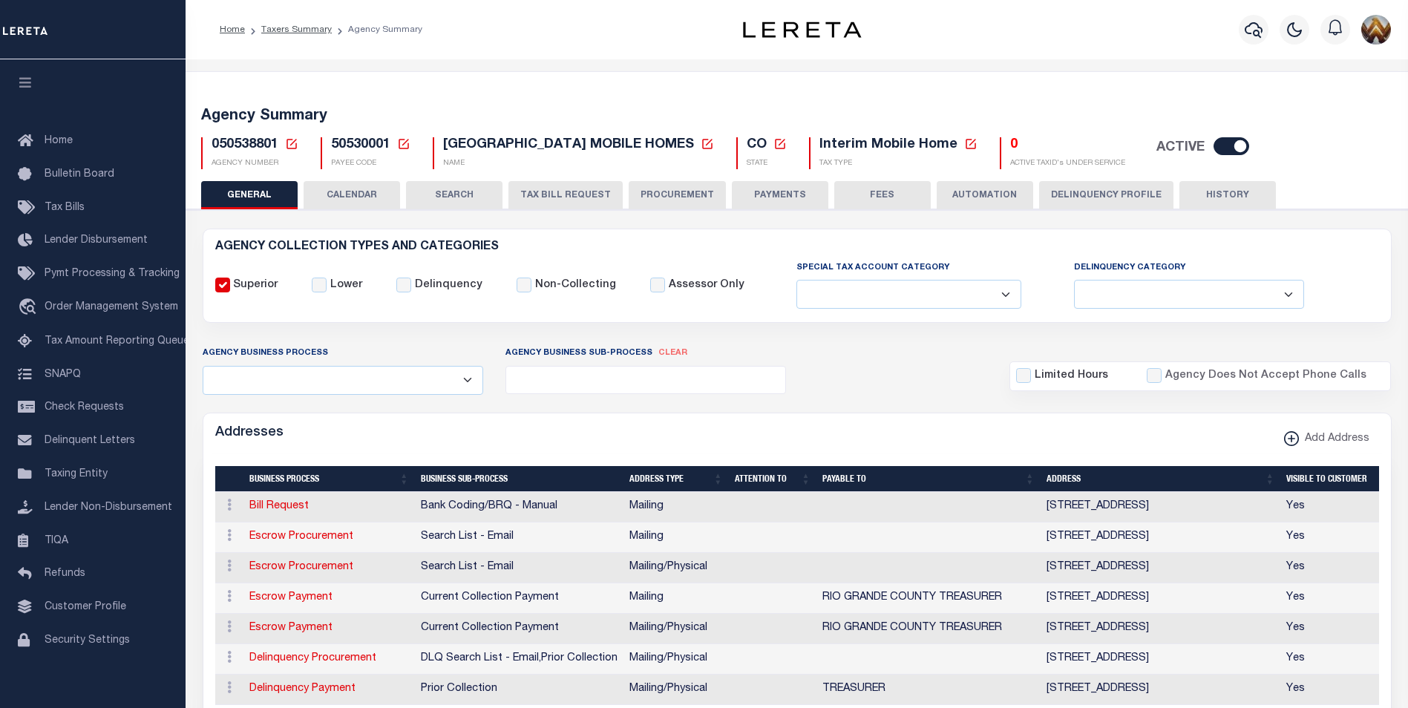
click at [291, 144] on icon at bounding box center [291, 144] width 10 height 10
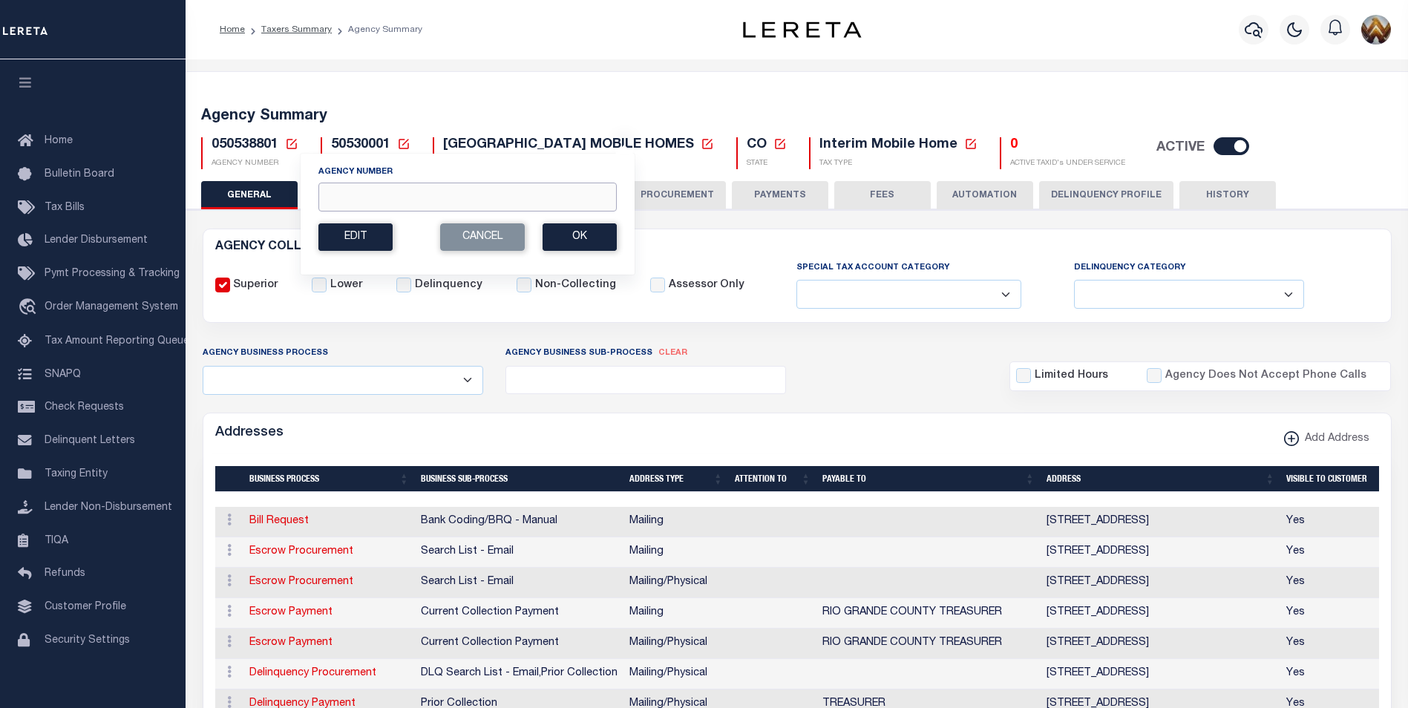
click at [357, 197] on input "Agency Number" at bounding box center [467, 197] width 298 height 29
paste input "130040000"
type input "130040000"
click at [587, 246] on button "Ok" at bounding box center [579, 236] width 74 height 27
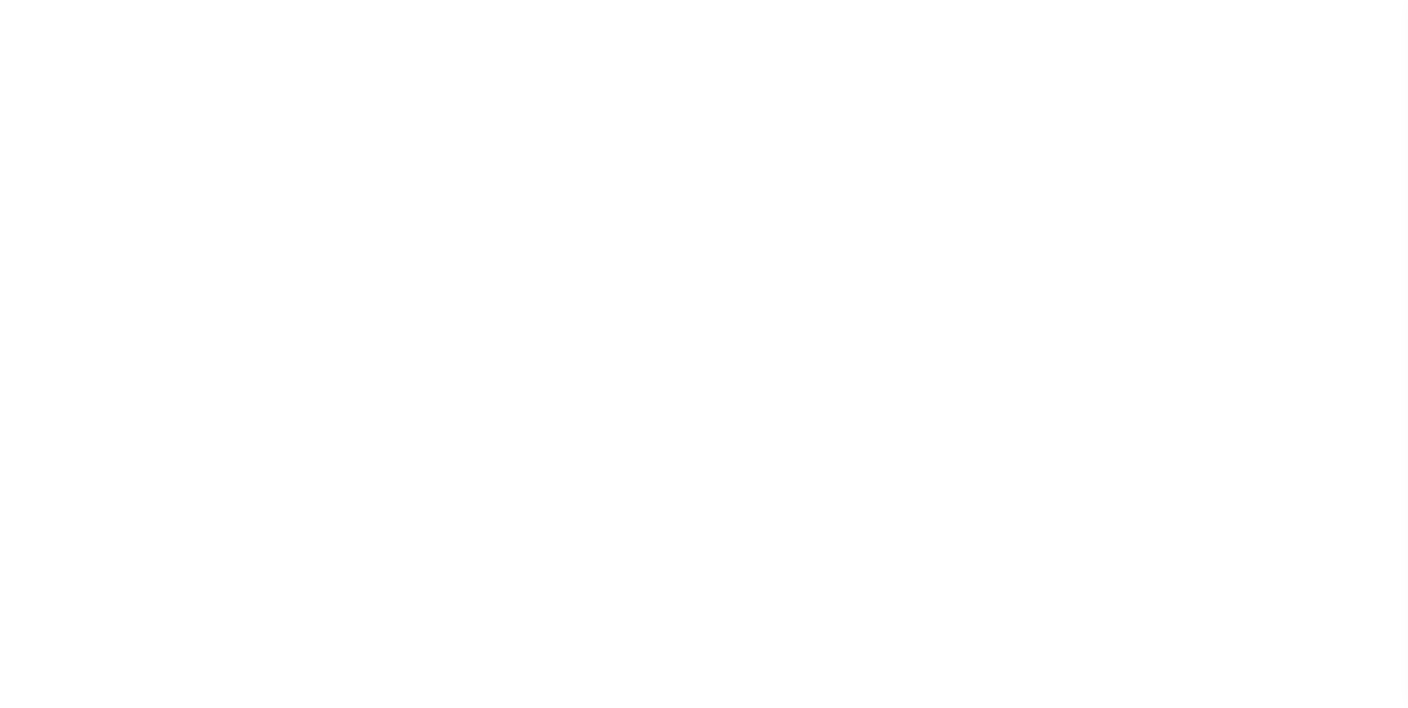
select select
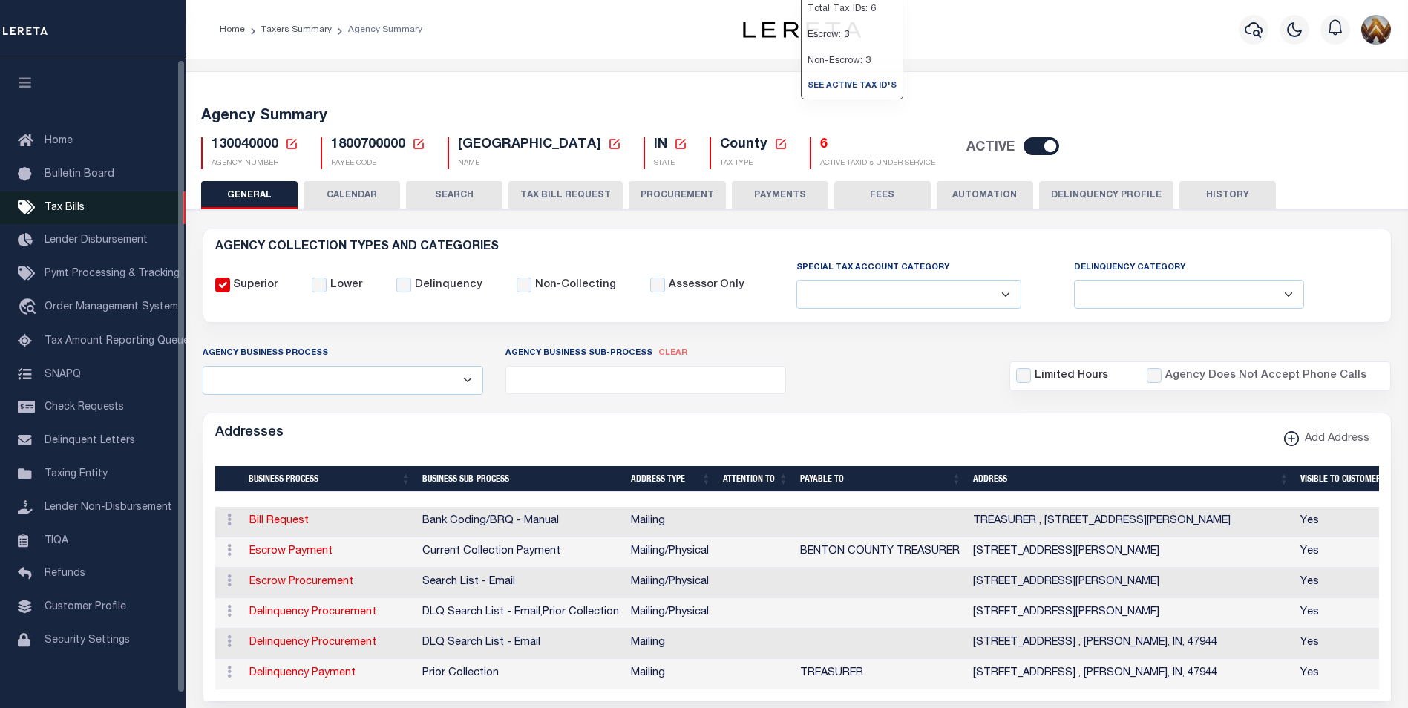
click at [51, 210] on span "Tax Bills" at bounding box center [65, 208] width 40 height 10
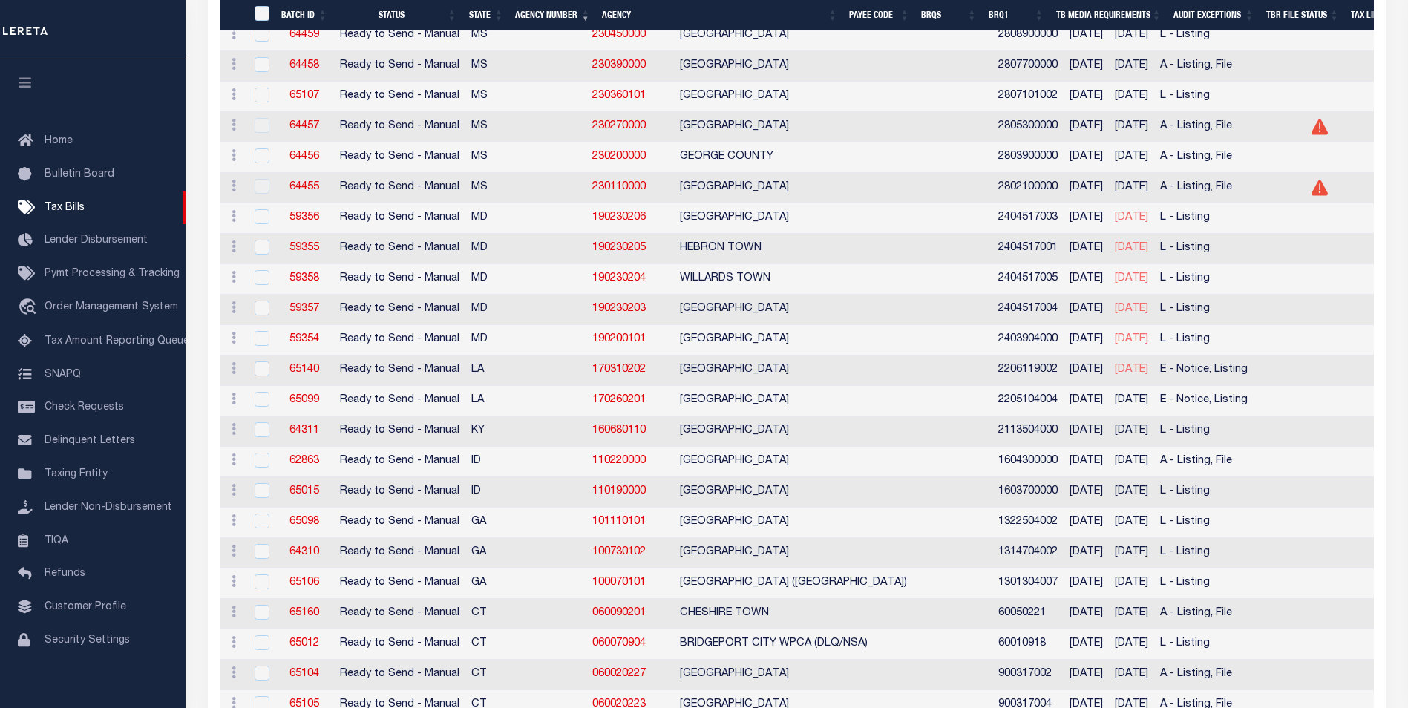
scroll to position [1518, 0]
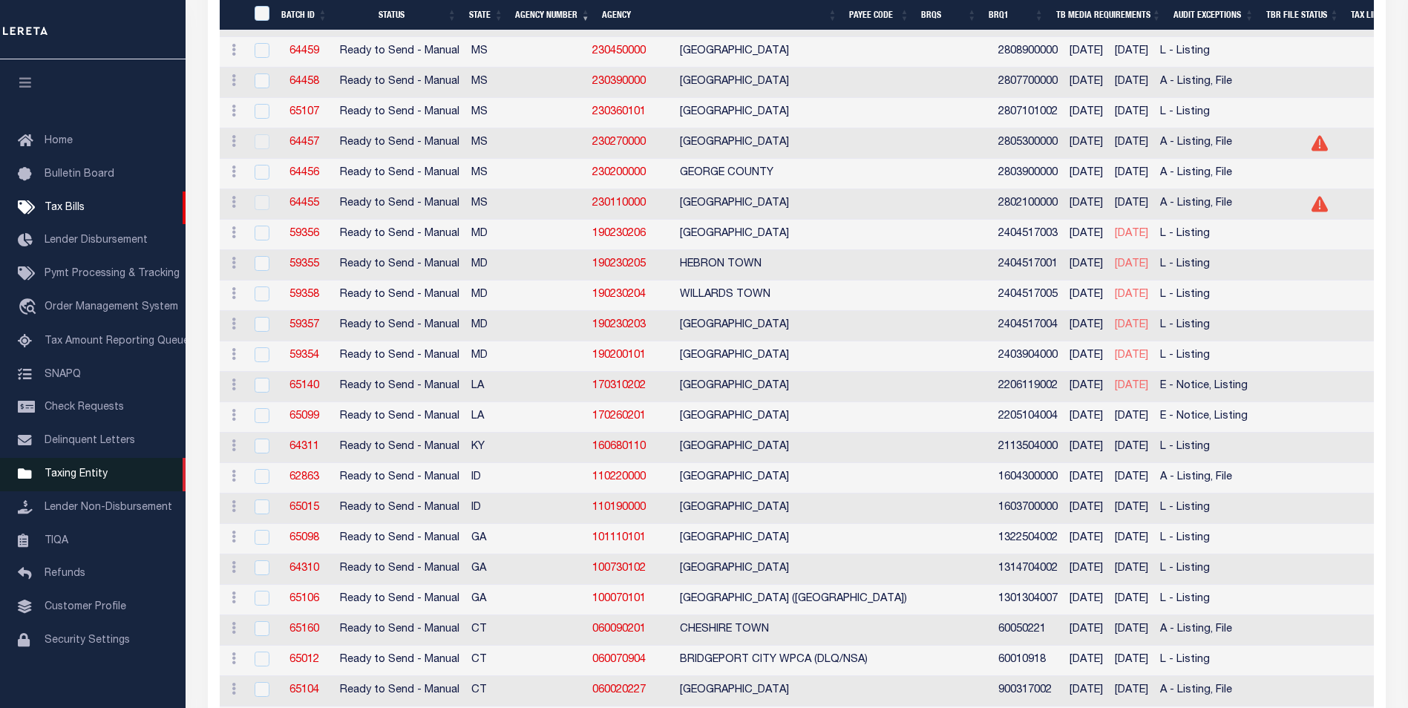
click at [61, 479] on span "Taxing Entity" at bounding box center [76, 474] width 63 height 10
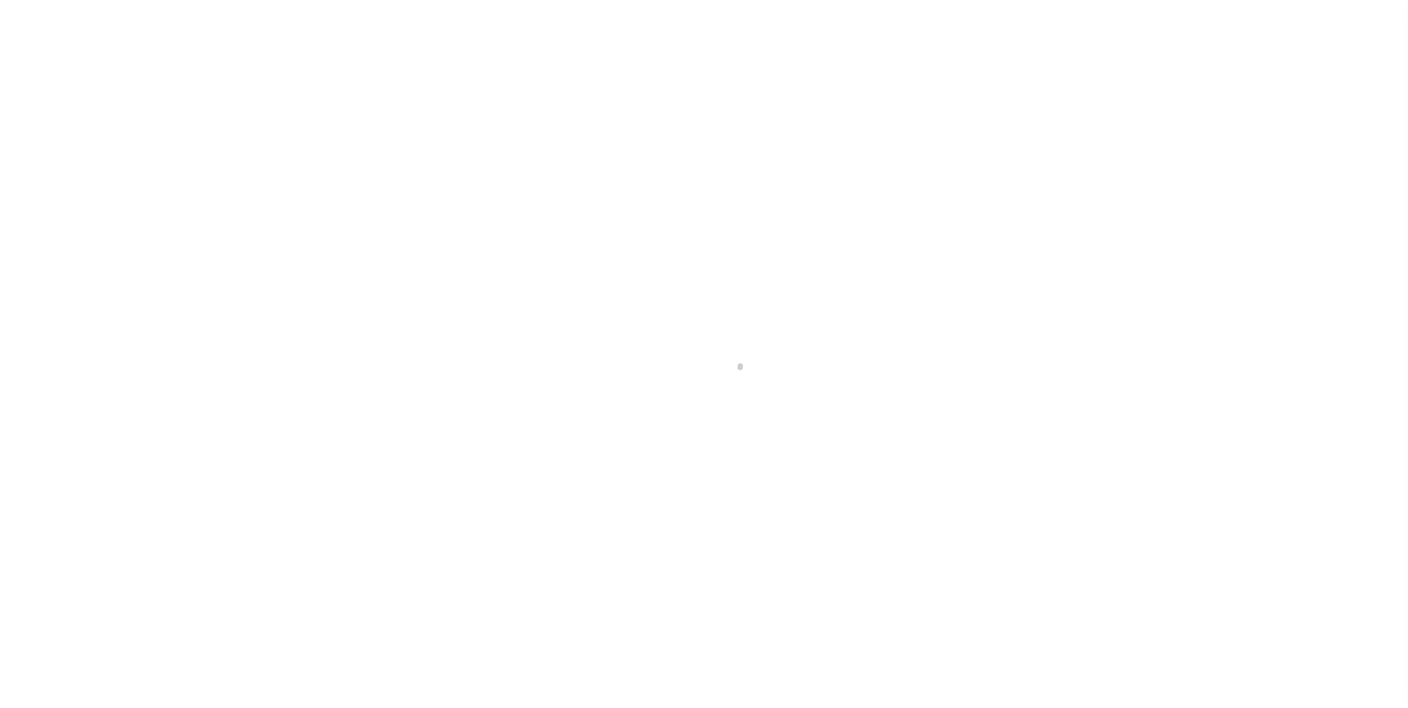
scroll to position [15, 0]
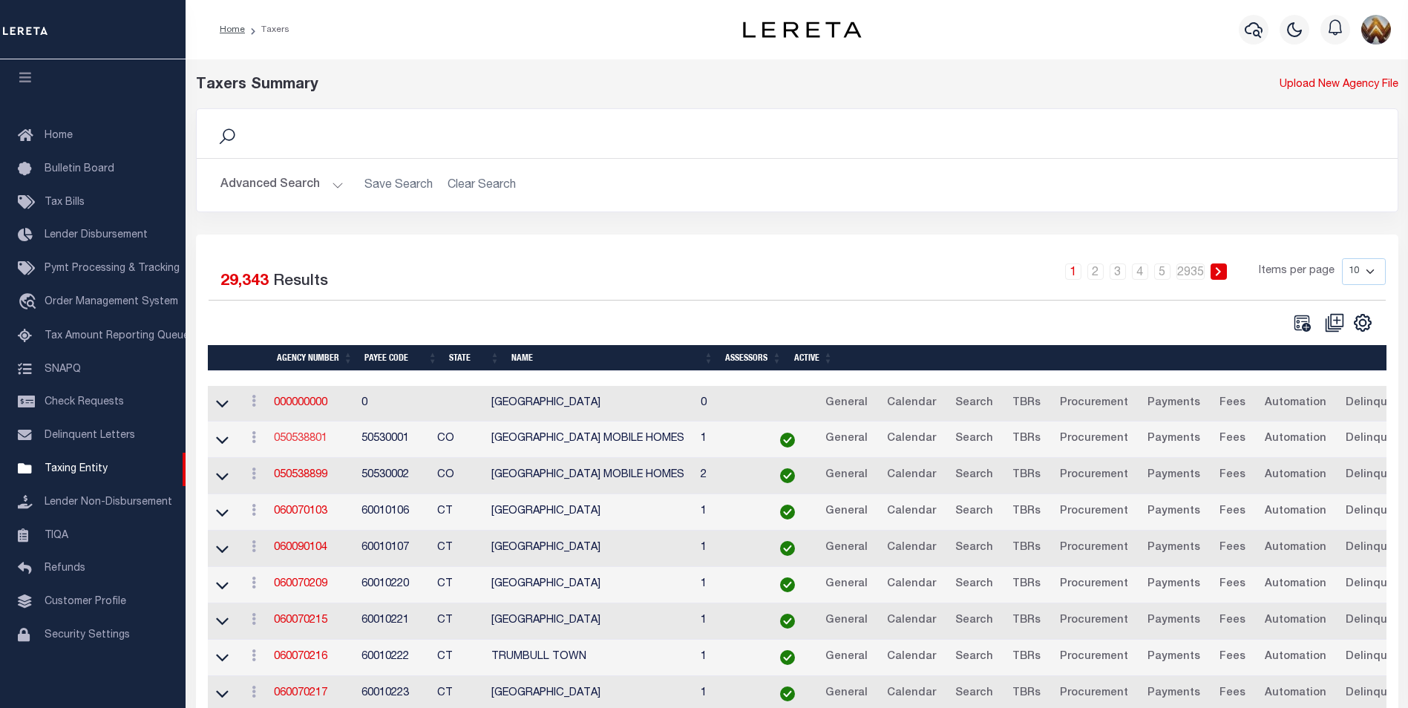
click at [312, 438] on link "050538801" at bounding box center [300, 438] width 53 height 10
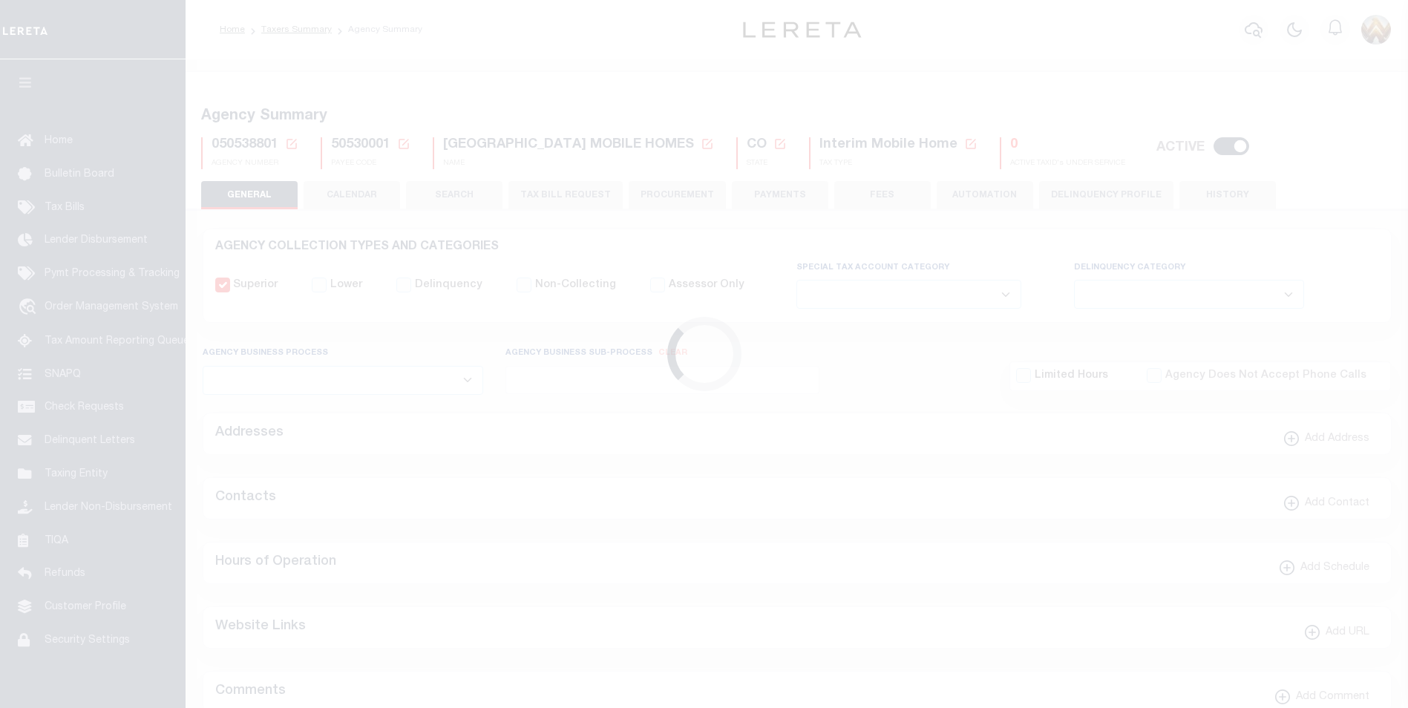
select select
click at [292, 142] on icon at bounding box center [291, 143] width 13 height 13
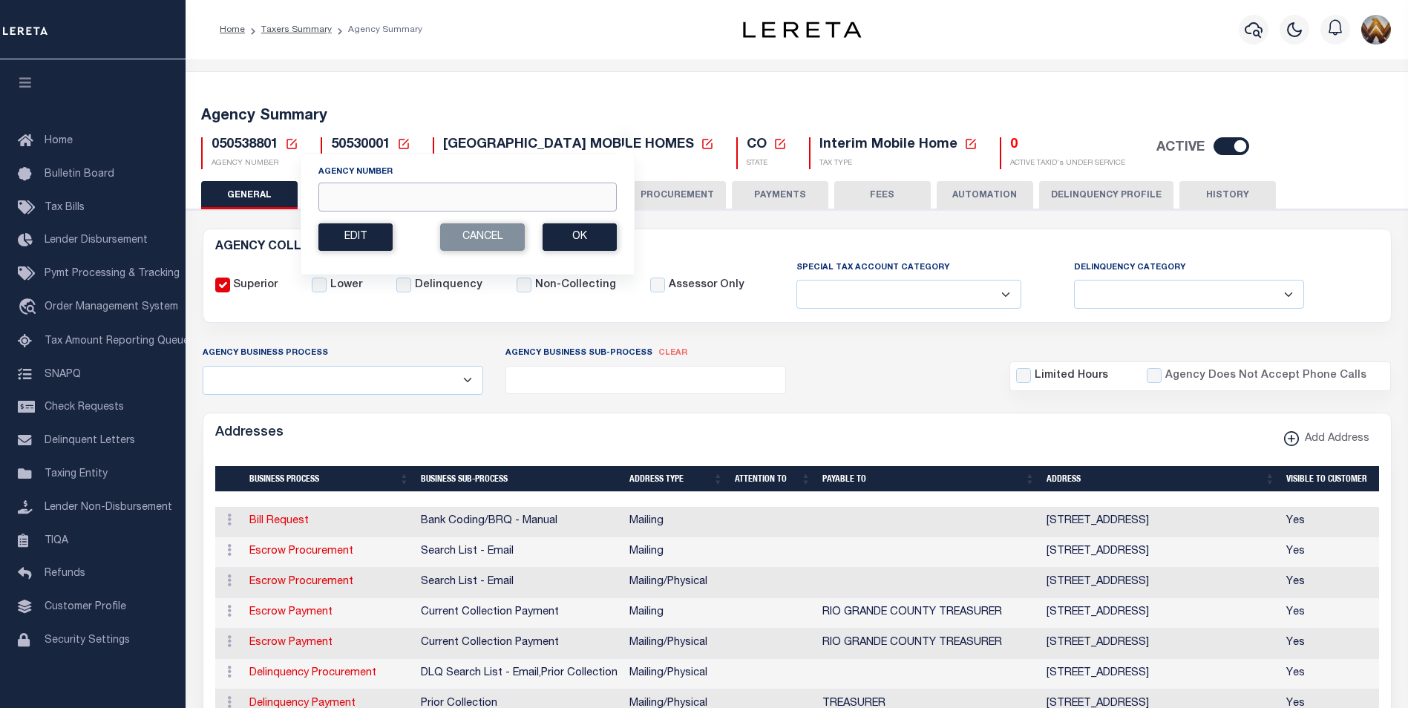
click at [358, 191] on input "Agency Number" at bounding box center [467, 197] width 298 height 29
paste input "130050000"
type input "130050000"
click at [588, 234] on button "Ok" at bounding box center [579, 236] width 74 height 27
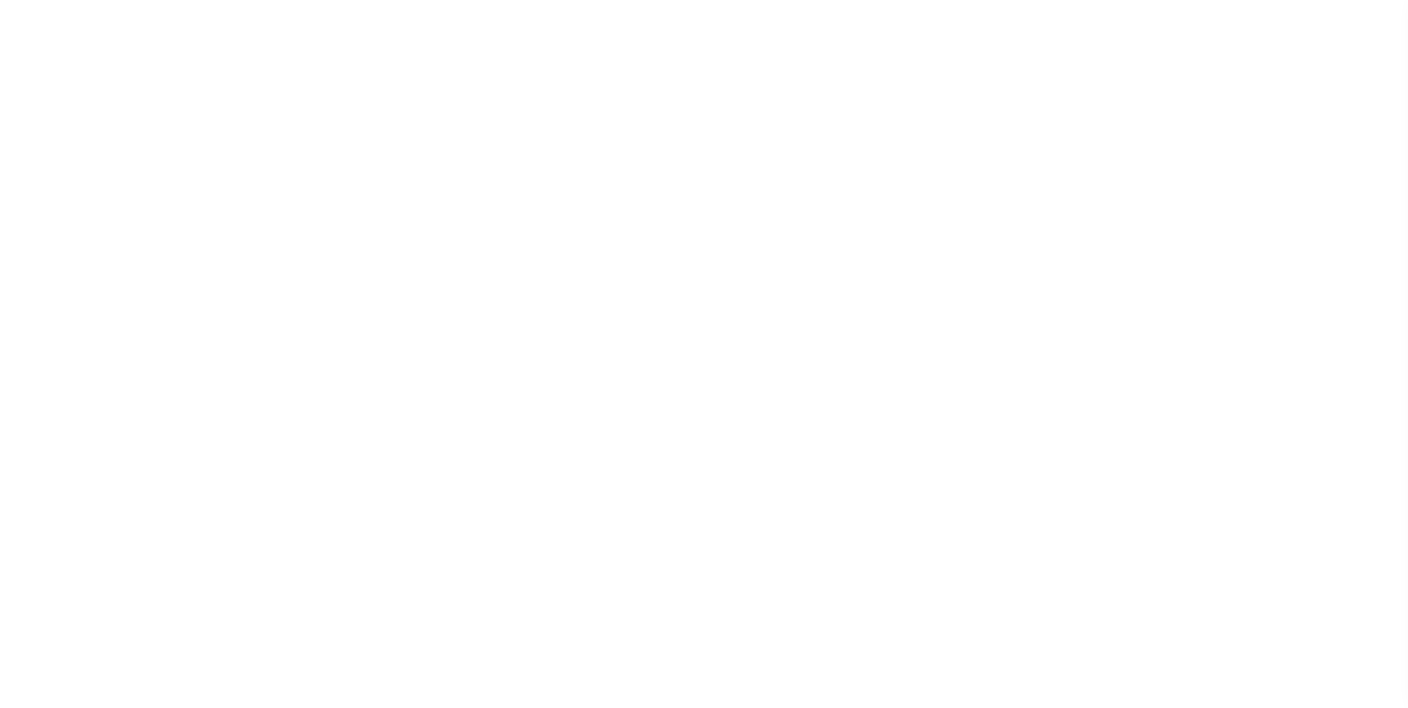
select select
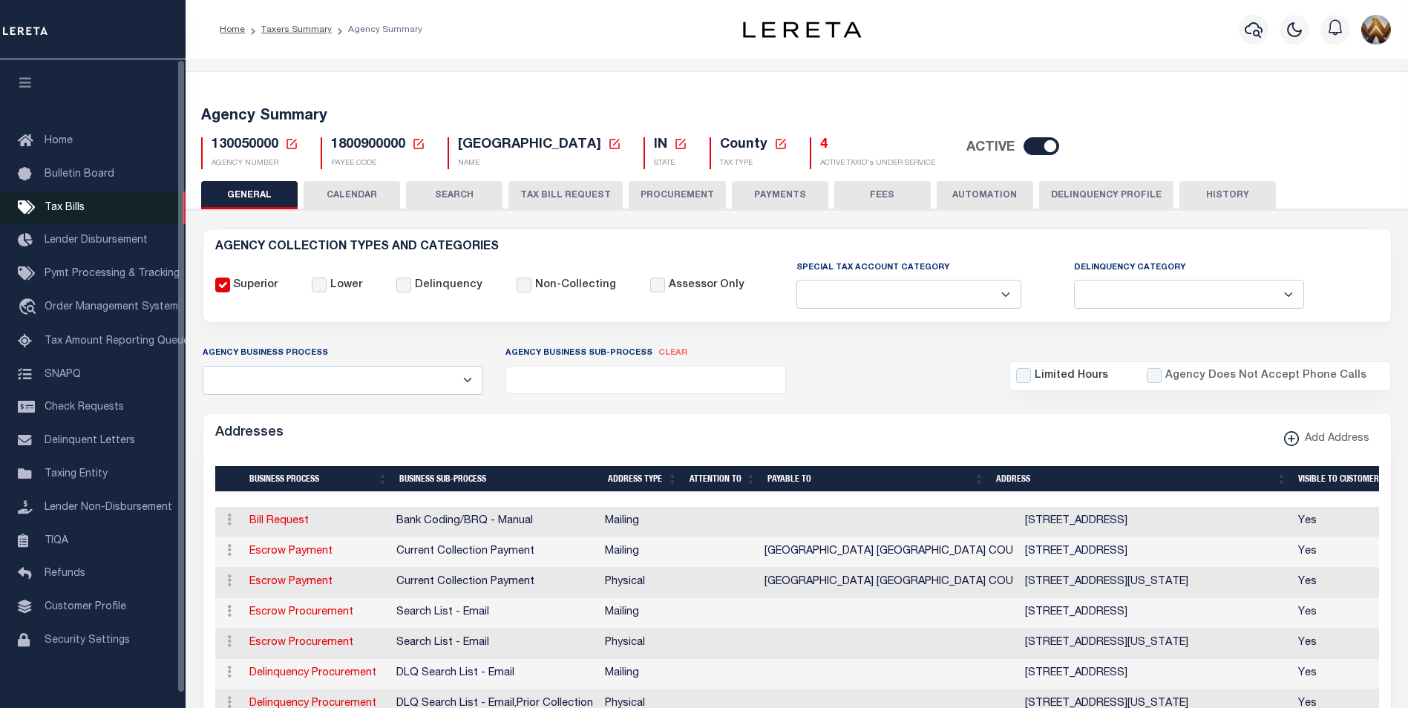
click at [42, 206] on link "Tax Bills" at bounding box center [93, 207] width 186 height 33
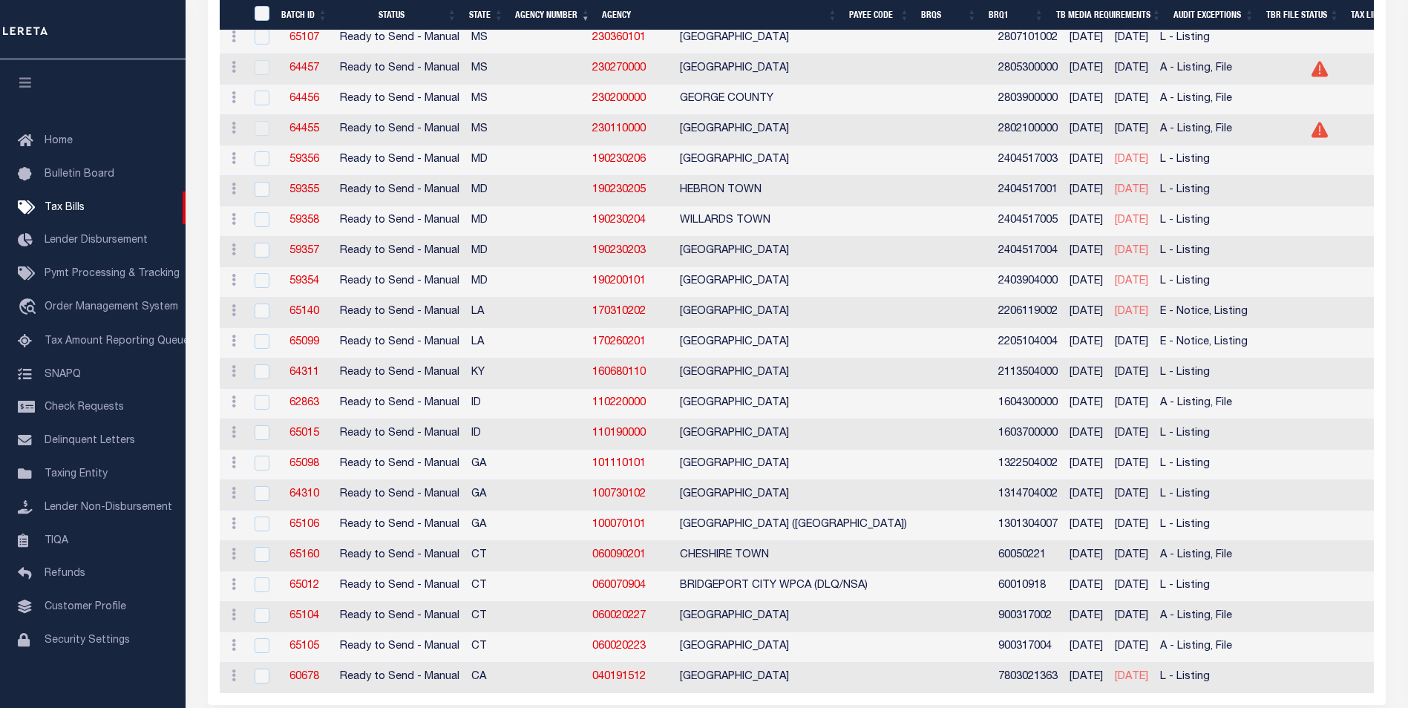
scroll to position [1633, 0]
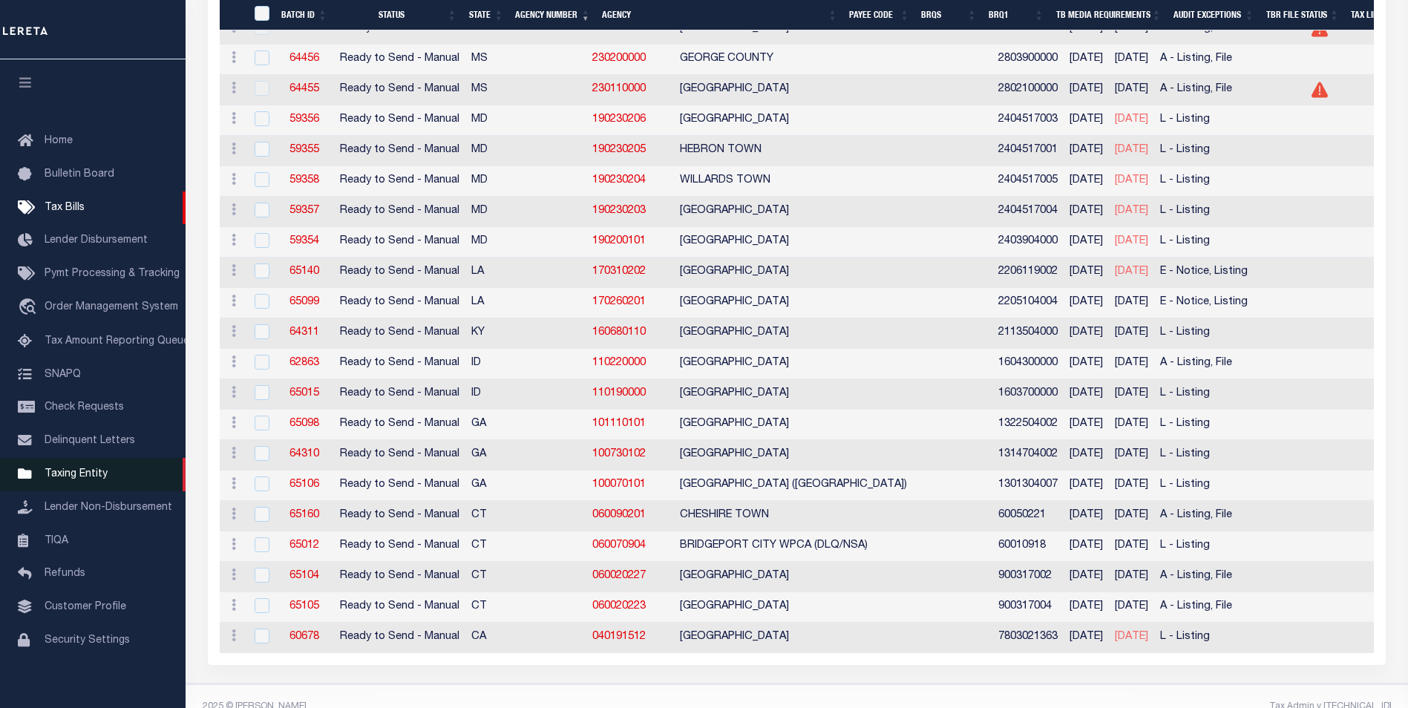
click at [87, 477] on span "Taxing Entity" at bounding box center [76, 474] width 63 height 10
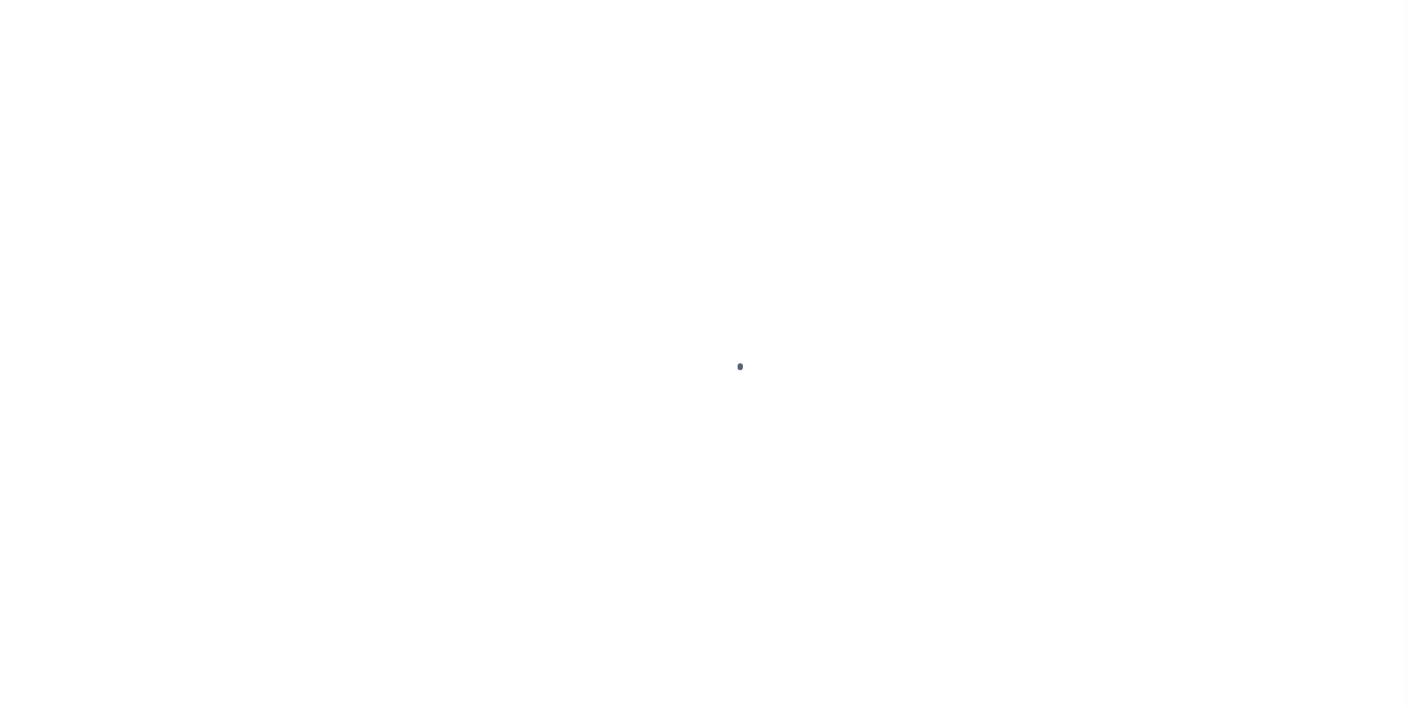
scroll to position [15, 0]
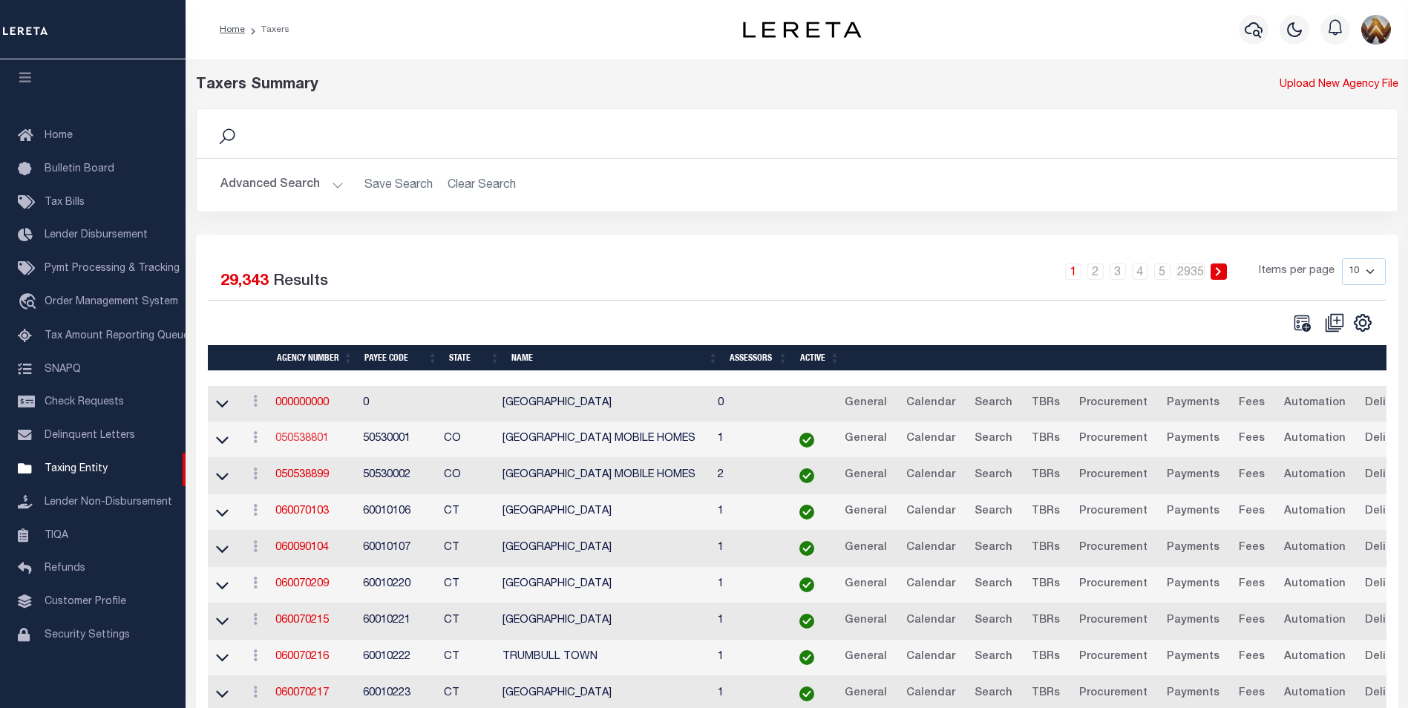
drag, startPoint x: 307, startPoint y: 439, endPoint x: 421, endPoint y: 404, distance: 119.5
click at [306, 440] on link "050538801" at bounding box center [301, 438] width 53 height 10
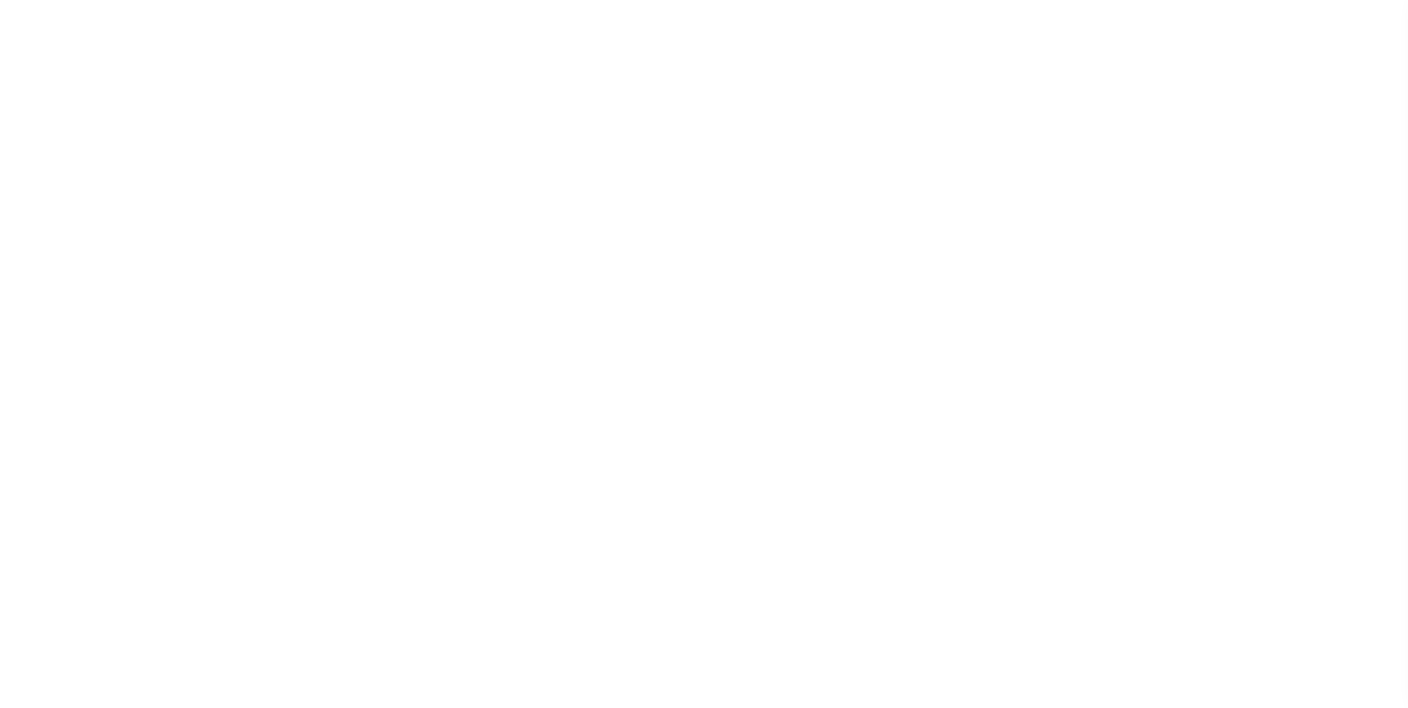
select select
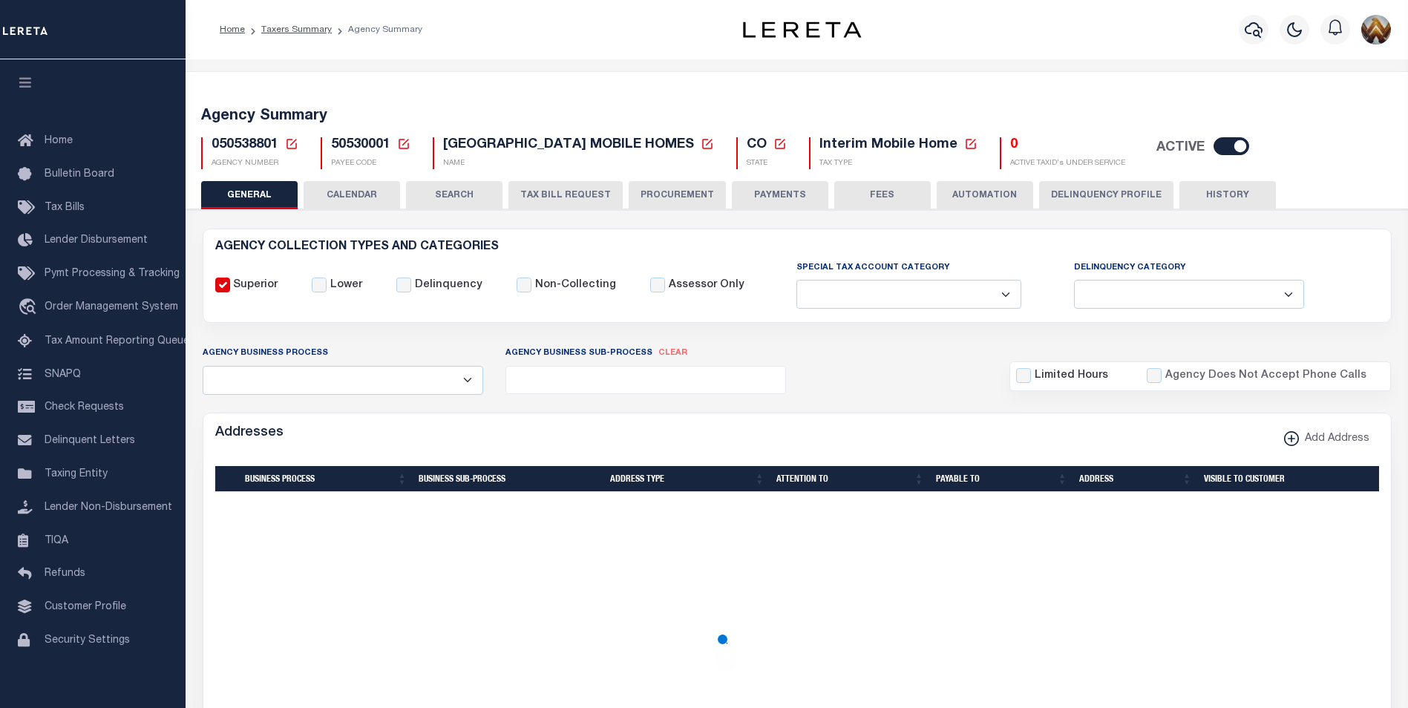
click at [292, 147] on icon at bounding box center [291, 143] width 13 height 13
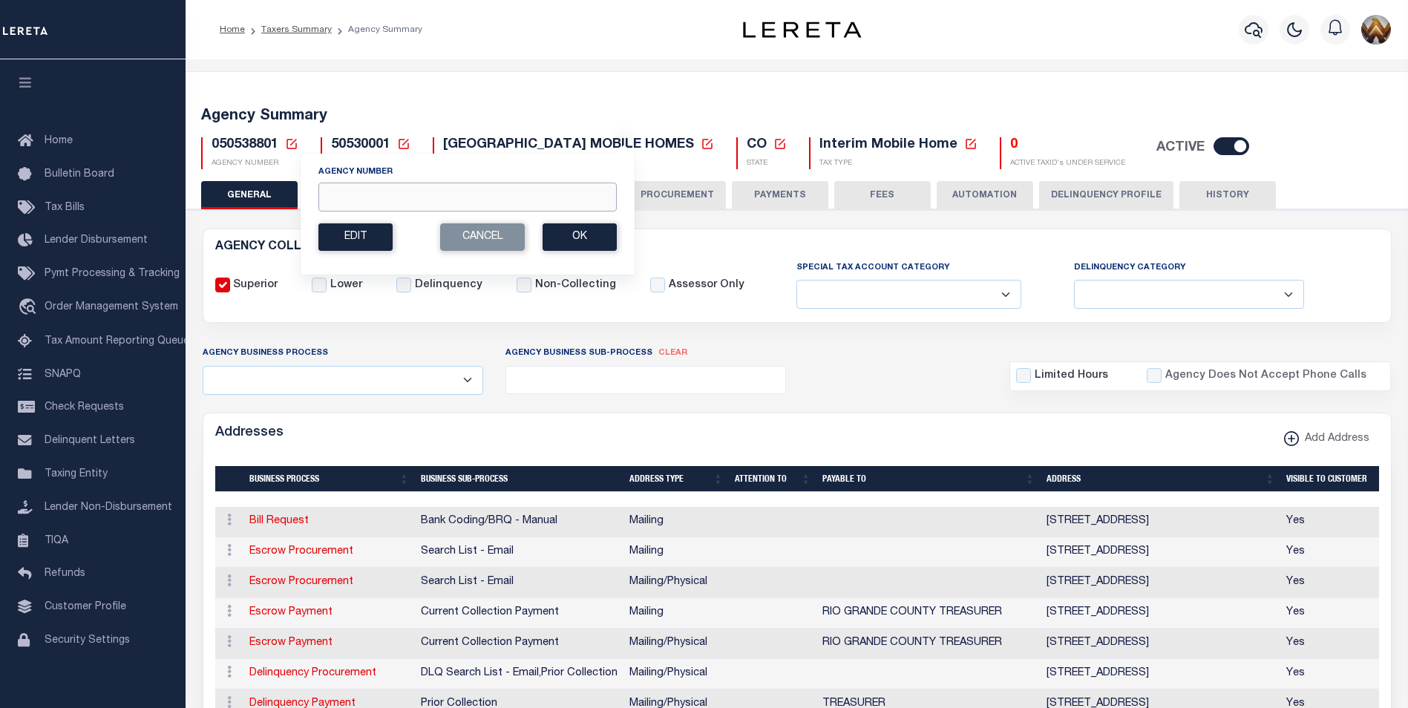
click at [351, 193] on input "Agency Number" at bounding box center [467, 197] width 298 height 29
paste input "130380000"
type input "130380000"
click at [559, 235] on button "Ok" at bounding box center [579, 236] width 74 height 27
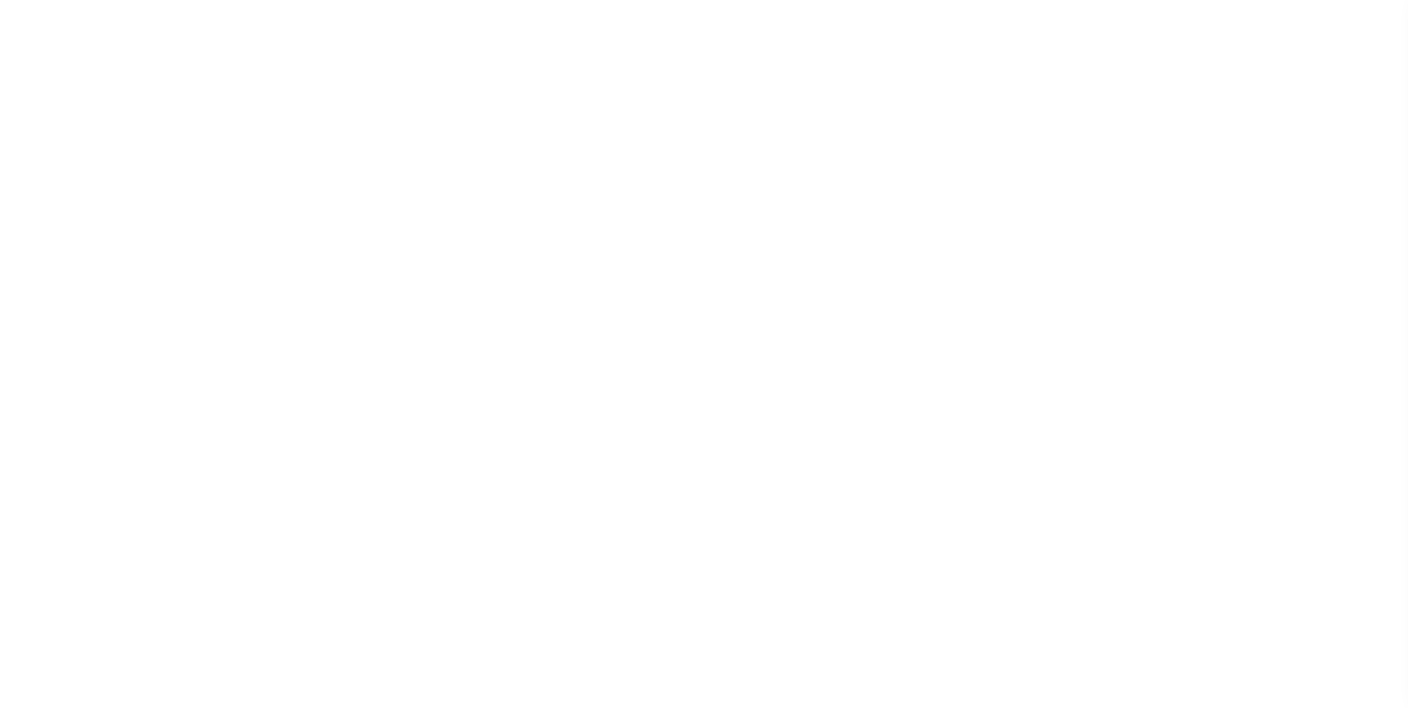
select select
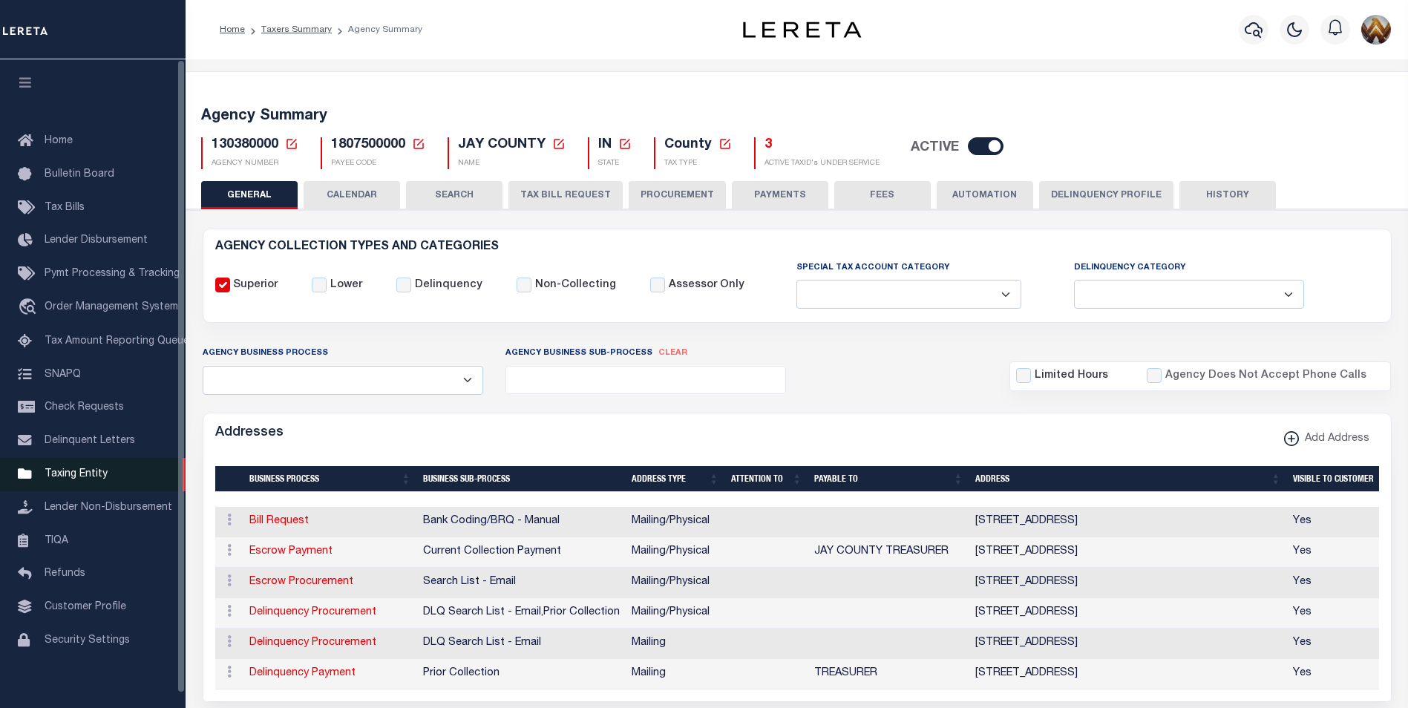
drag, startPoint x: 70, startPoint y: 481, endPoint x: 154, endPoint y: 485, distance: 84.0
click at [70, 479] on span "Taxing Entity" at bounding box center [76, 474] width 63 height 10
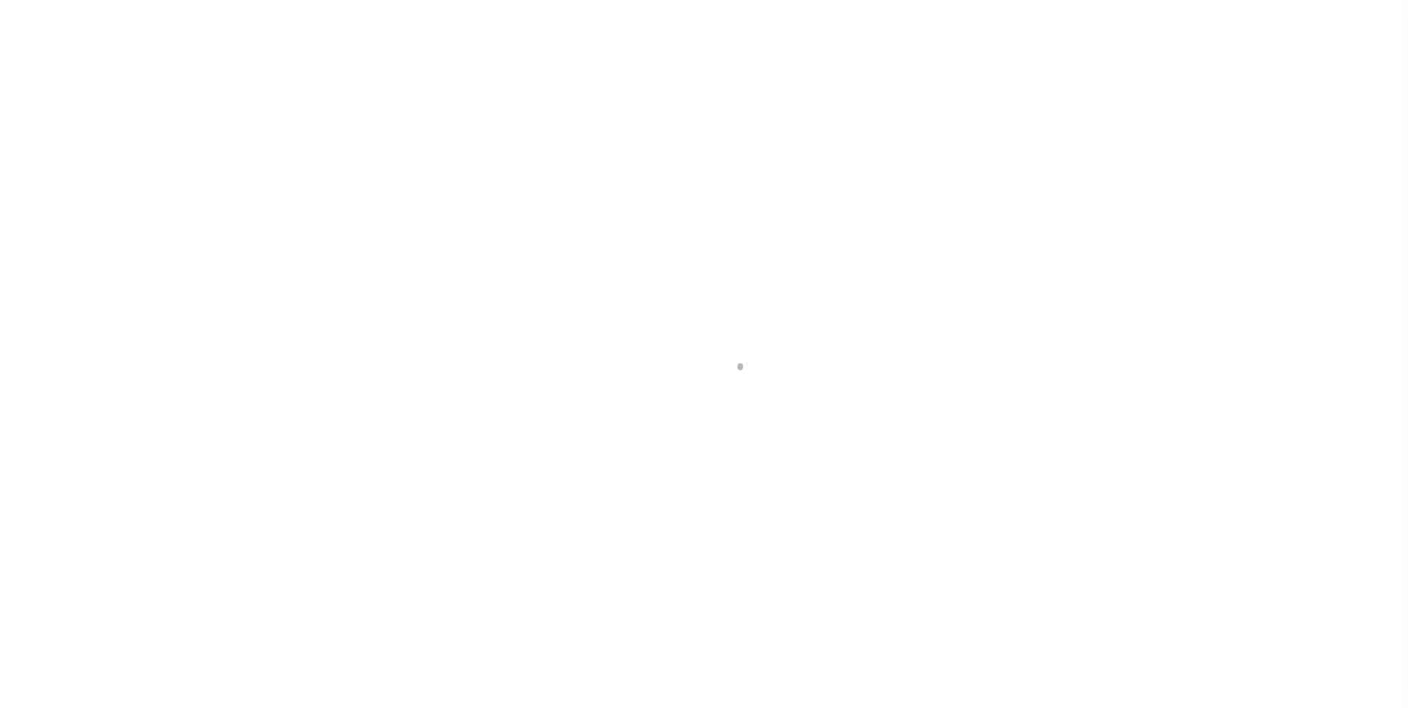
scroll to position [15, 0]
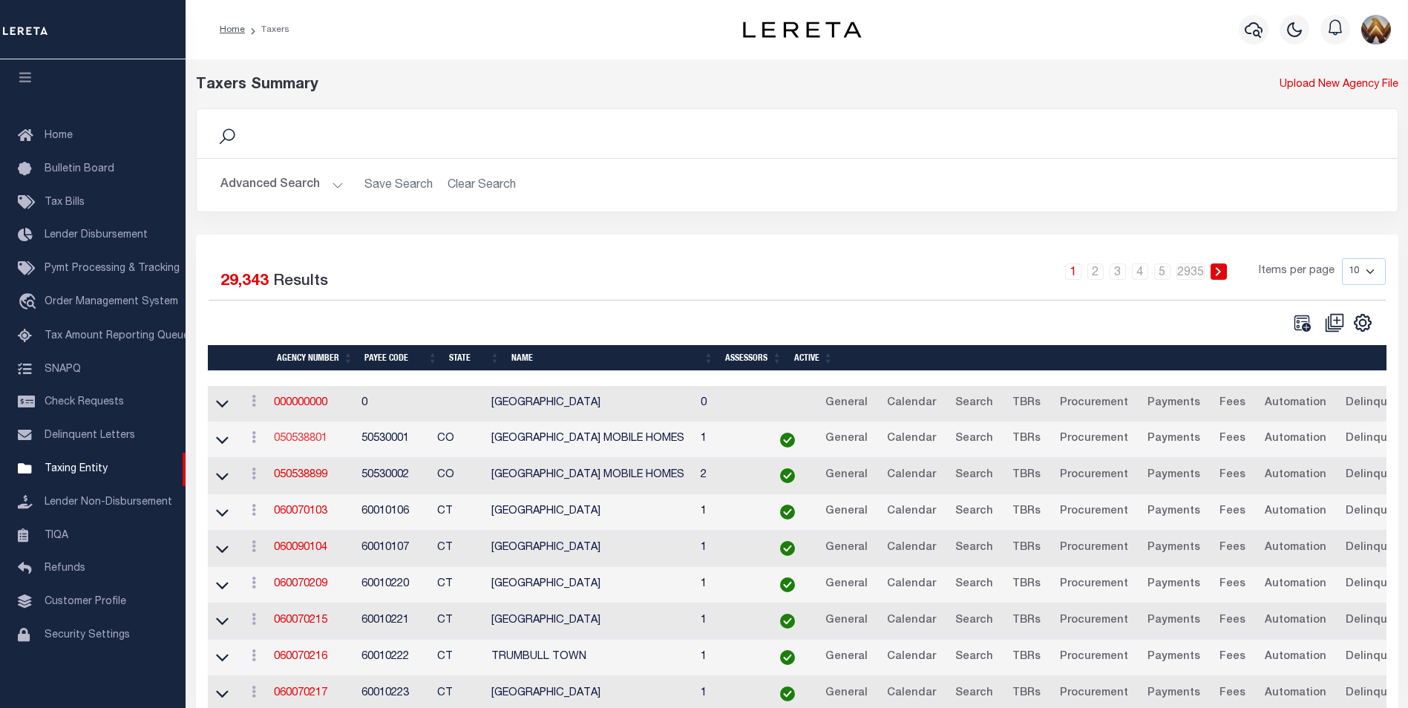
click at [292, 444] on link "050538801" at bounding box center [300, 438] width 53 height 10
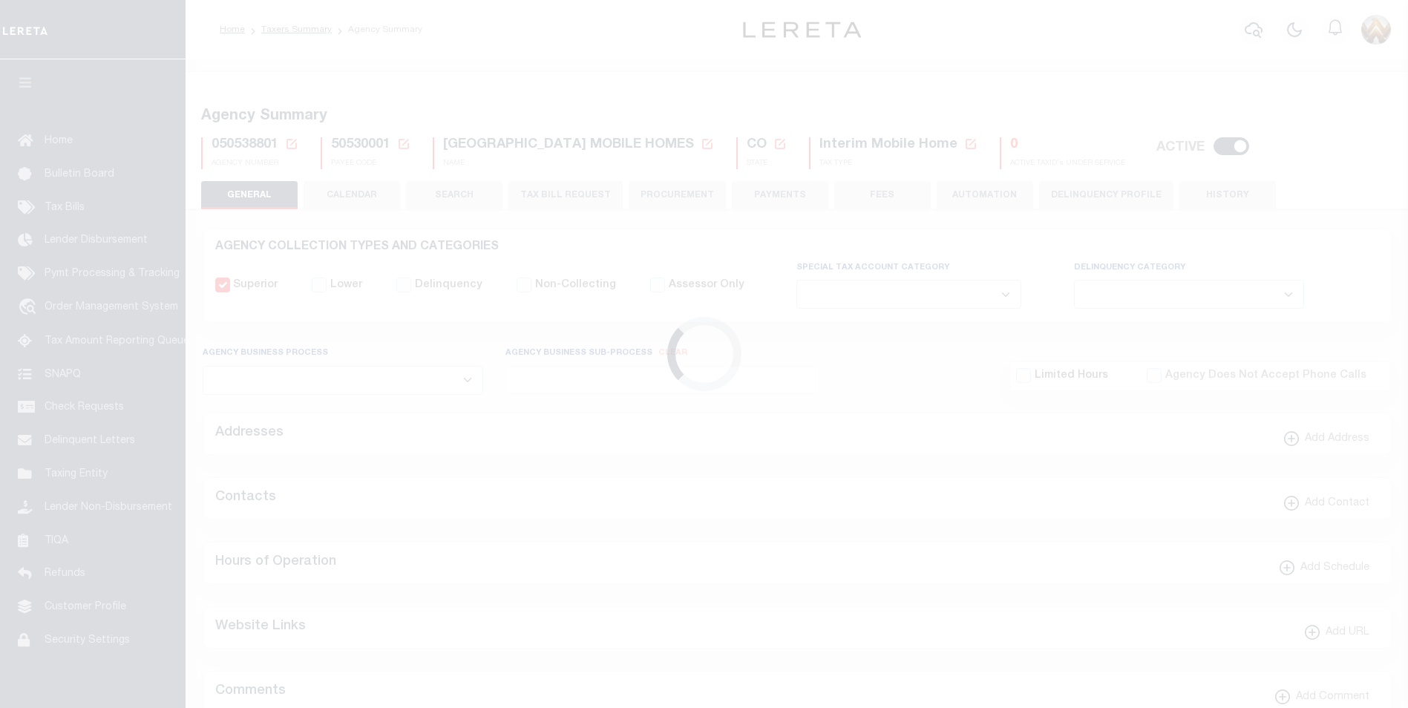
select select
click at [292, 145] on icon at bounding box center [291, 143] width 13 height 13
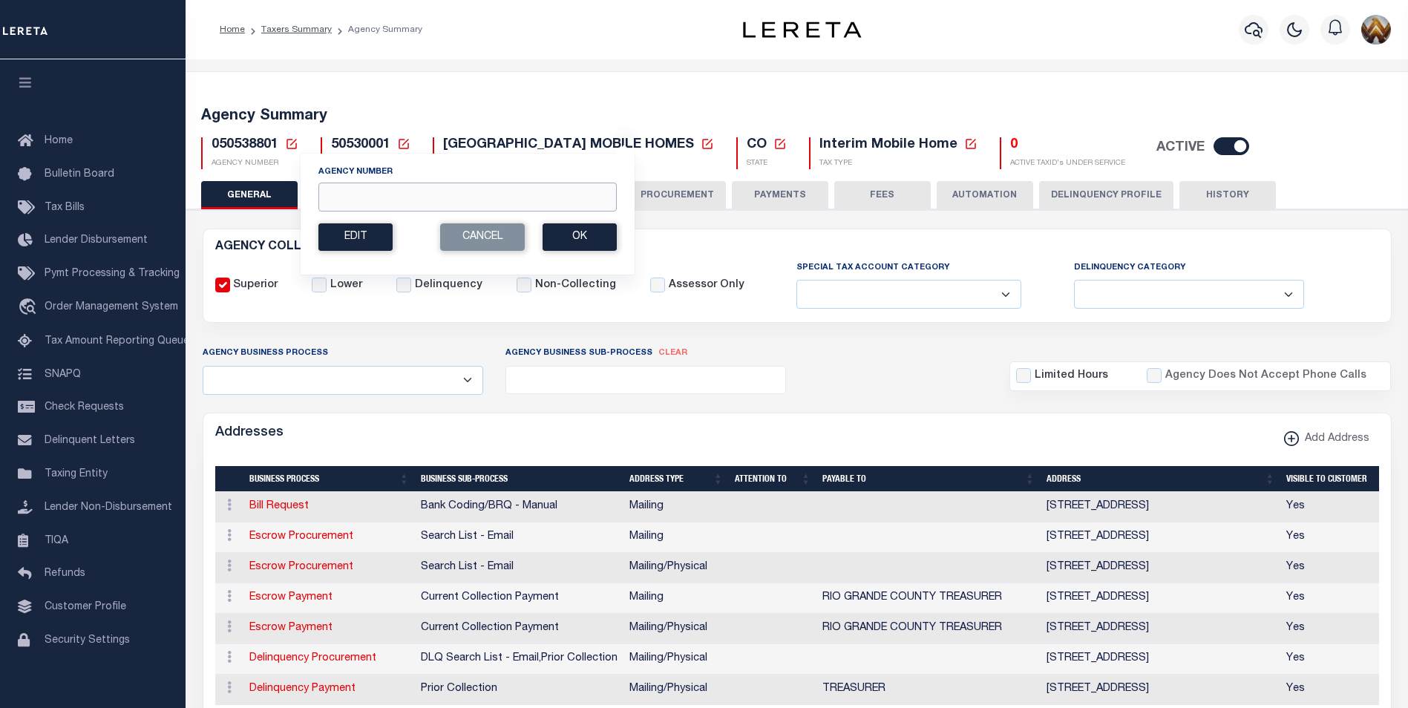
click at [381, 205] on input "Agency Number" at bounding box center [467, 197] width 298 height 29
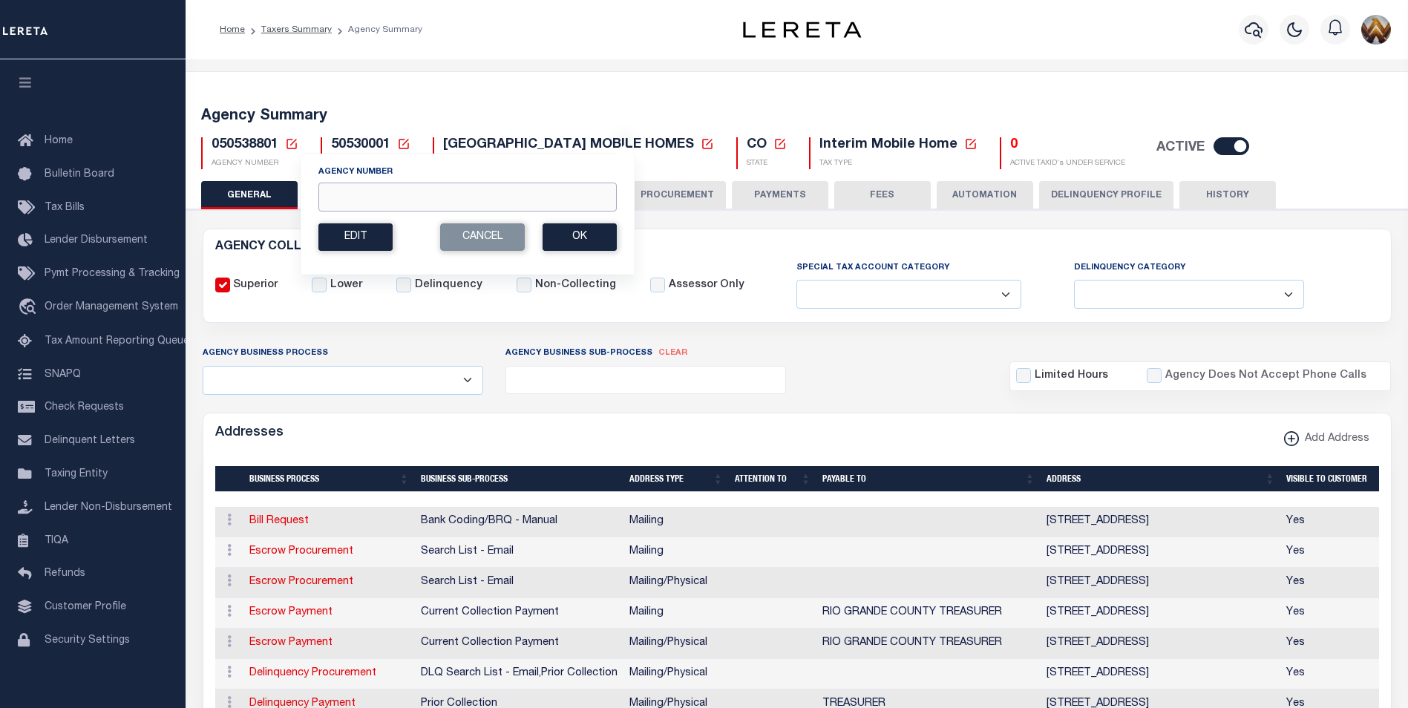
paste input "130500000"
type input "130500000"
click at [604, 243] on button "Ok" at bounding box center [579, 236] width 74 height 27
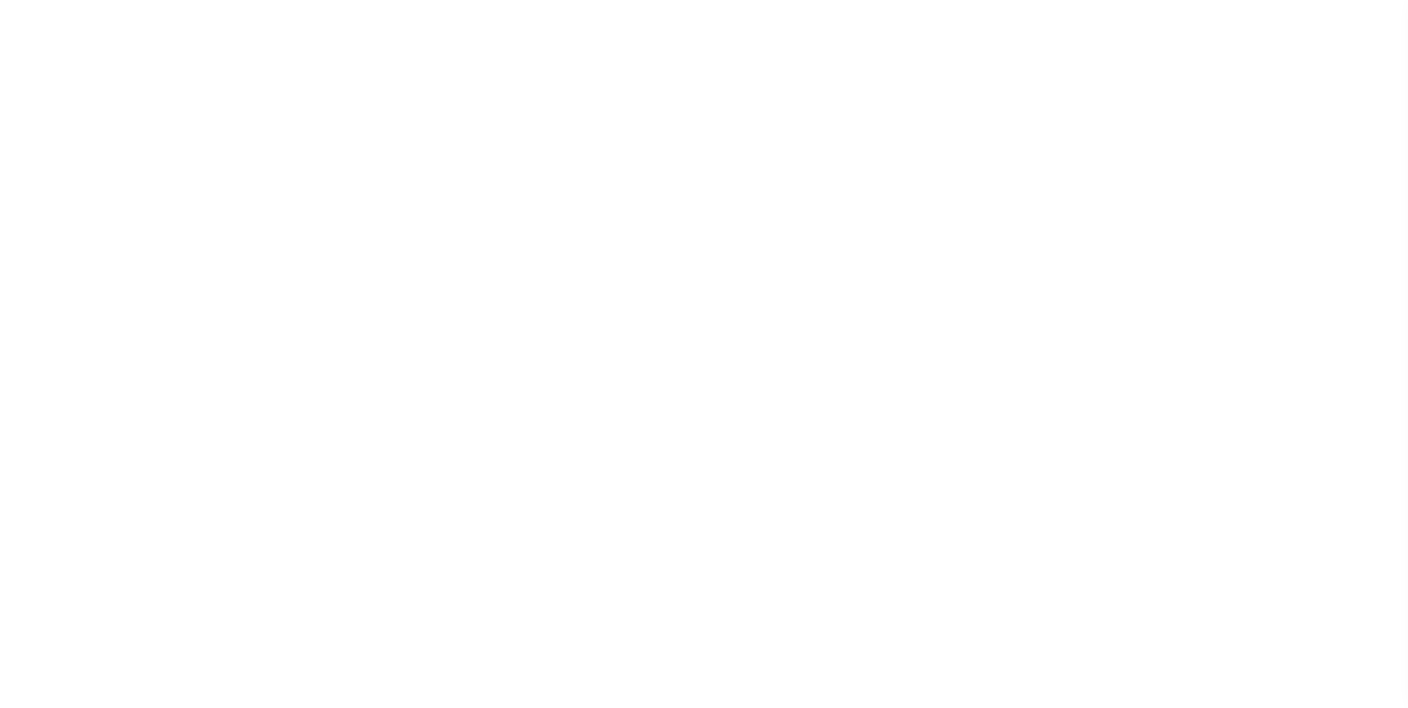
select select
checkbox input "false"
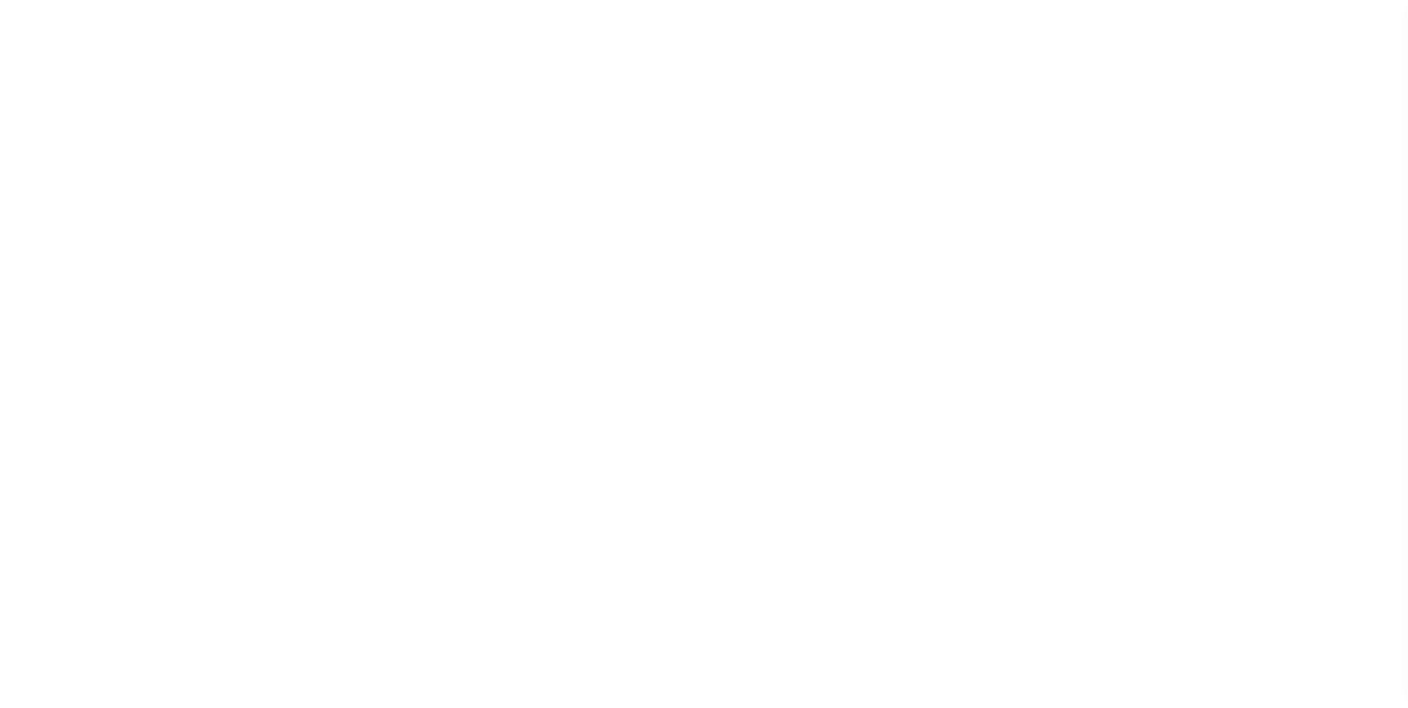
checkbox input "false"
type input "1809900000"
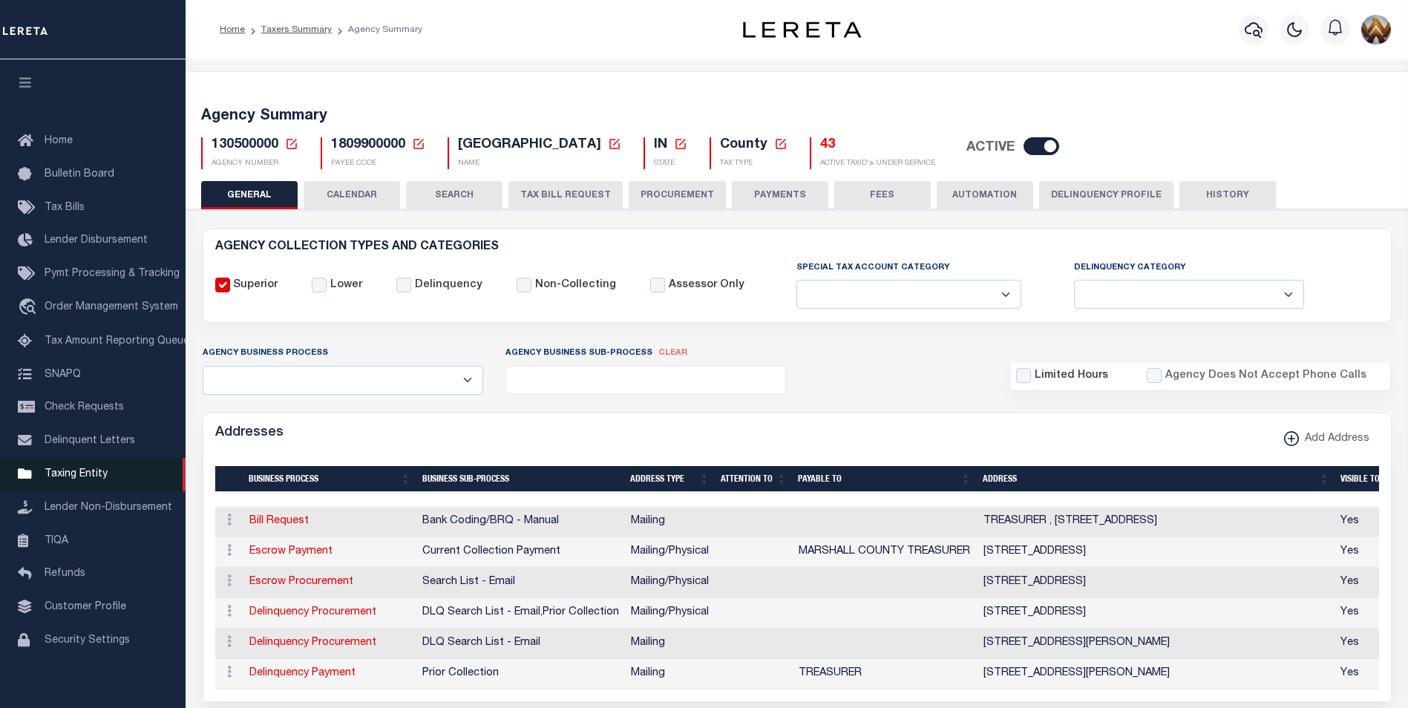
click at [76, 479] on span "Taxing Entity" at bounding box center [76, 474] width 63 height 10
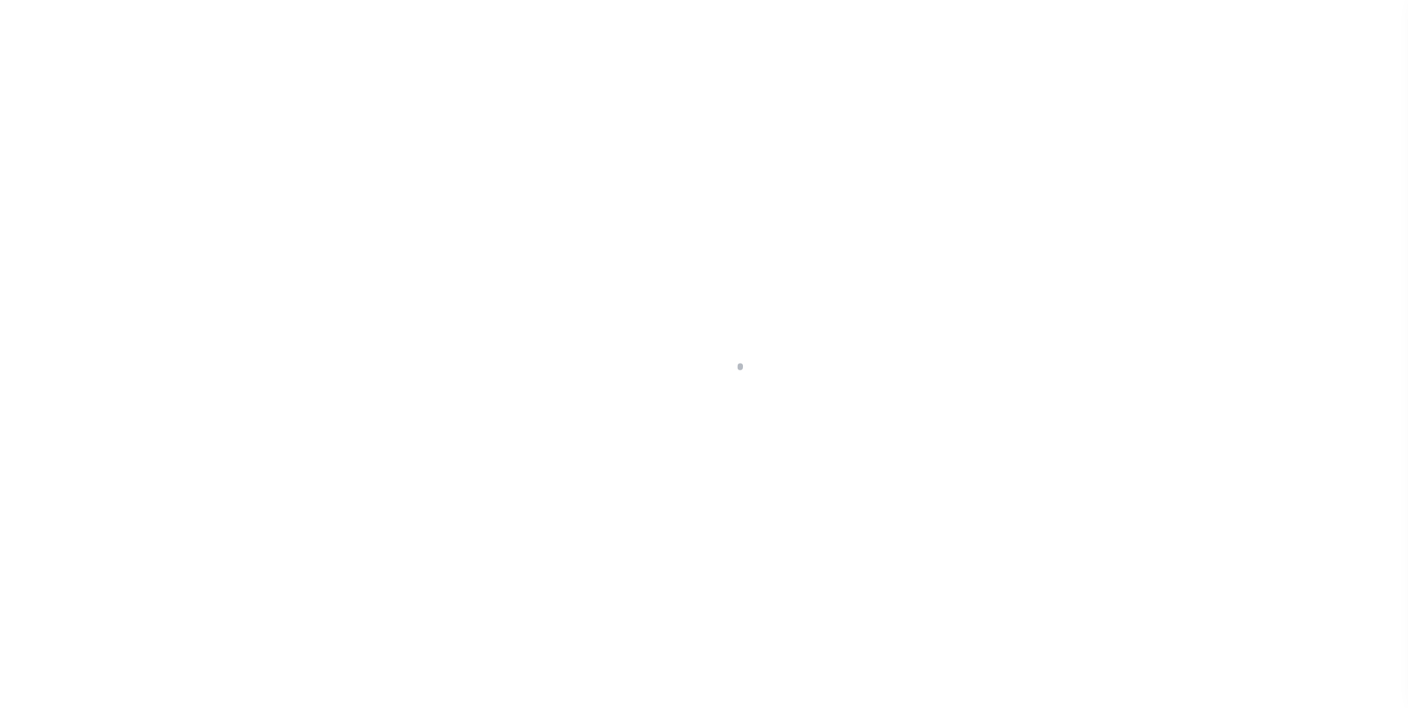
scroll to position [15, 0]
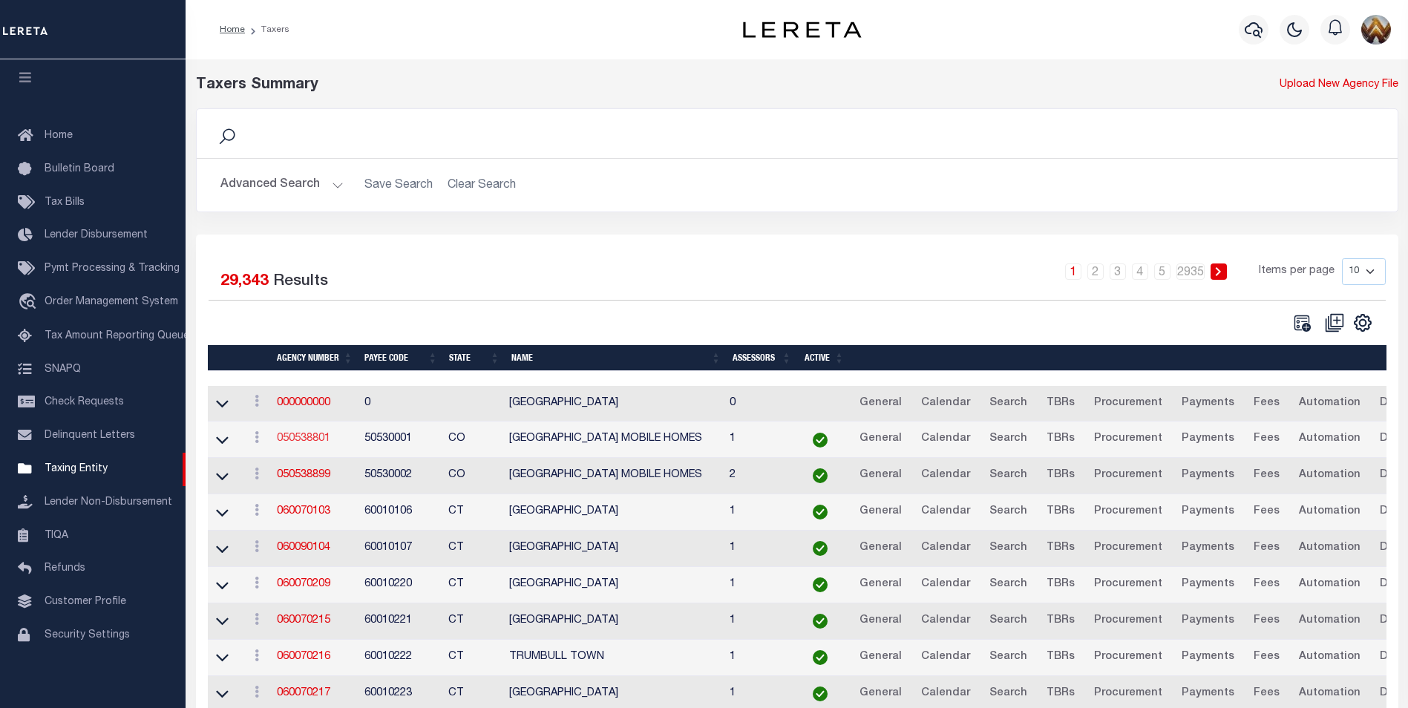
click at [309, 439] on link "050538801" at bounding box center [303, 438] width 53 height 10
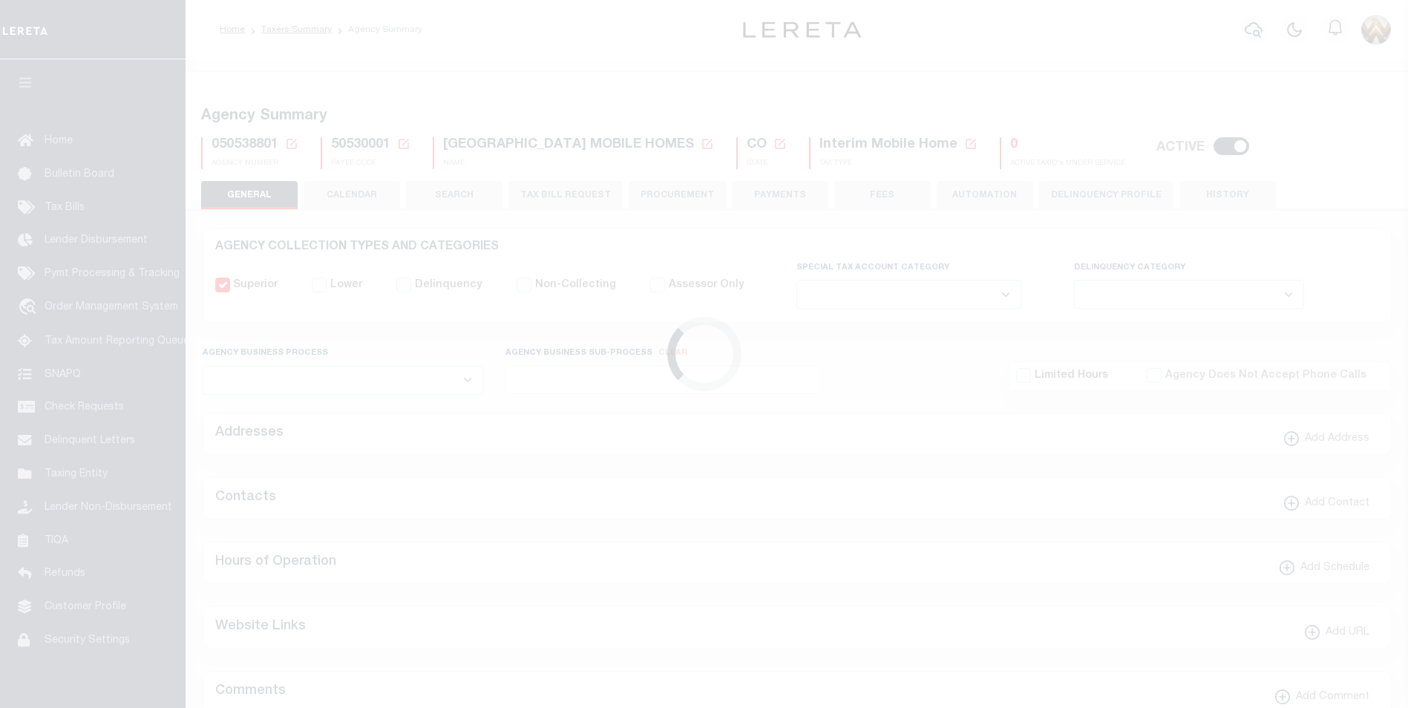
select select
click at [294, 148] on icon at bounding box center [291, 144] width 10 height 10
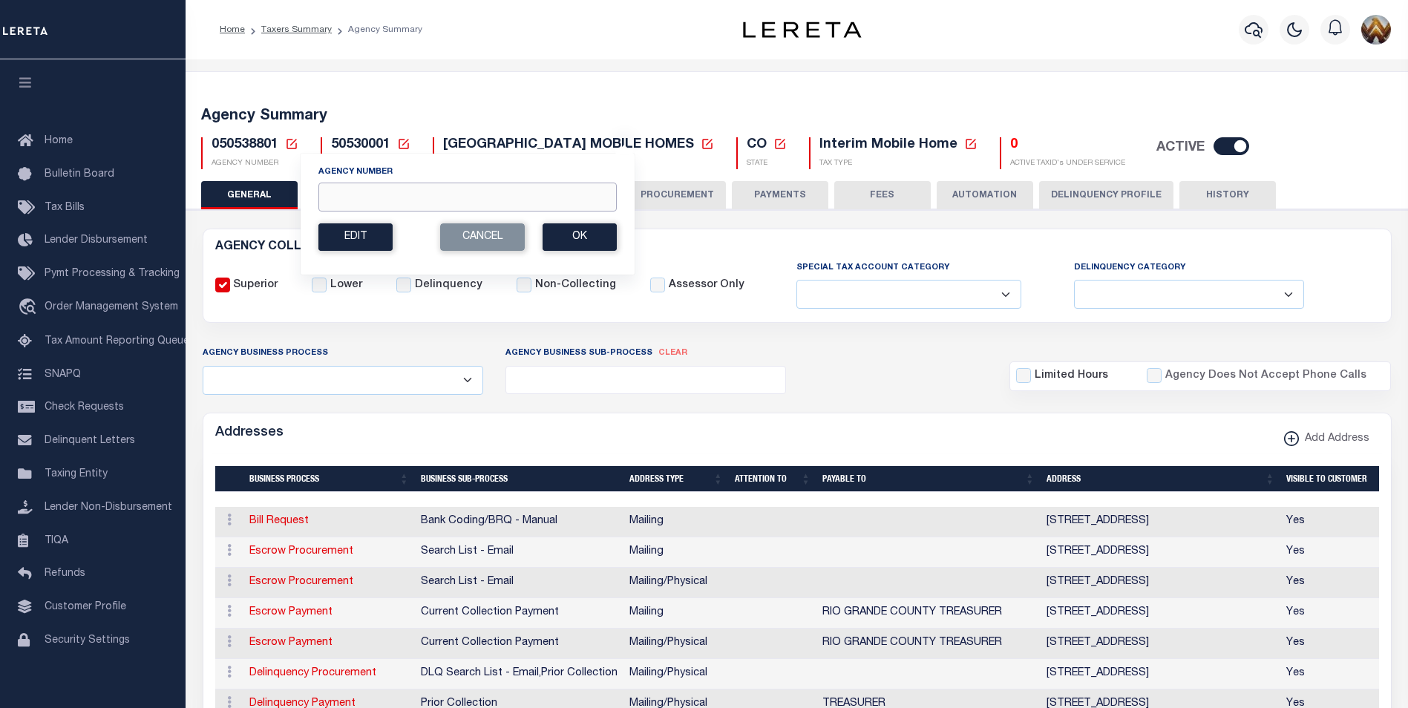
click at [353, 192] on input "Agency Number" at bounding box center [467, 197] width 298 height 29
paste input "130590000"
type input "130590000"
click at [596, 243] on button "Ok" at bounding box center [579, 236] width 74 height 27
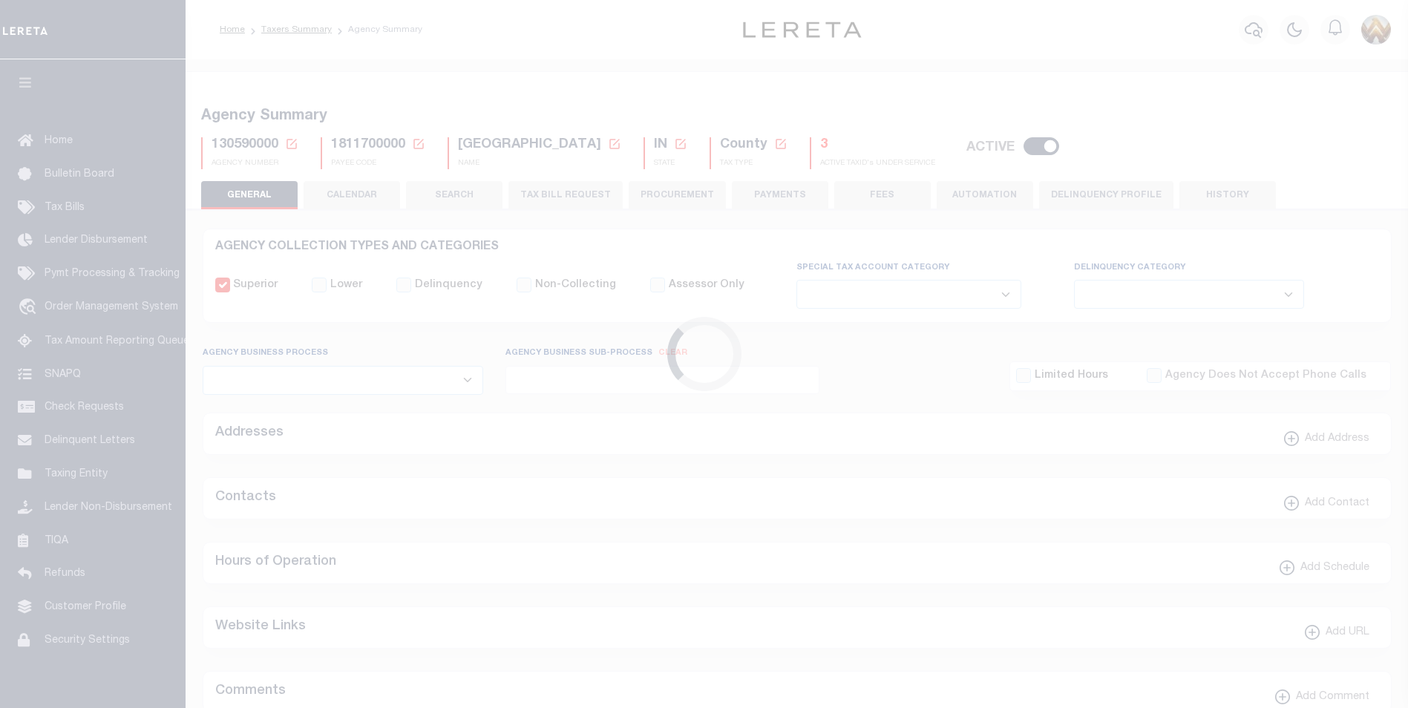
select select
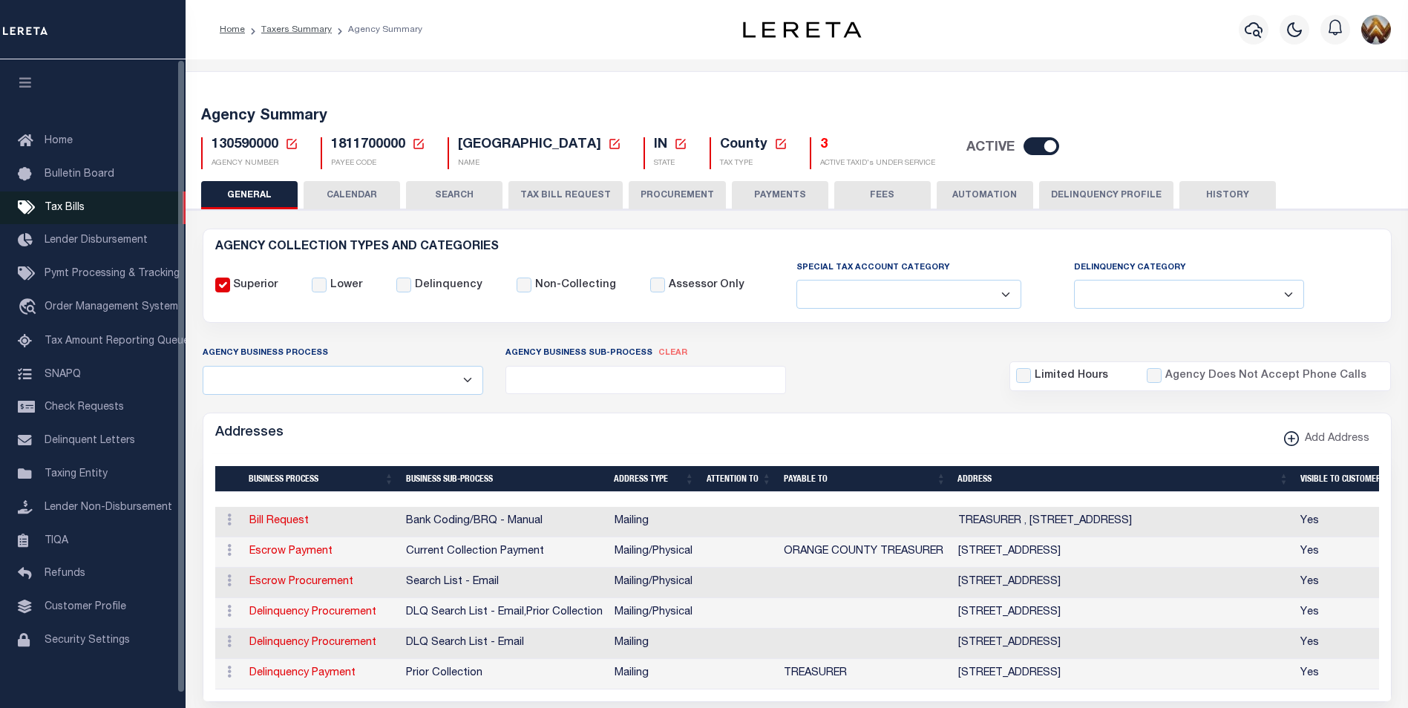
click at [61, 210] on span "Tax Bills" at bounding box center [65, 208] width 40 height 10
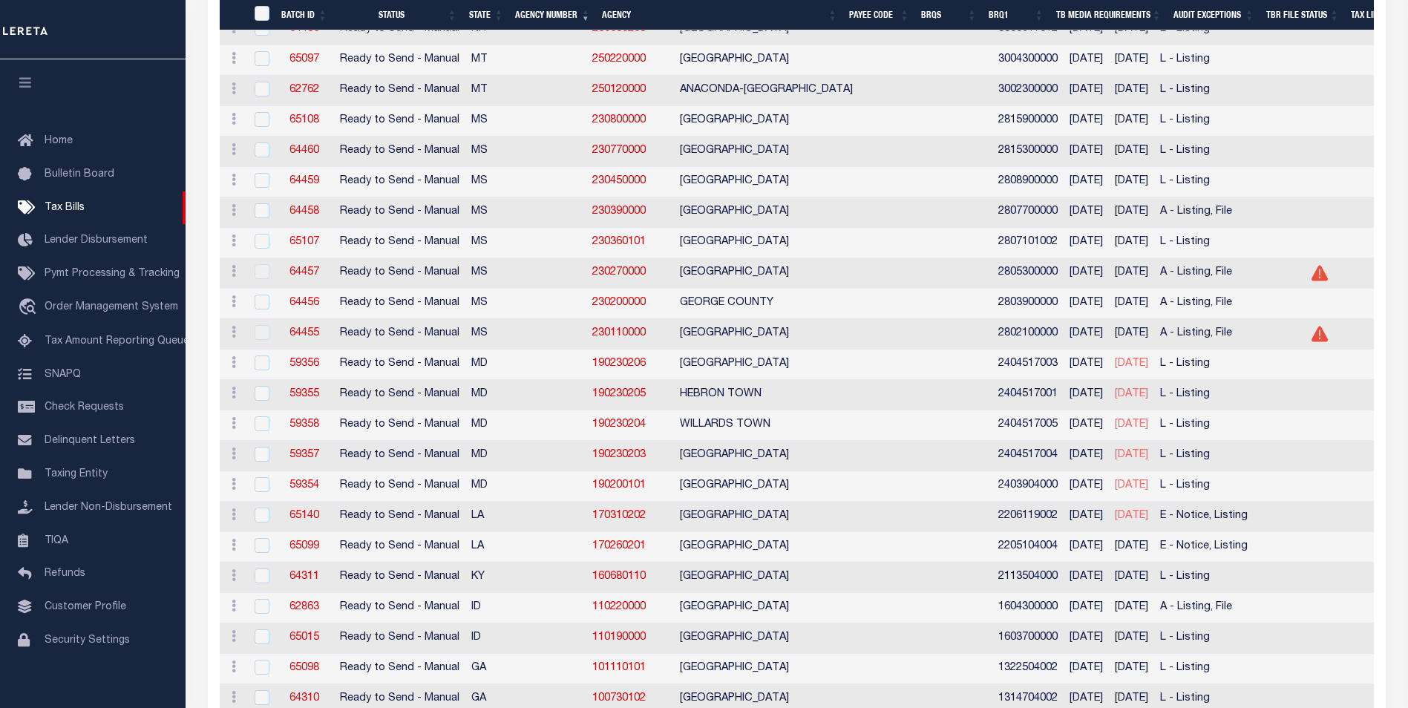
scroll to position [1558, 0]
